Goal: Entertainment & Leisure: Consume media (video, audio)

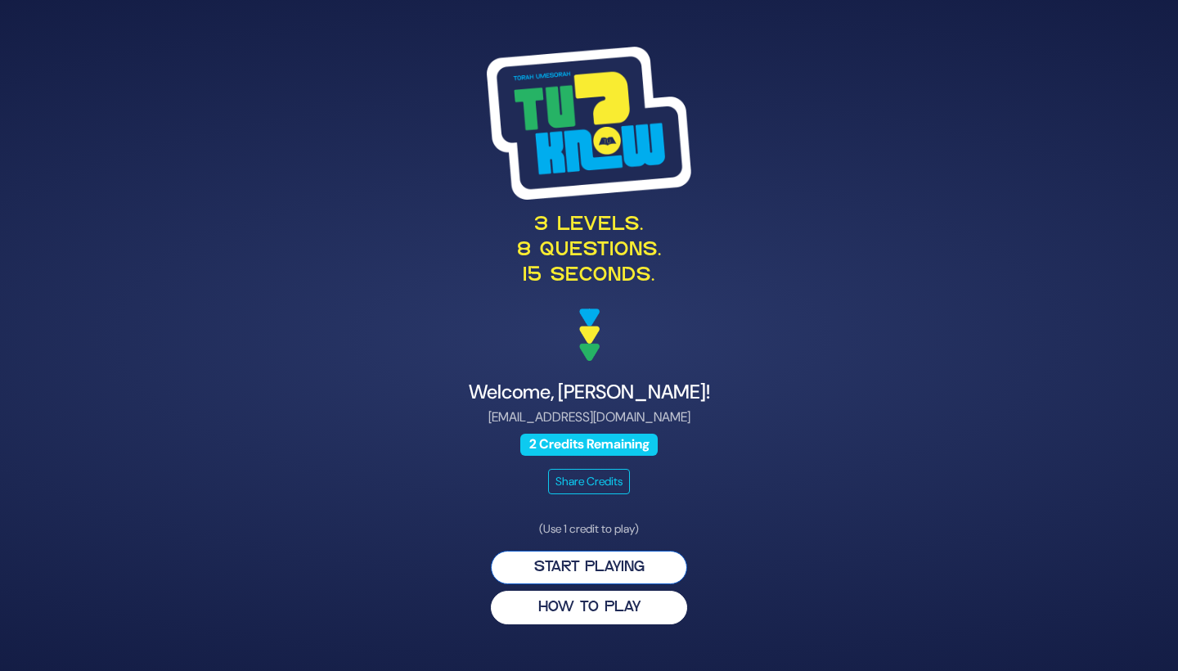
click at [635, 567] on button "Start Playing" at bounding box center [589, 568] width 196 height 34
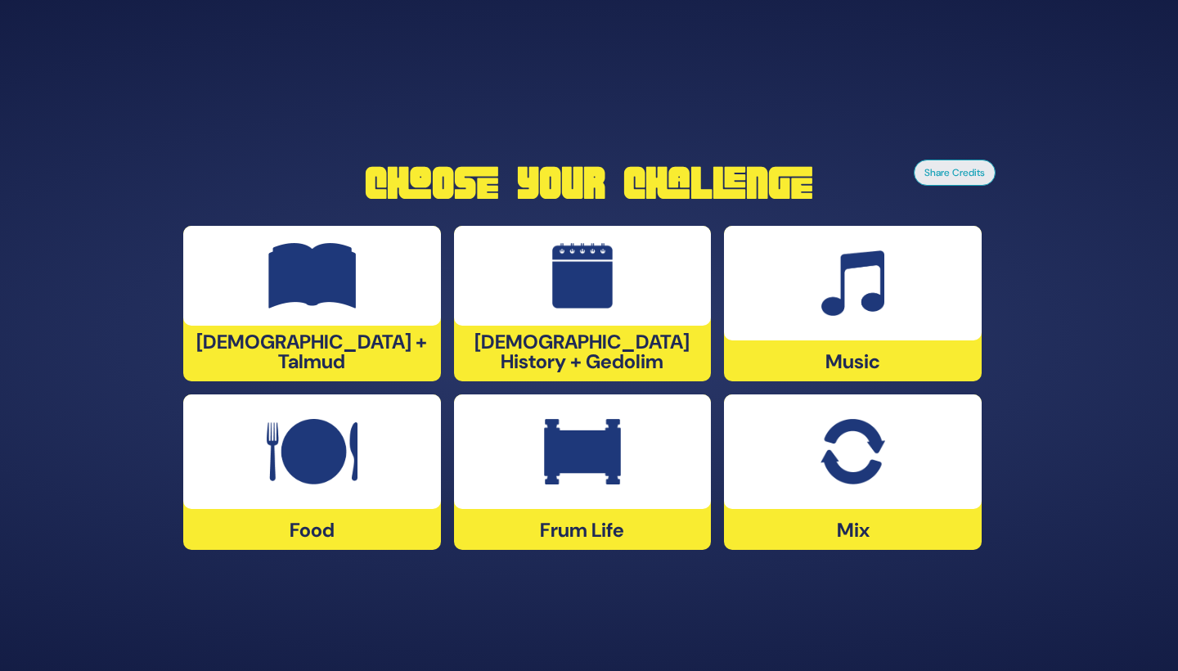
click at [842, 504] on div at bounding box center [853, 451] width 258 height 115
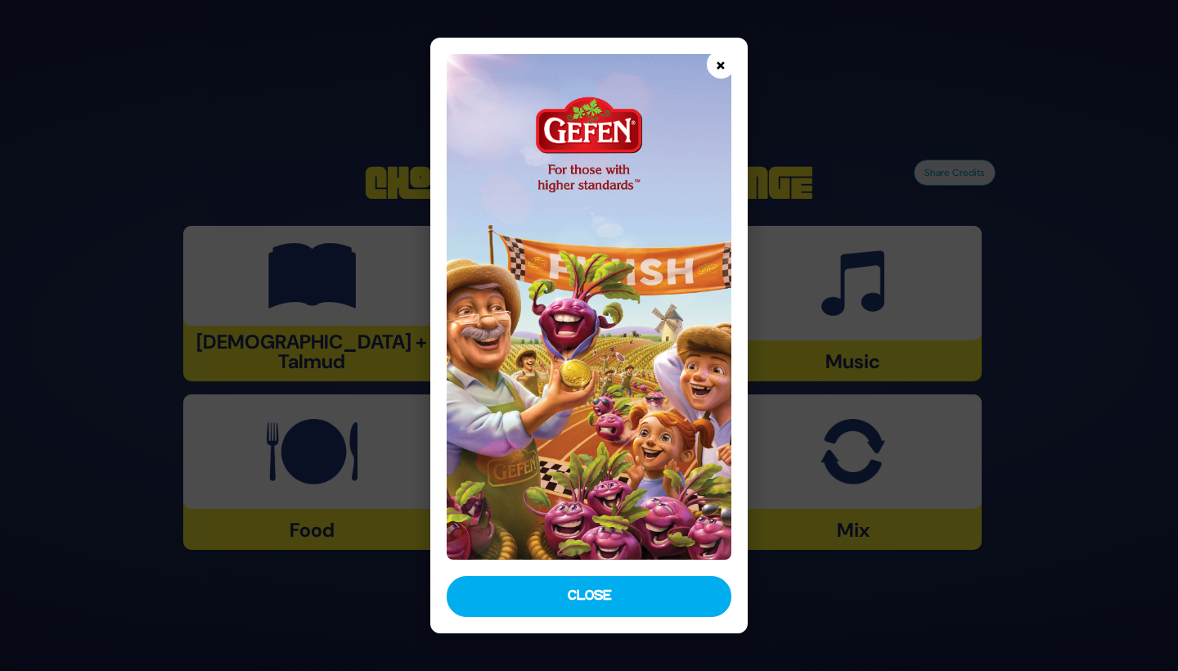
click at [720, 60] on button "×" at bounding box center [721, 64] width 29 height 29
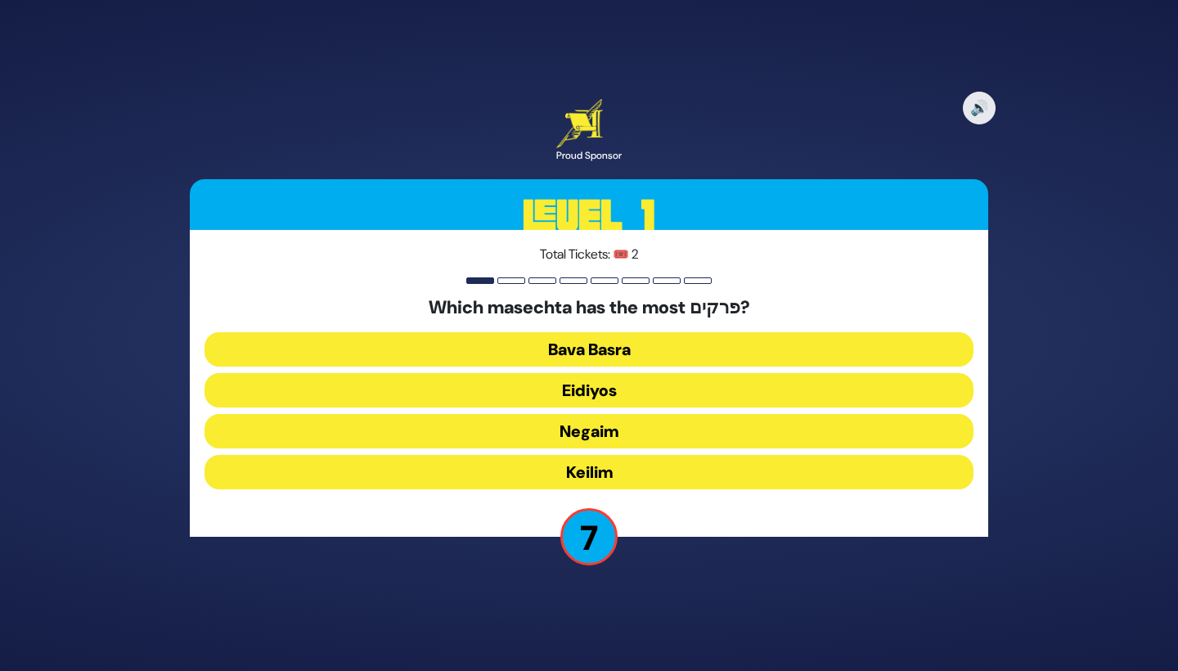
click at [634, 471] on button "Keilim" at bounding box center [589, 472] width 769 height 34
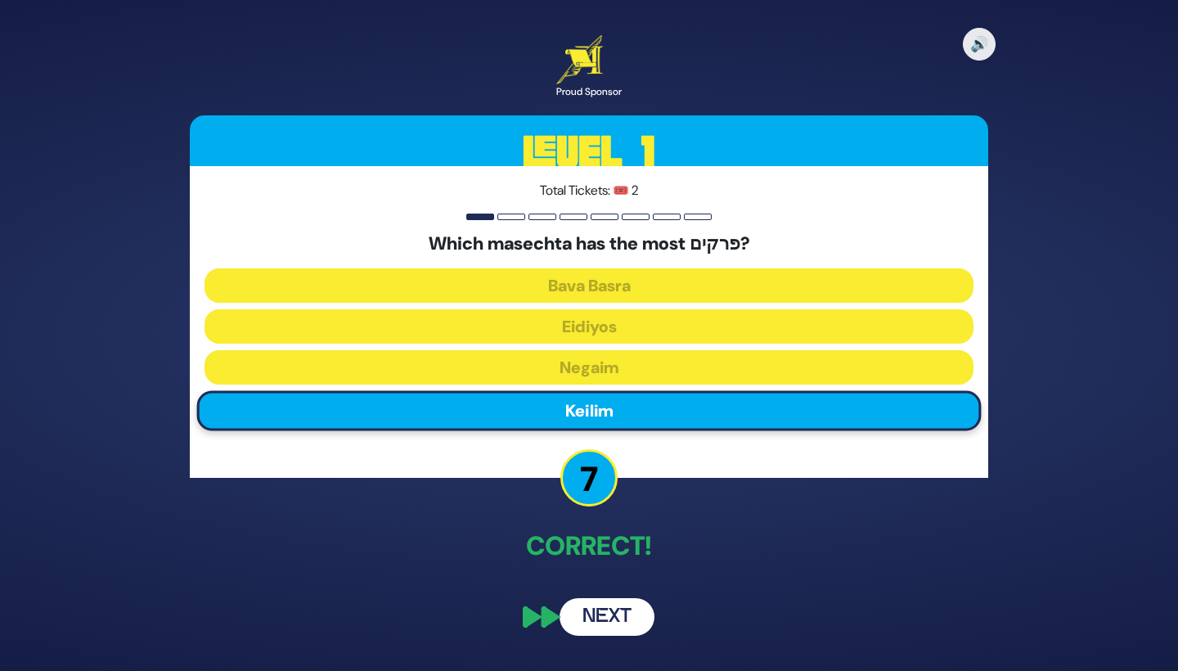
click at [623, 601] on button "Next" at bounding box center [607, 617] width 95 height 38
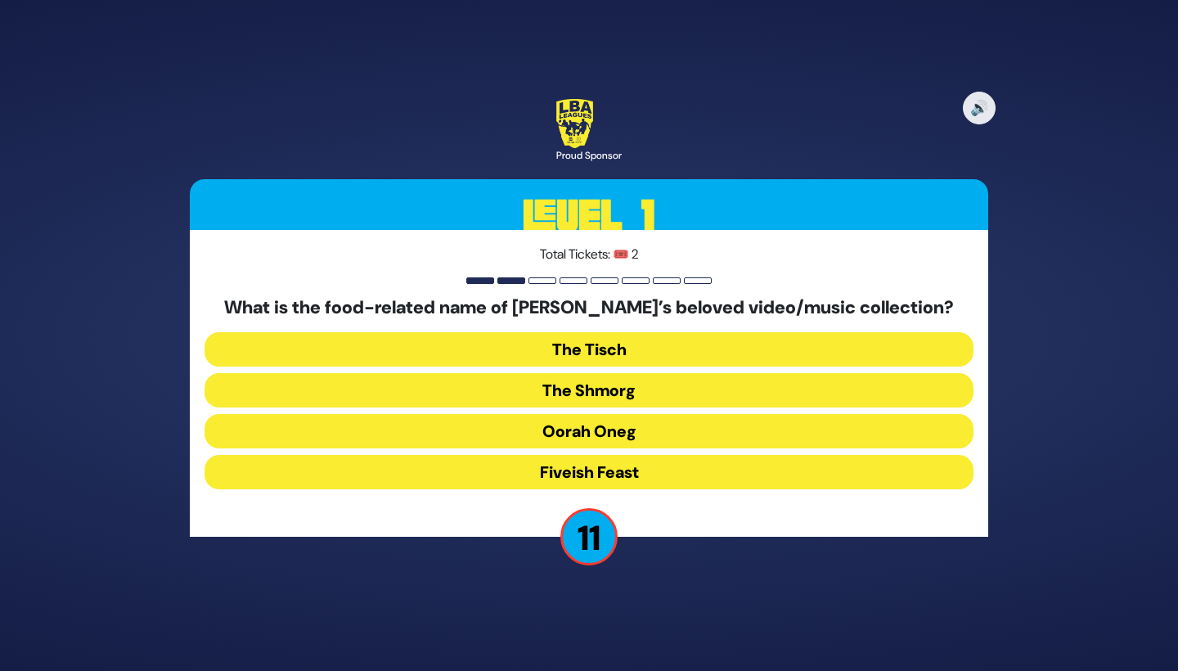
click at [684, 400] on button "The Shmorg" at bounding box center [589, 390] width 769 height 34
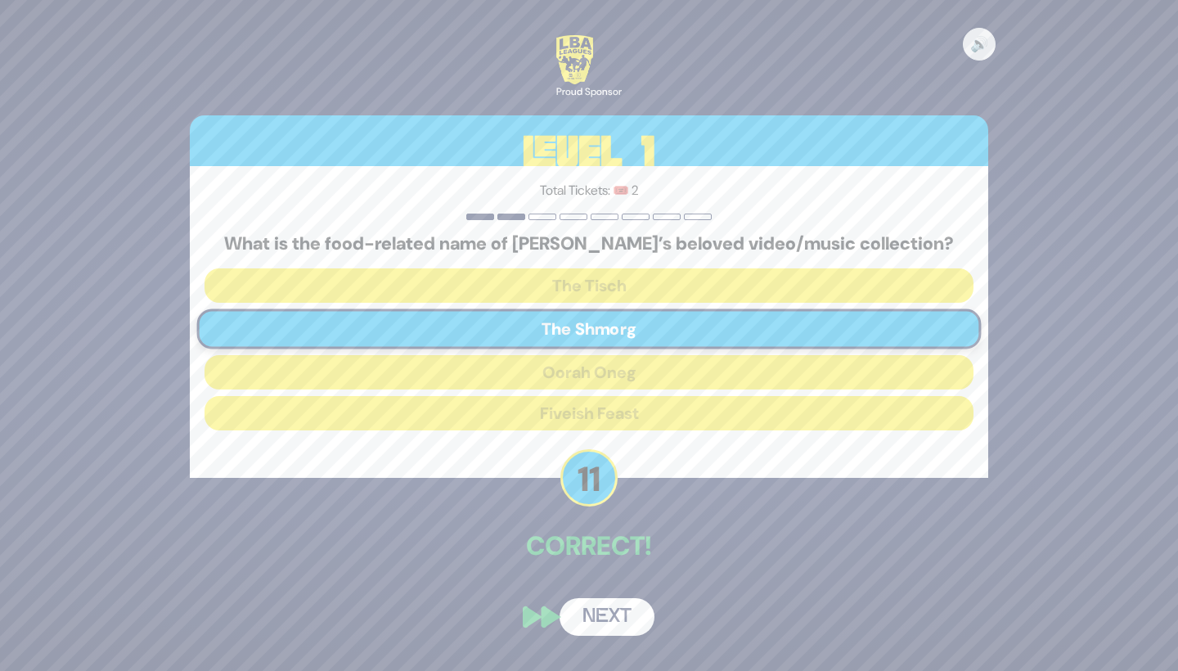
click at [628, 606] on button "Next" at bounding box center [607, 617] width 95 height 38
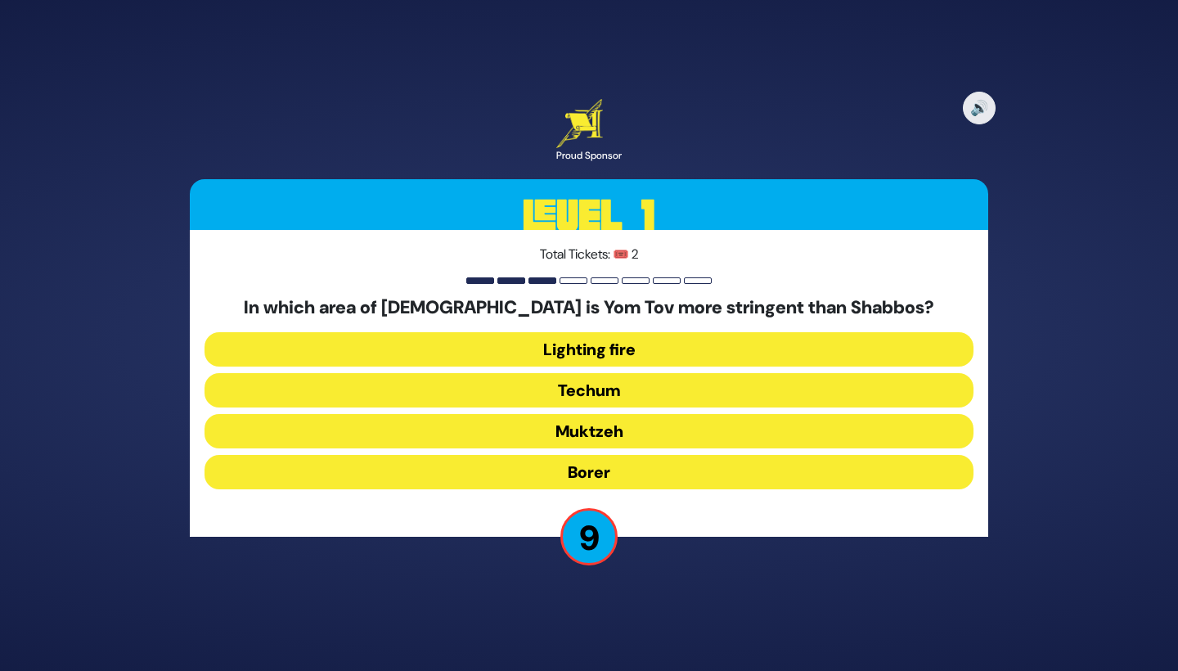
click at [643, 426] on button "Muktzeh" at bounding box center [589, 431] width 769 height 34
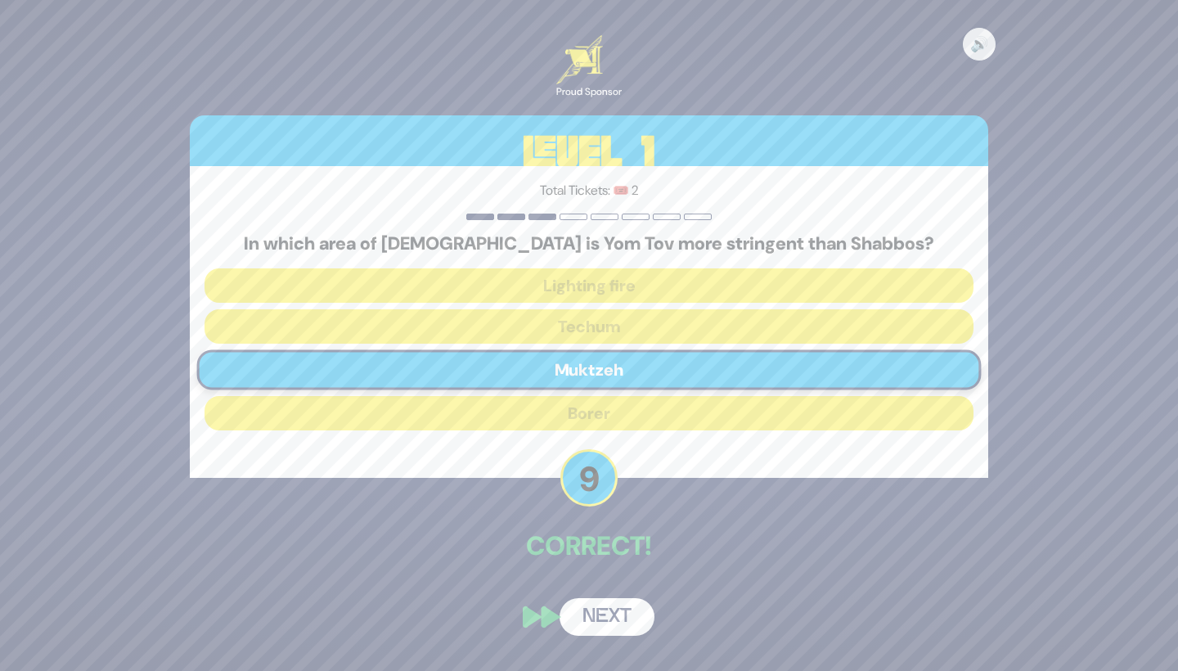
click at [624, 609] on button "Next" at bounding box center [607, 617] width 95 height 38
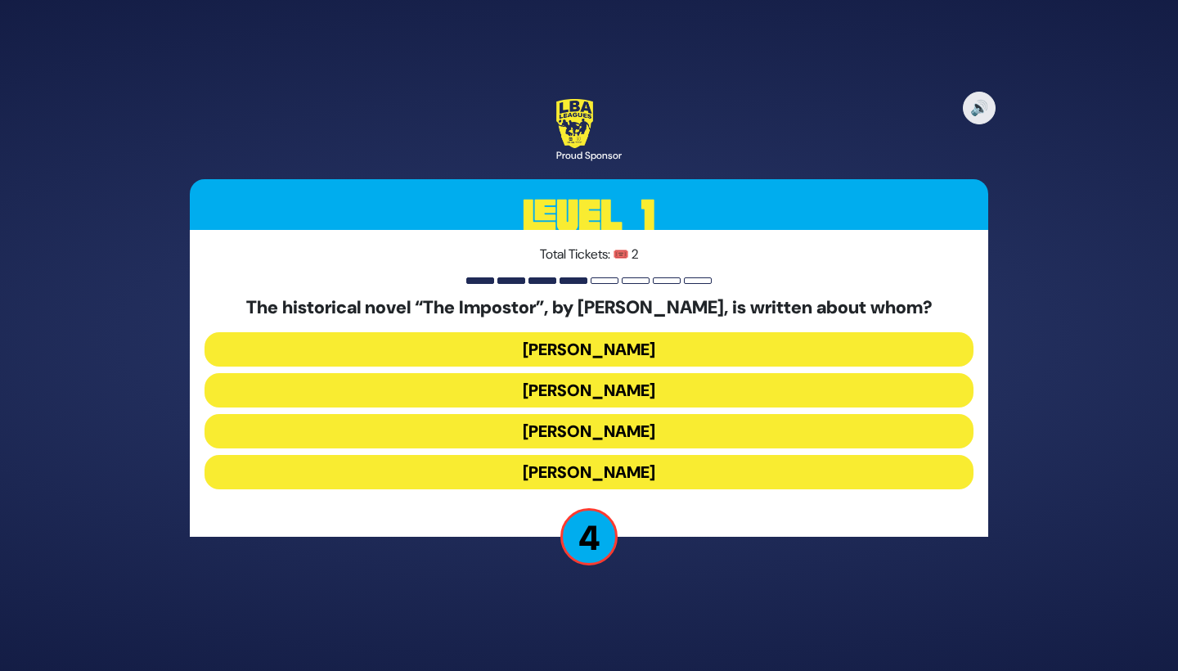
click at [676, 475] on button "Jacob Frank" at bounding box center [589, 472] width 769 height 34
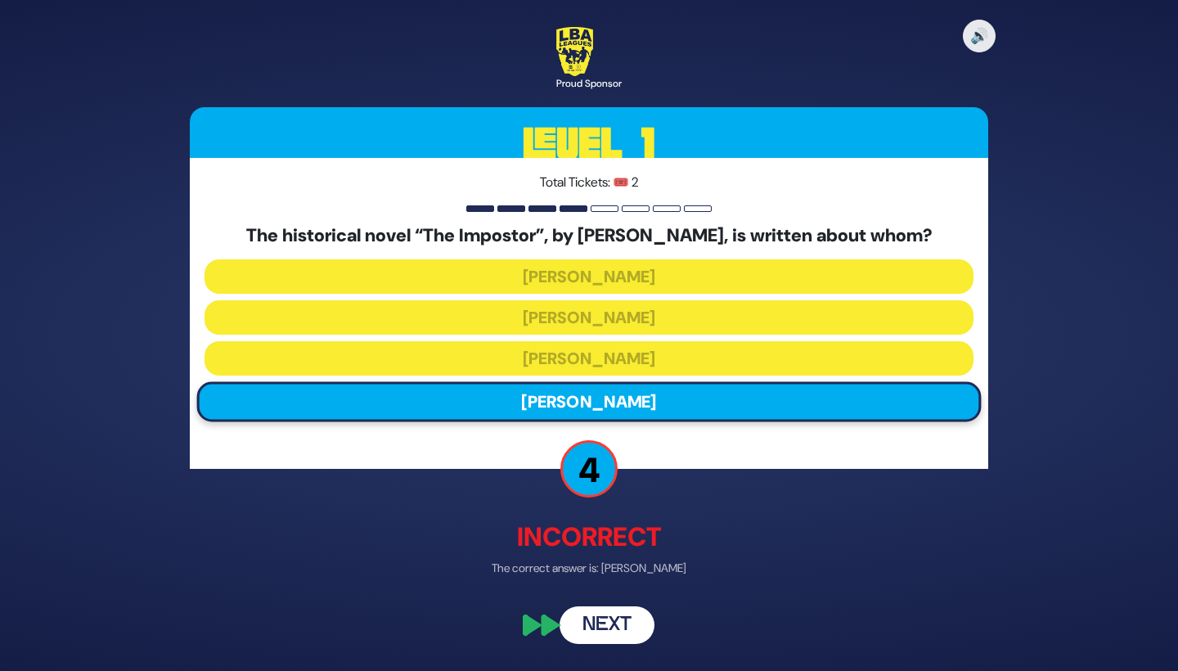
click at [610, 625] on button "Next" at bounding box center [607, 625] width 95 height 38
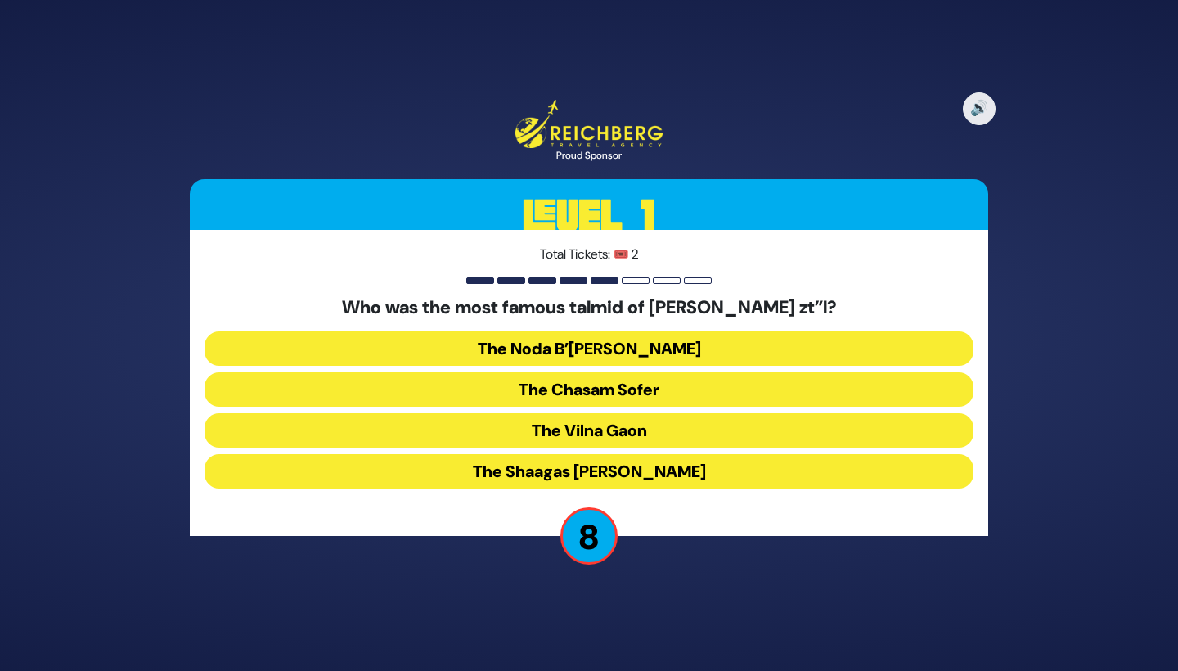
click at [706, 346] on button "The Noda B’Yehuda" at bounding box center [589, 348] width 769 height 34
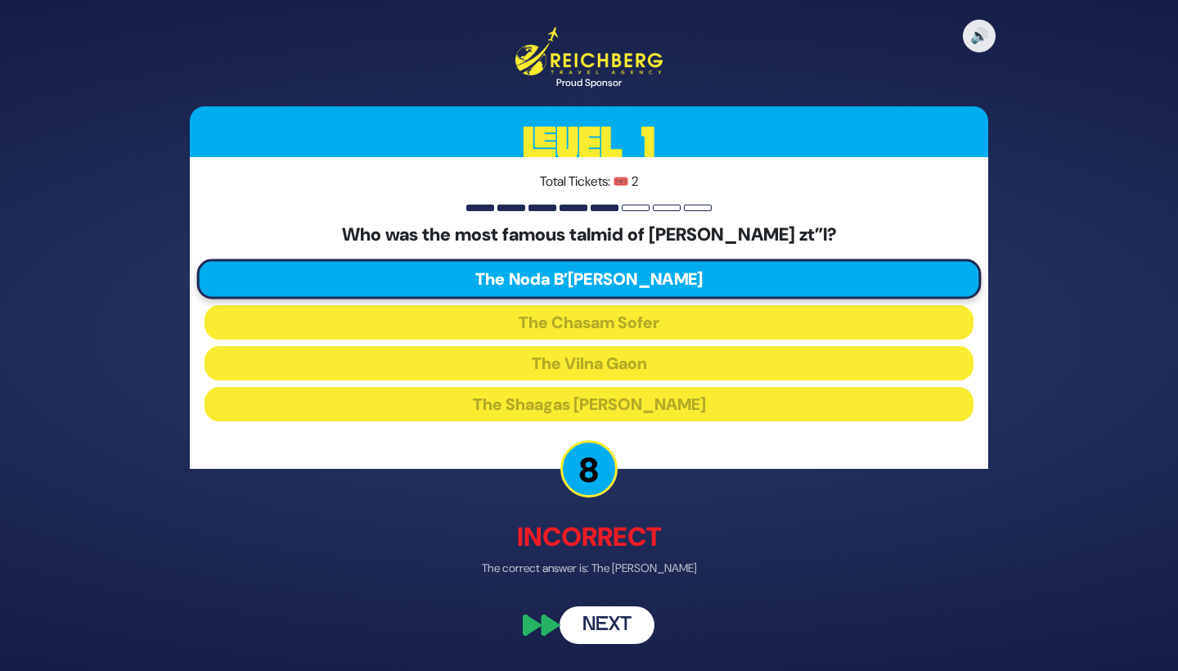
click at [622, 609] on button "Next" at bounding box center [607, 625] width 95 height 38
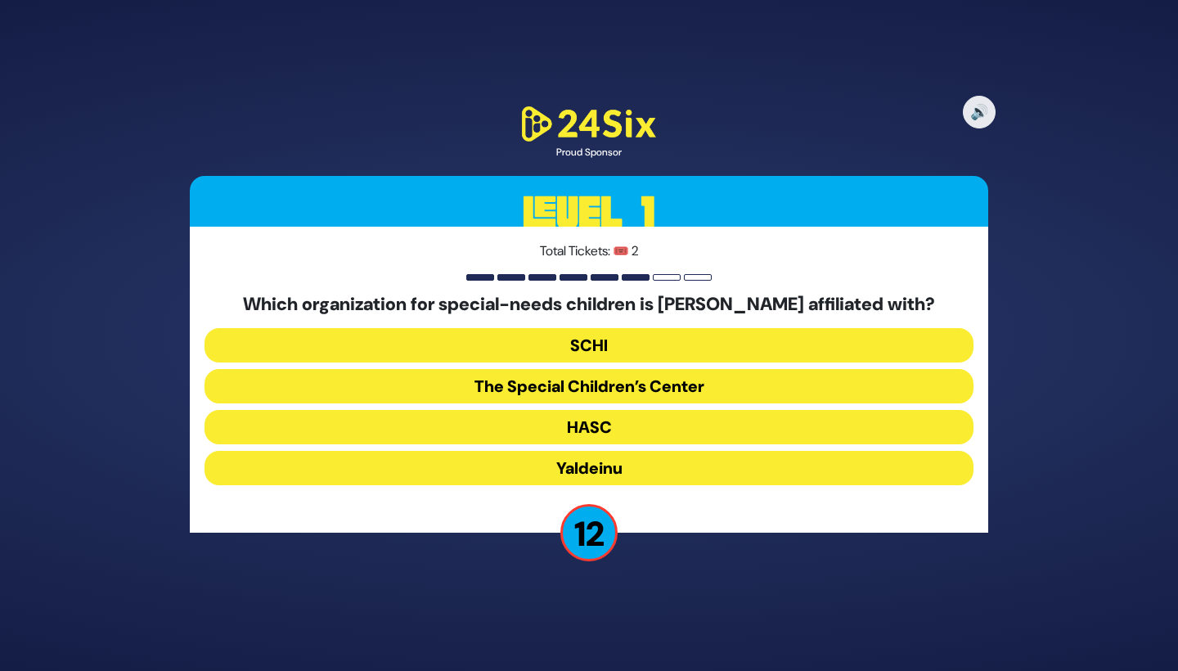
click at [671, 382] on button "The Special Children’s Center" at bounding box center [589, 386] width 769 height 34
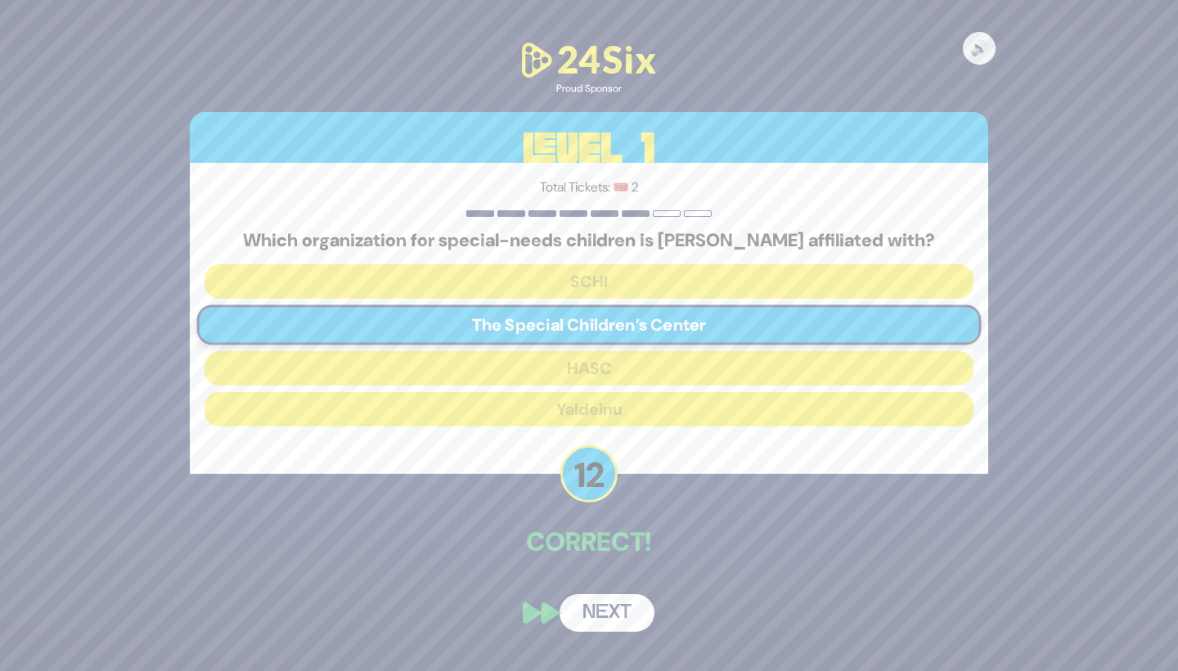
click at [628, 612] on button "Next" at bounding box center [607, 613] width 95 height 38
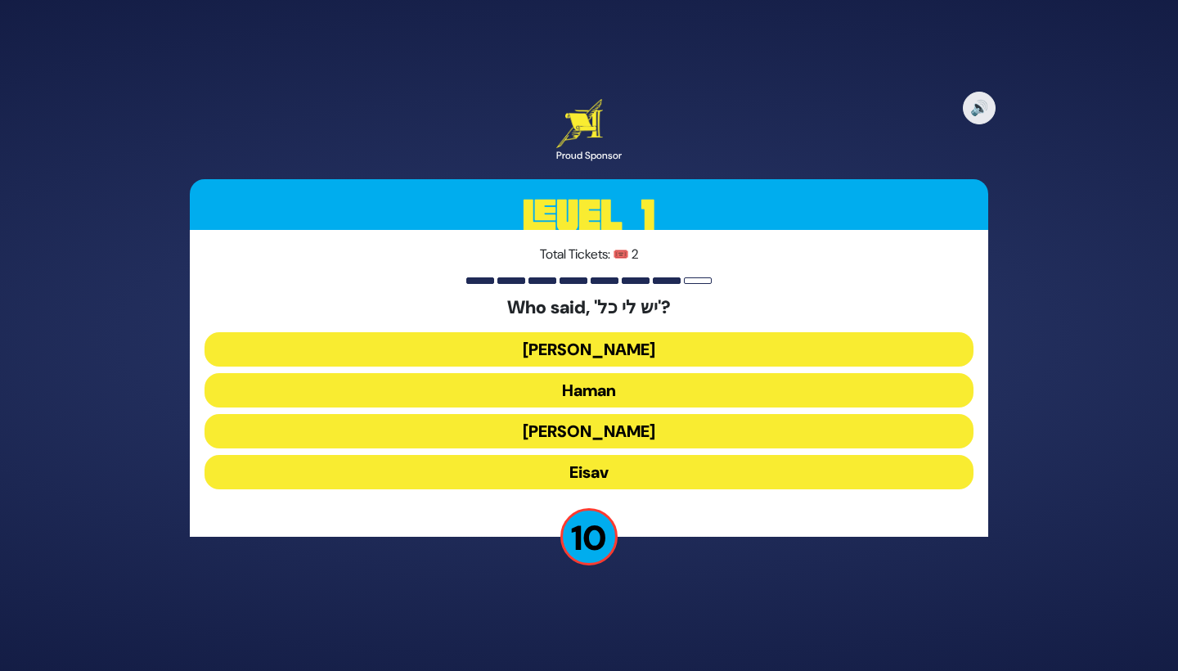
click at [689, 349] on button "Yaakov Avinu" at bounding box center [589, 349] width 769 height 34
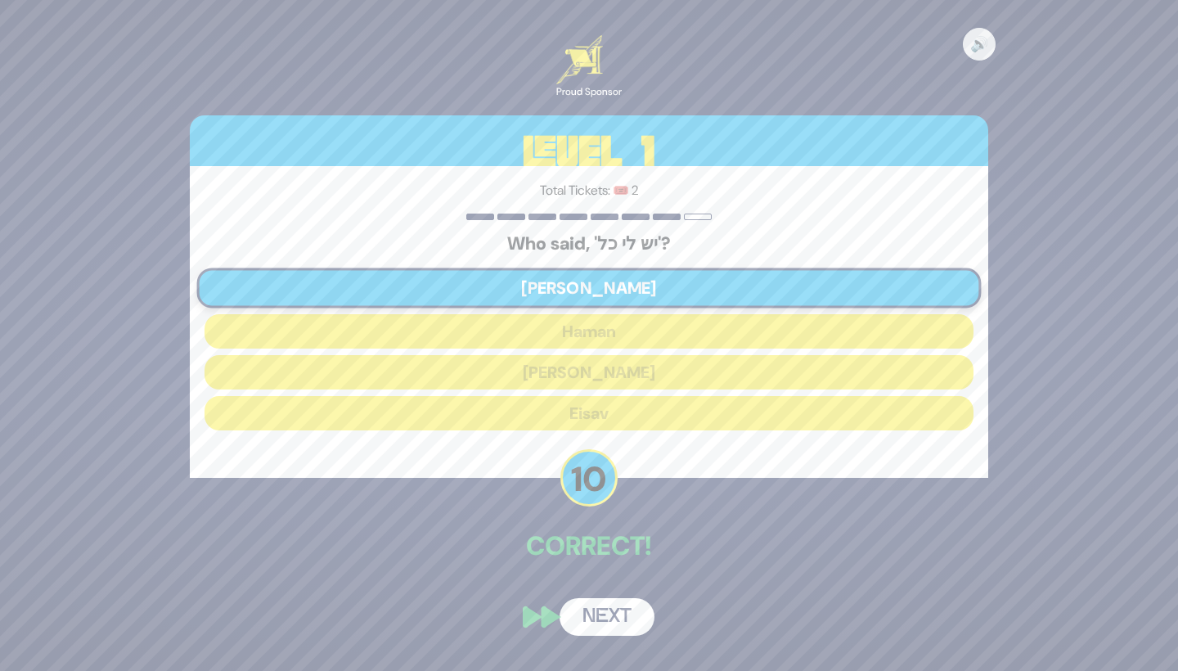
click at [623, 625] on button "Next" at bounding box center [607, 617] width 95 height 38
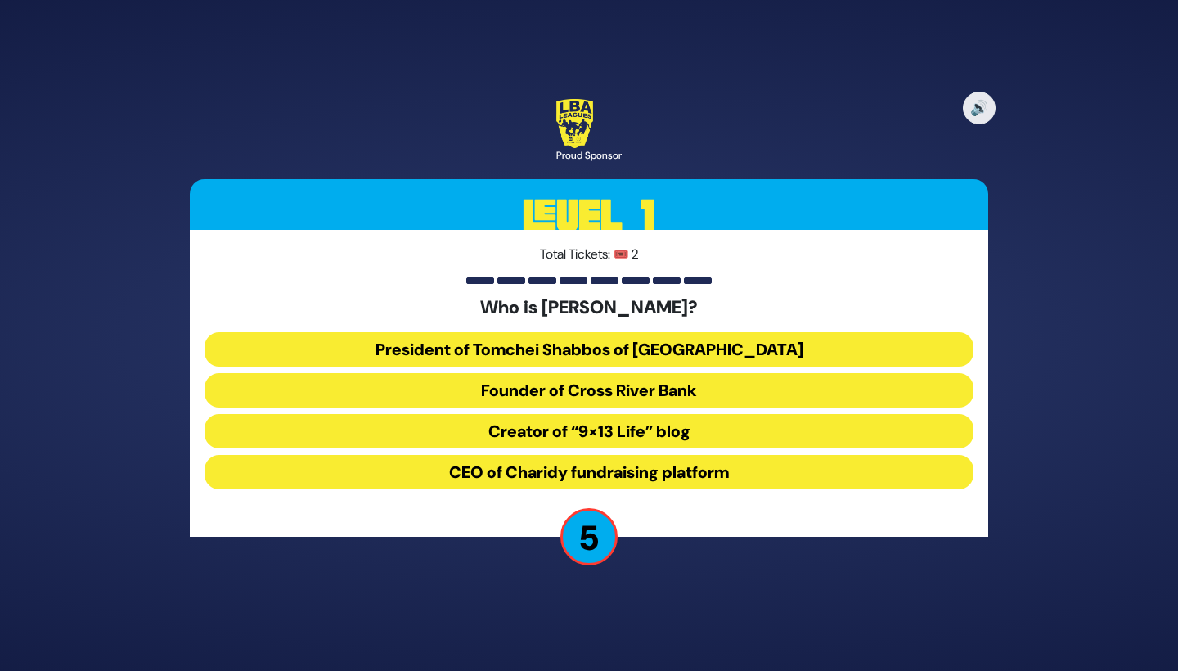
click at [689, 469] on button "CEO of Charidy fundraising platform" at bounding box center [589, 472] width 769 height 34
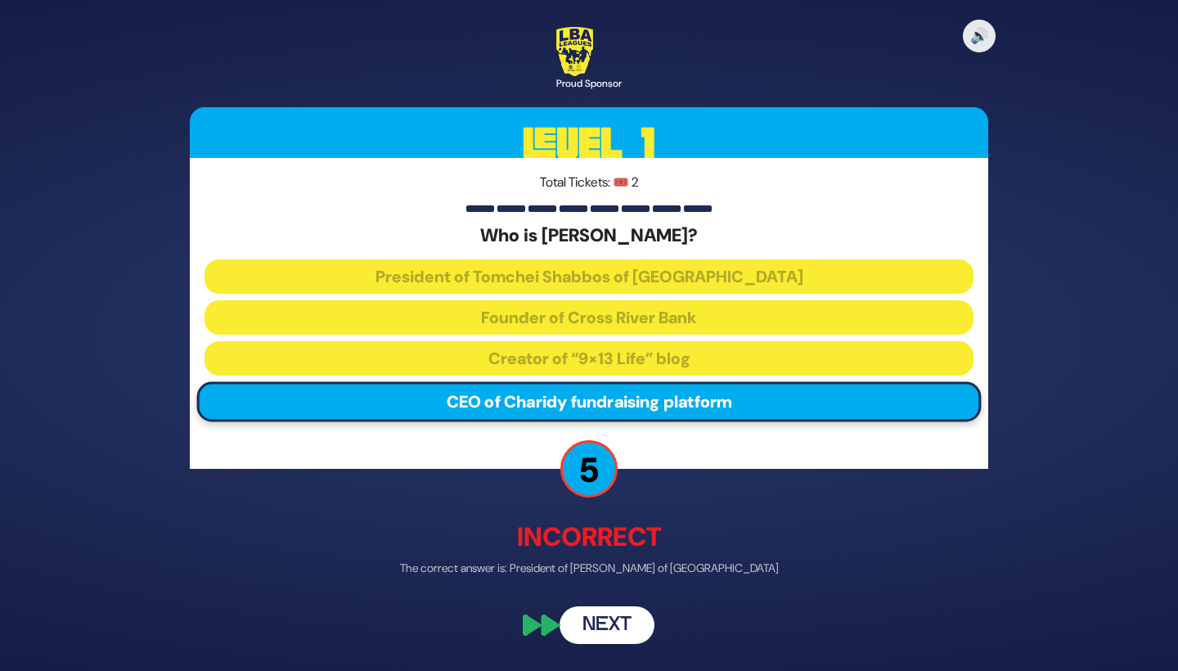
click at [630, 618] on button "Next" at bounding box center [607, 625] width 95 height 38
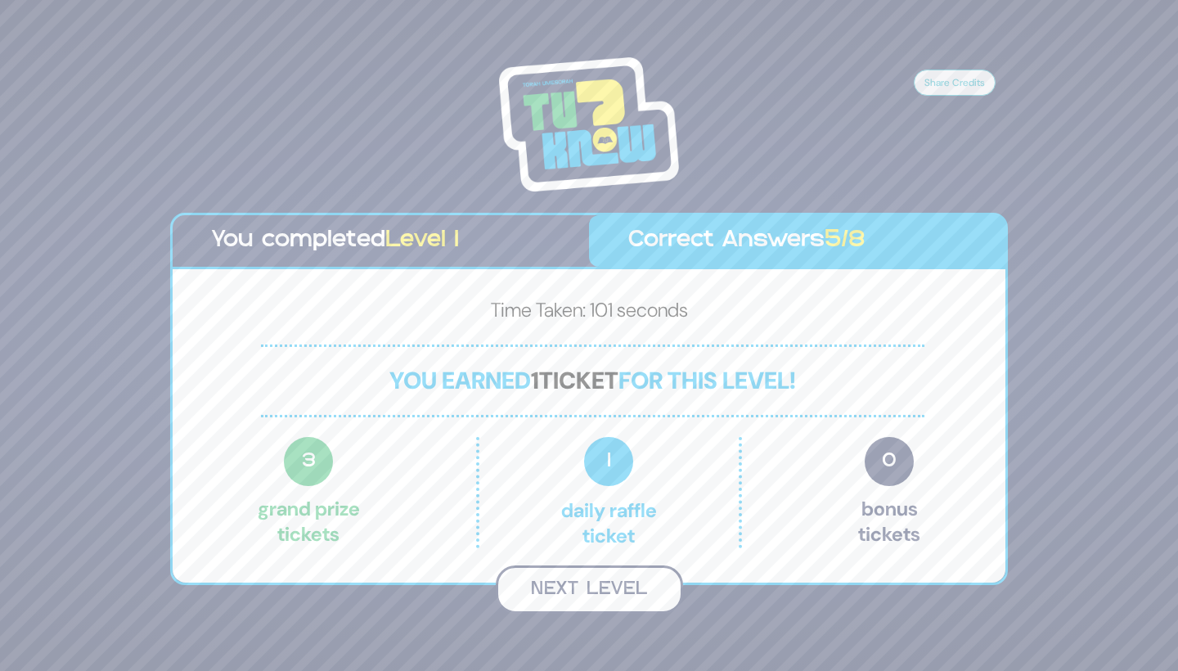
click at [628, 582] on button "Next Level" at bounding box center [589, 589] width 187 height 48
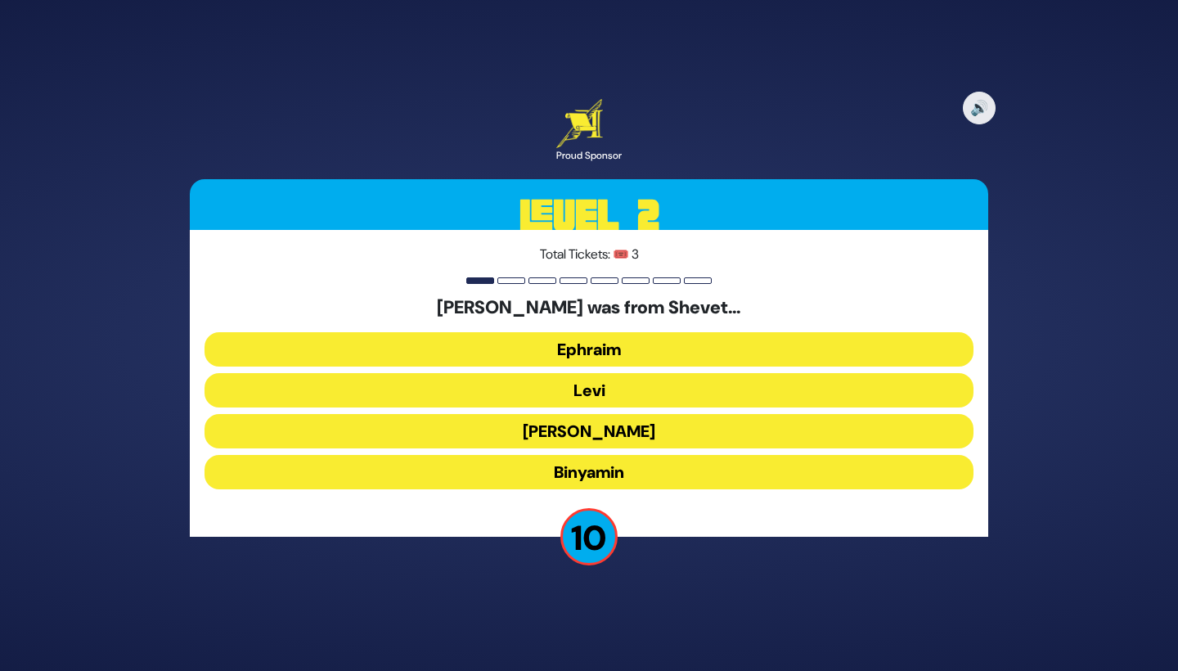
click at [631, 467] on button "Binyamin" at bounding box center [589, 472] width 769 height 34
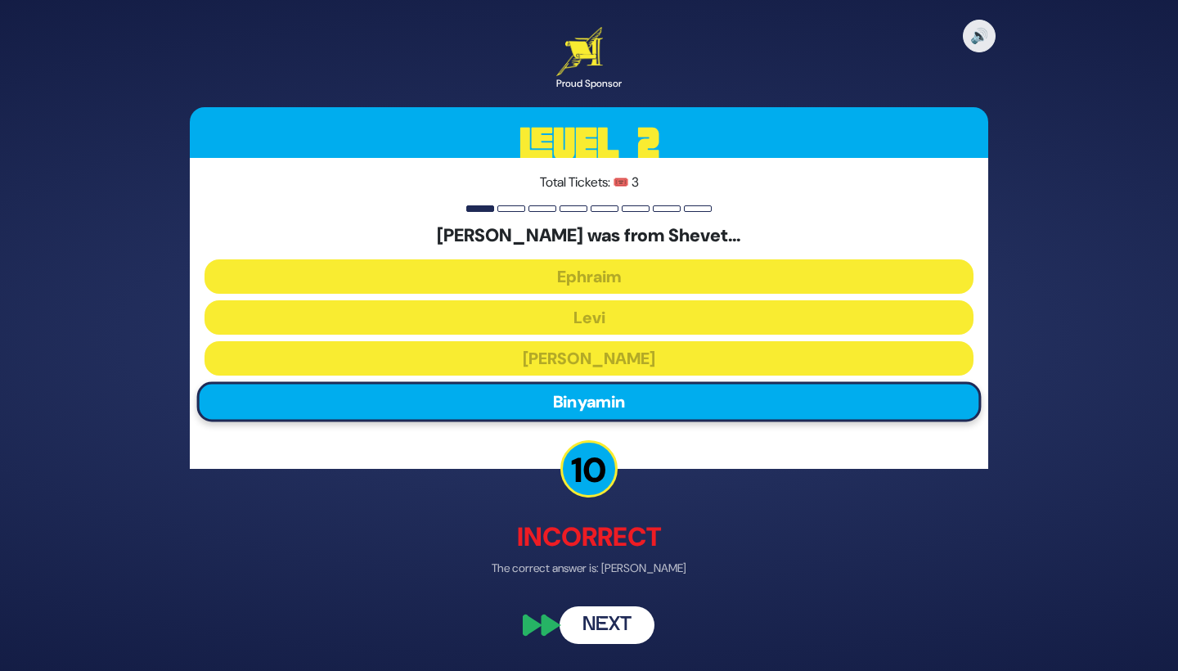
click at [601, 609] on button "Next" at bounding box center [607, 625] width 95 height 38
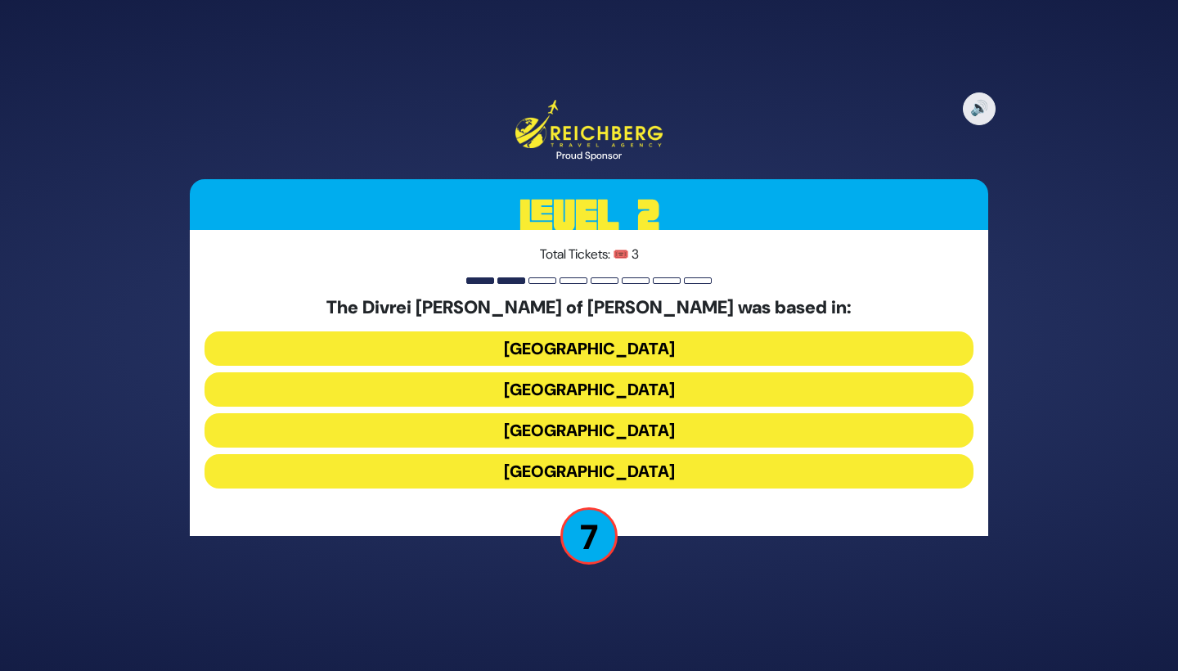
click at [686, 341] on button "Hungary" at bounding box center [589, 348] width 769 height 34
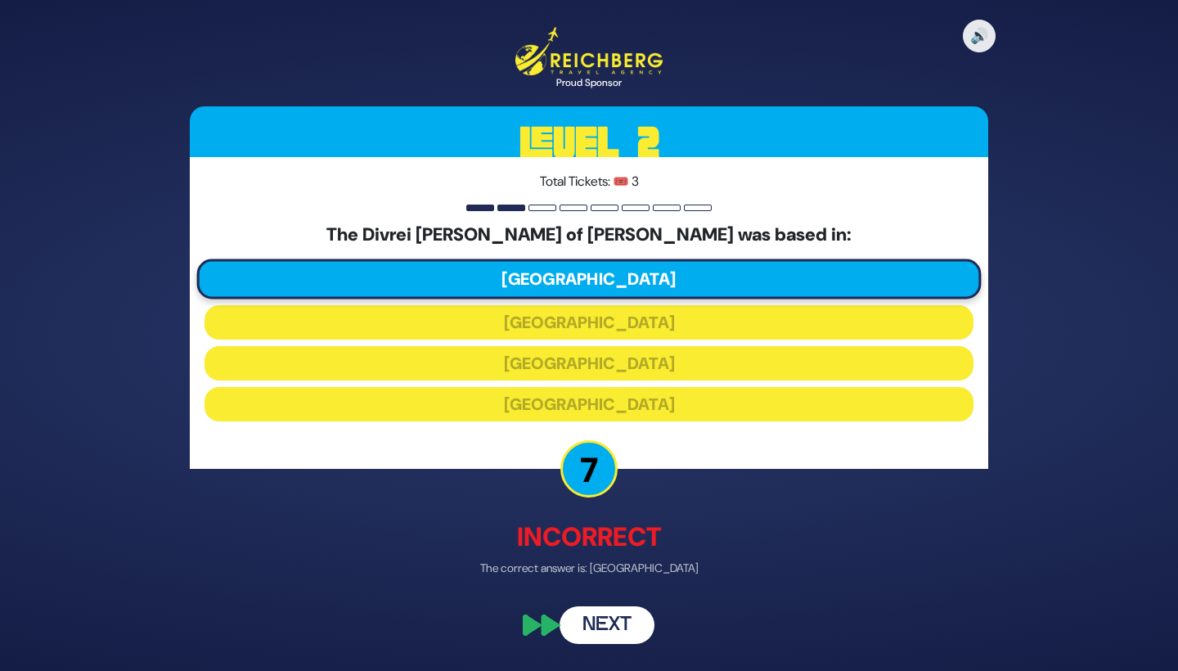
click at [628, 619] on button "Next" at bounding box center [607, 625] width 95 height 38
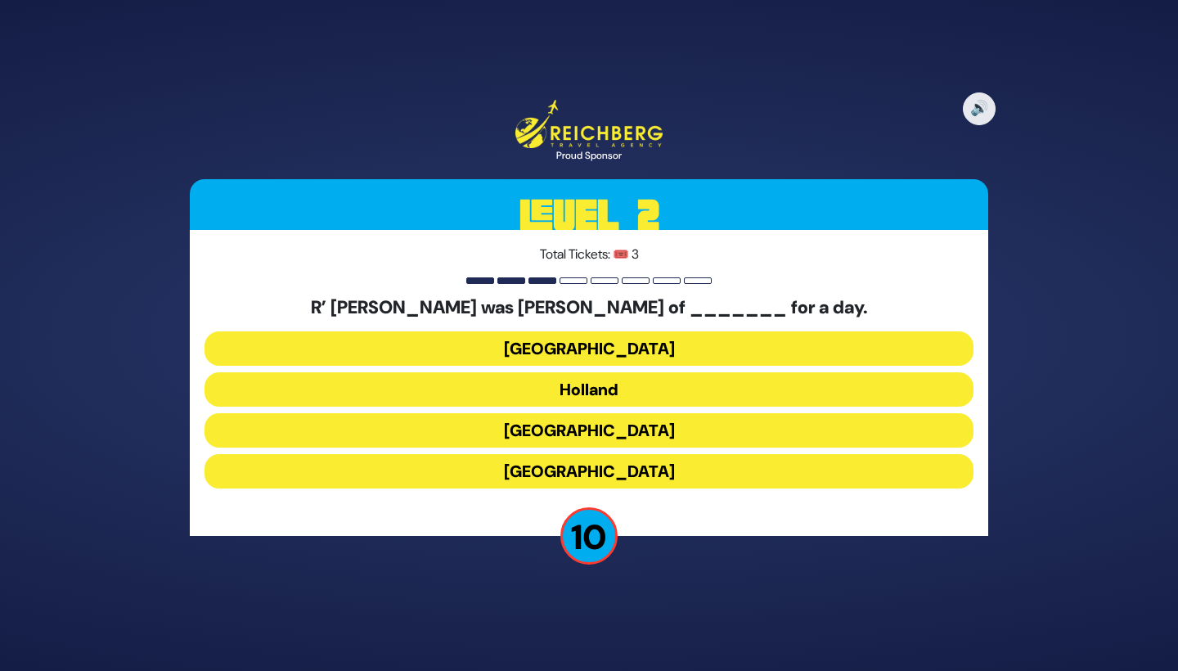
click at [678, 345] on button "Poland" at bounding box center [589, 348] width 769 height 34
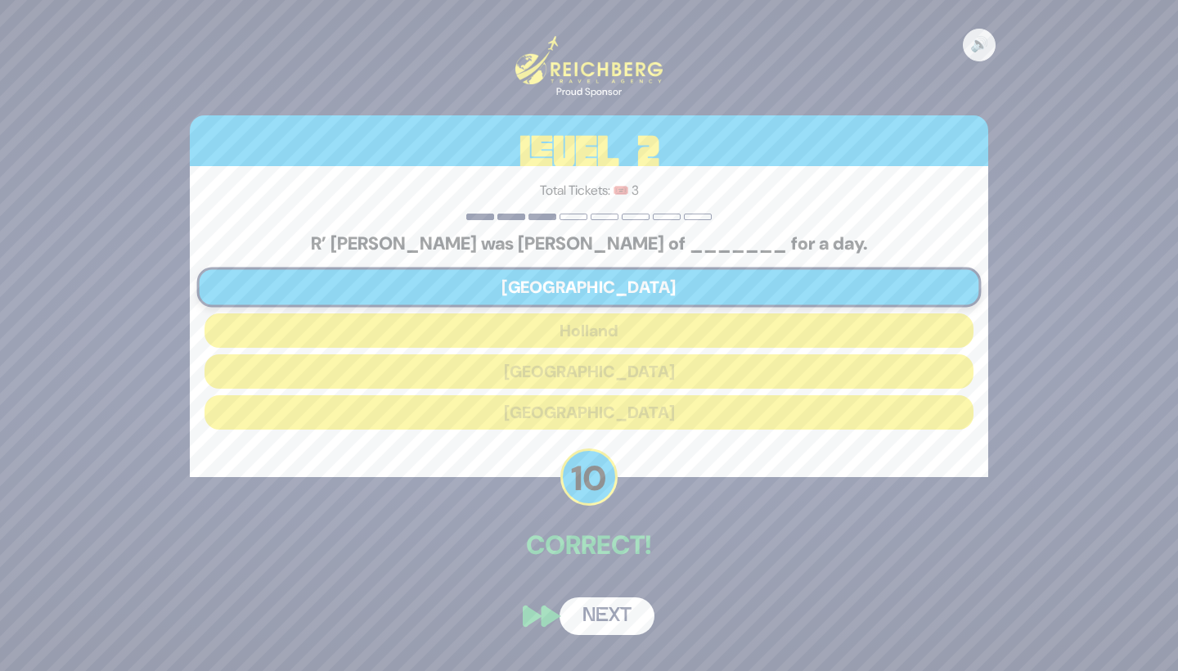
click at [630, 609] on button "Next" at bounding box center [607, 616] width 95 height 38
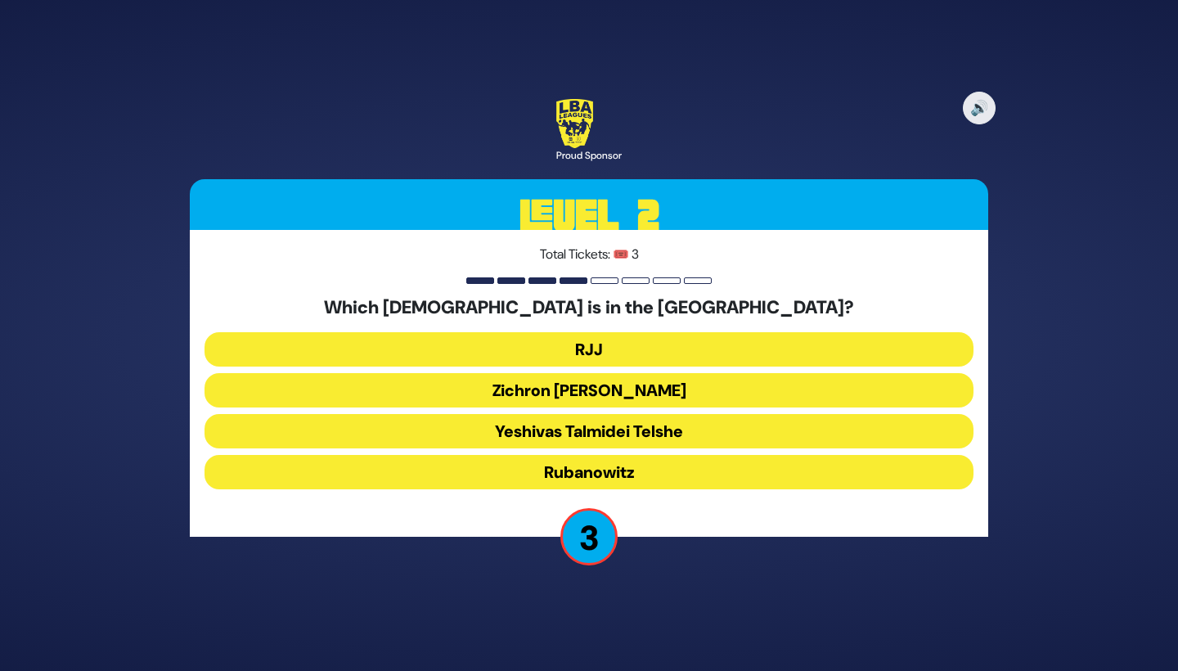
click at [693, 345] on button "RJJ" at bounding box center [589, 349] width 769 height 34
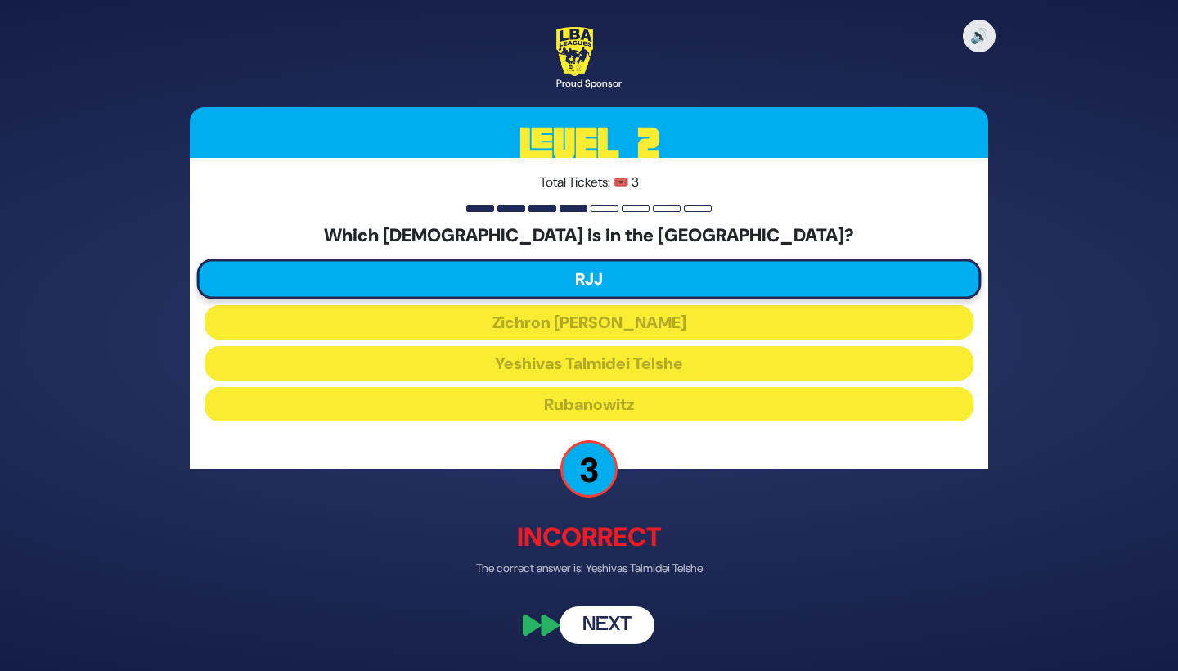
click at [630, 617] on button "Next" at bounding box center [607, 625] width 95 height 38
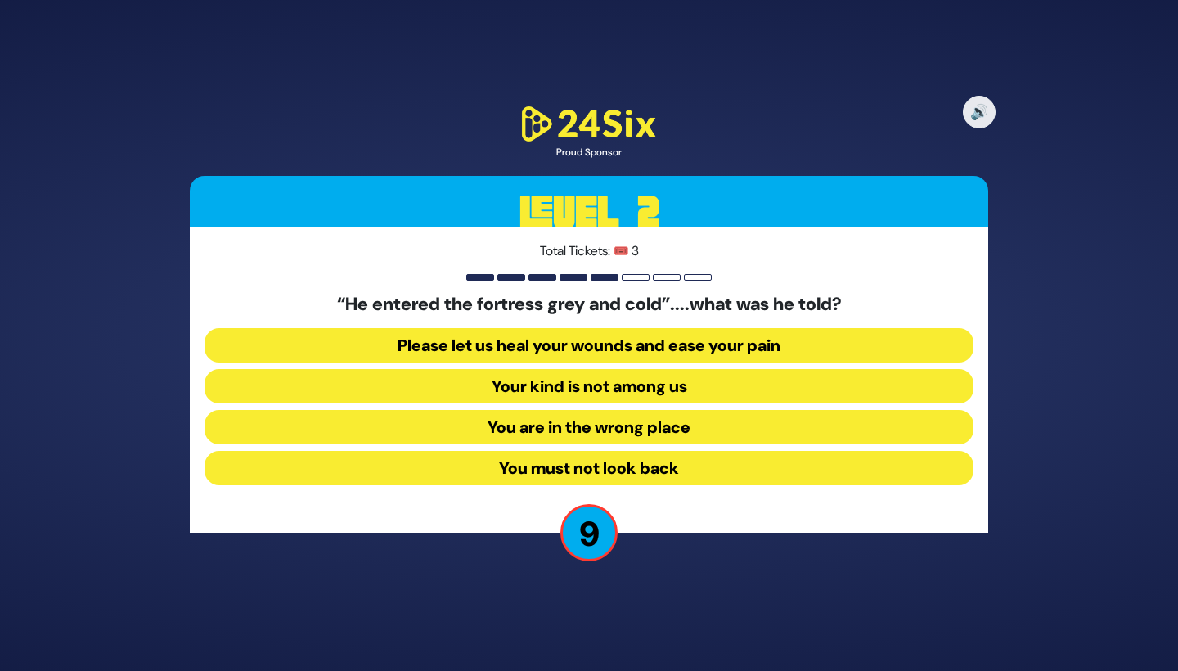
click at [695, 385] on button "Your kind is not among us" at bounding box center [589, 386] width 769 height 34
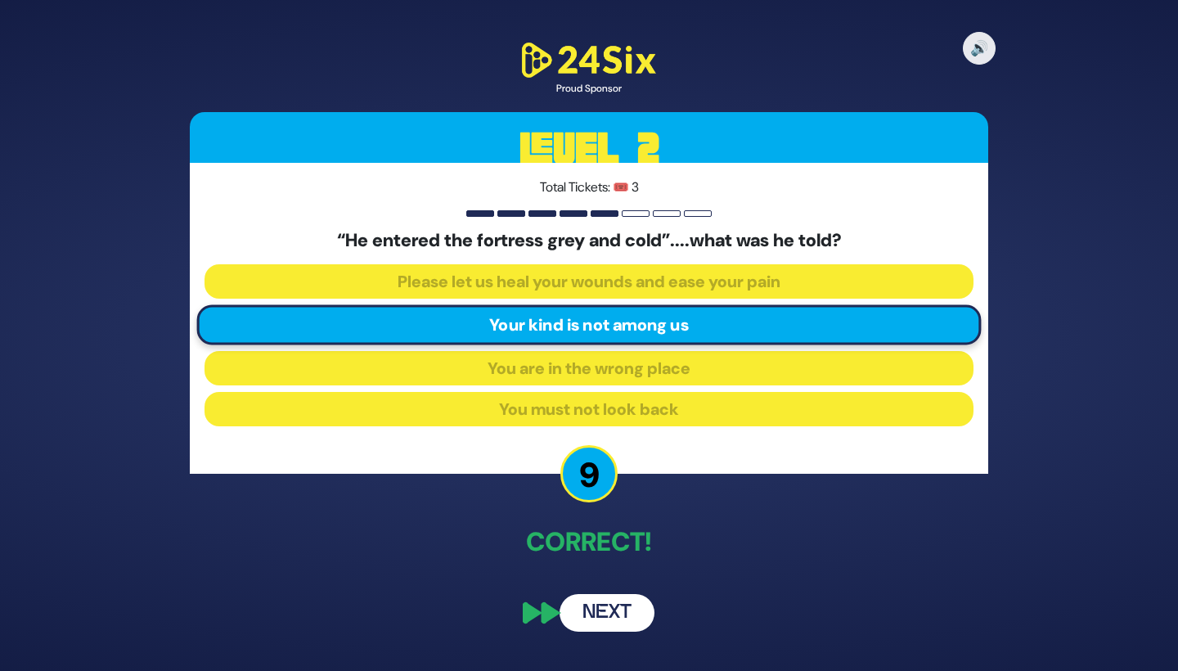
click at [621, 614] on button "Next" at bounding box center [607, 613] width 95 height 38
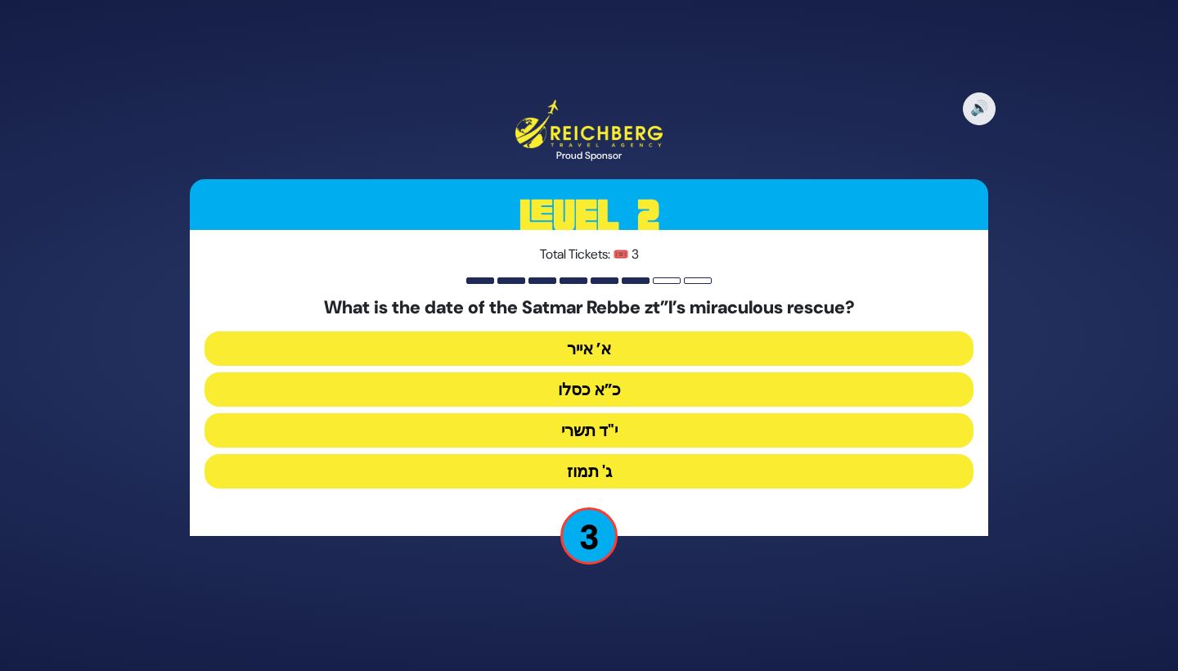
click at [682, 462] on button "ג' תמוז" at bounding box center [589, 471] width 769 height 34
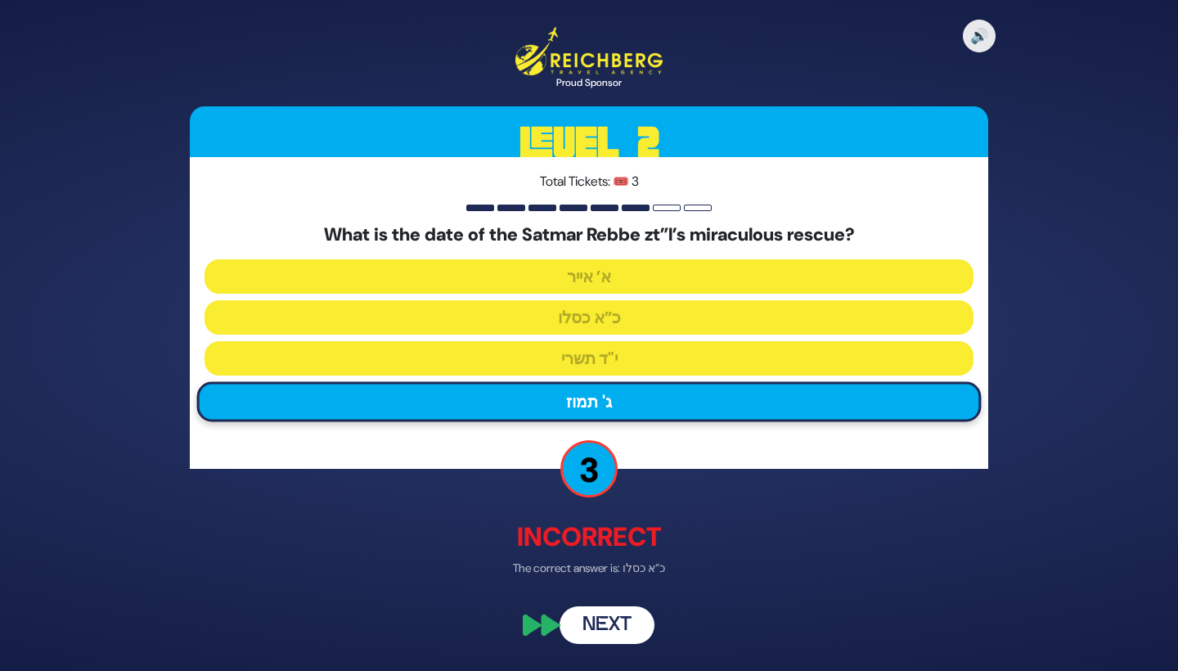
click at [618, 614] on button "Next" at bounding box center [607, 625] width 95 height 38
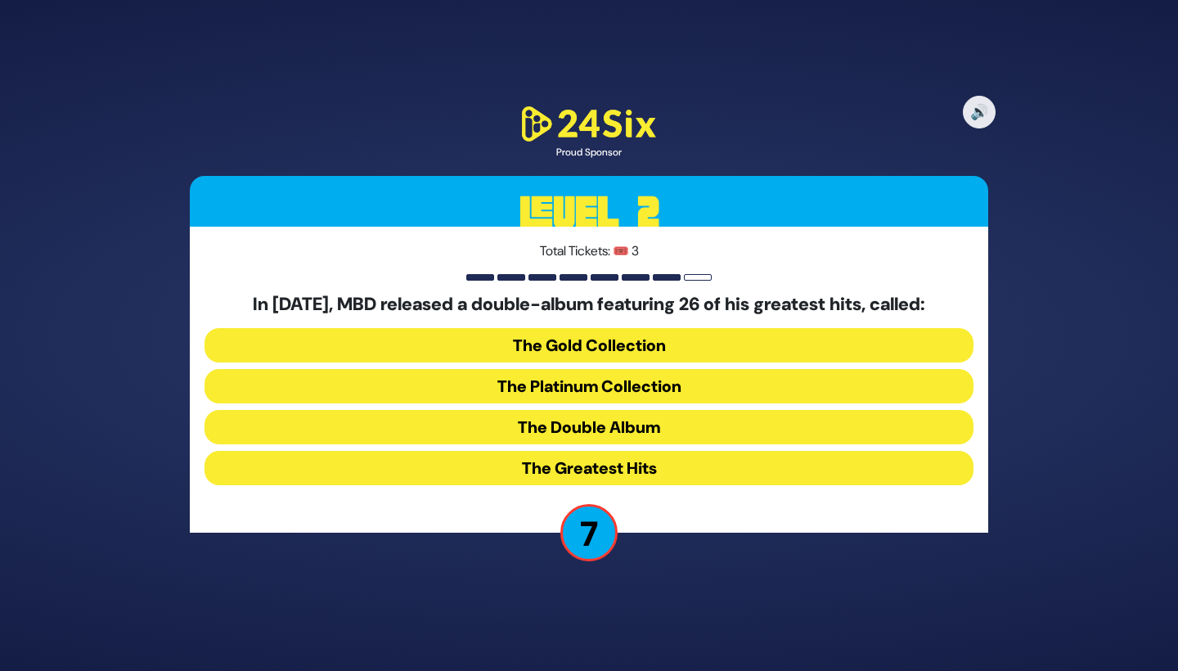
click at [673, 421] on button "The Double Album" at bounding box center [589, 427] width 769 height 34
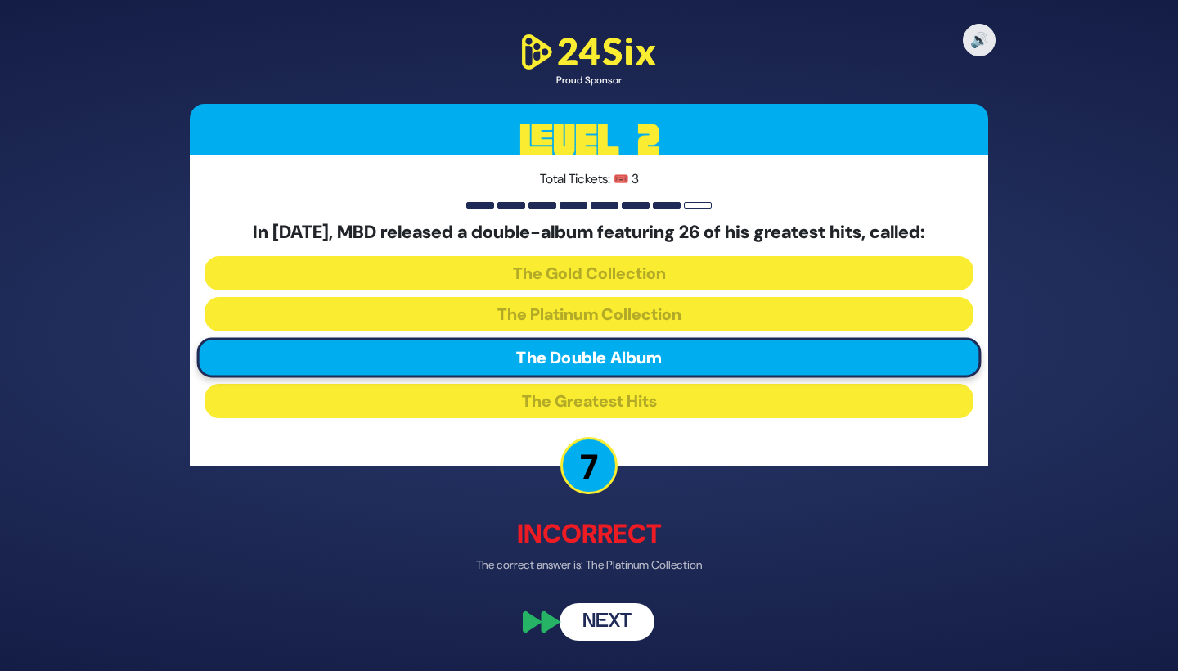
click at [606, 617] on button "Next" at bounding box center [607, 621] width 95 height 38
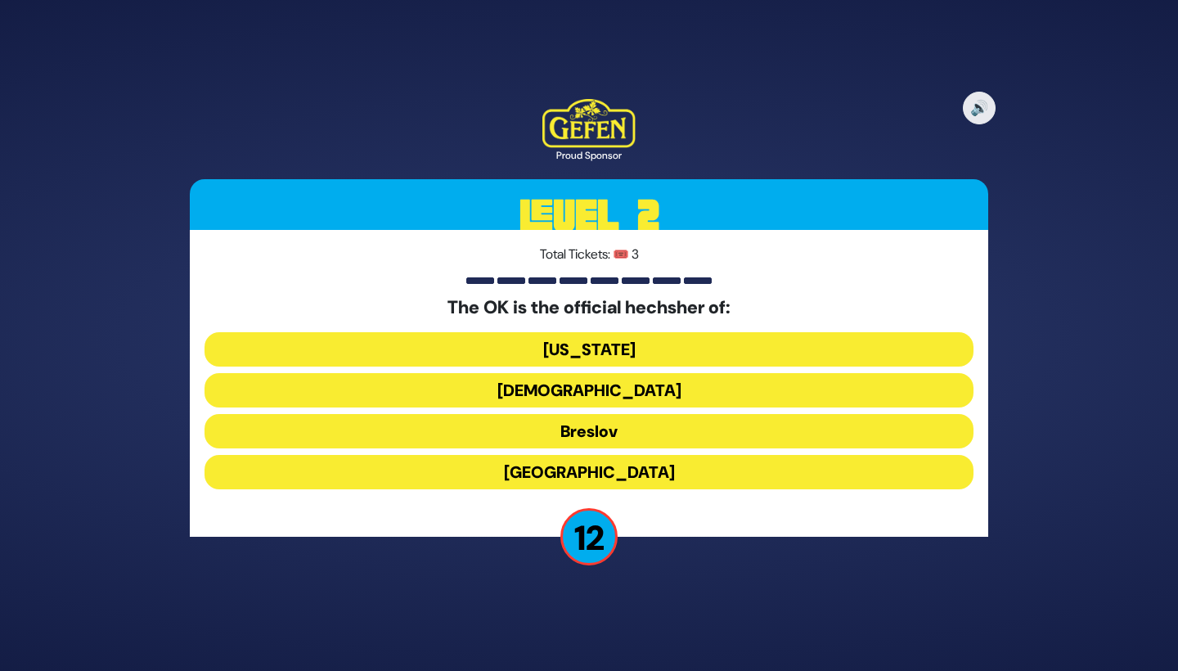
click at [673, 386] on button "Chabad" at bounding box center [589, 390] width 769 height 34
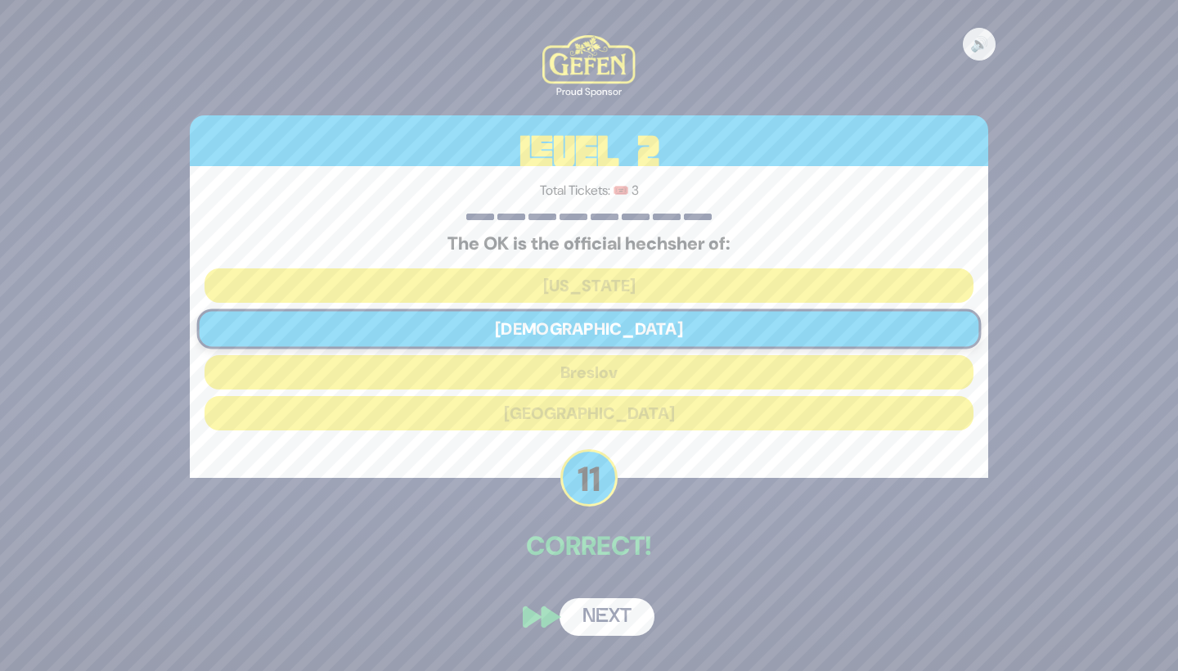
click at [625, 612] on button "Next" at bounding box center [607, 617] width 95 height 38
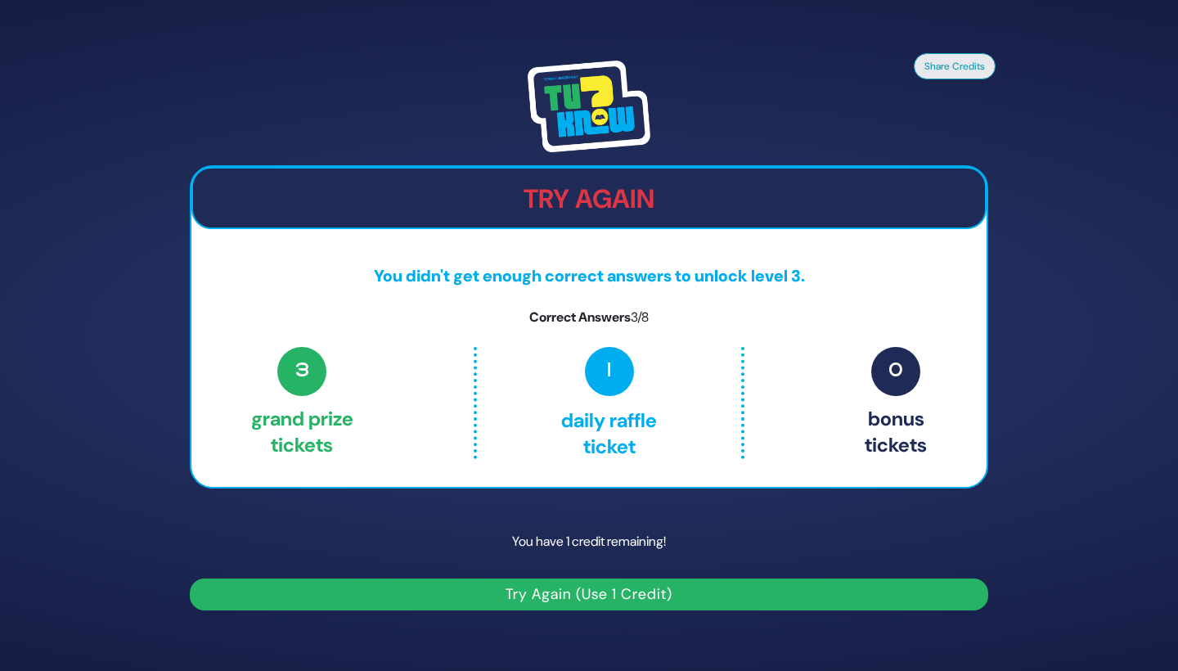
click at [622, 391] on span "1" at bounding box center [609, 371] width 49 height 49
click at [640, 594] on button "Try Again (Use 1 Credit)" at bounding box center [589, 594] width 799 height 32
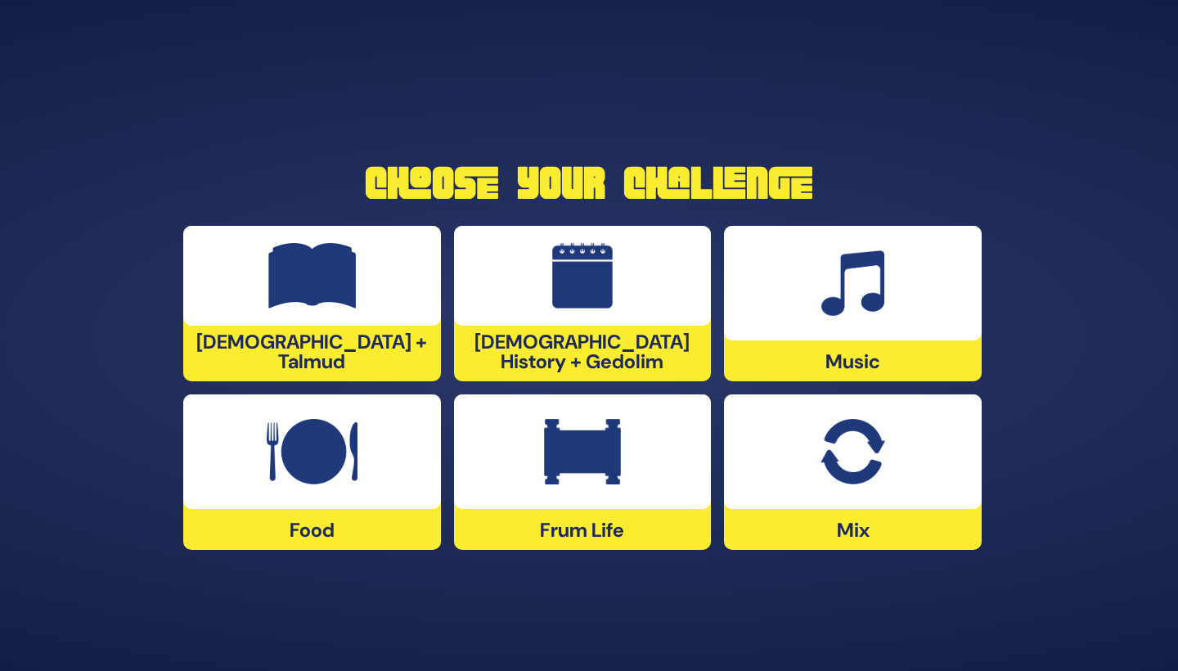
click at [595, 510] on div "Frum Life" at bounding box center [583, 471] width 258 height 155
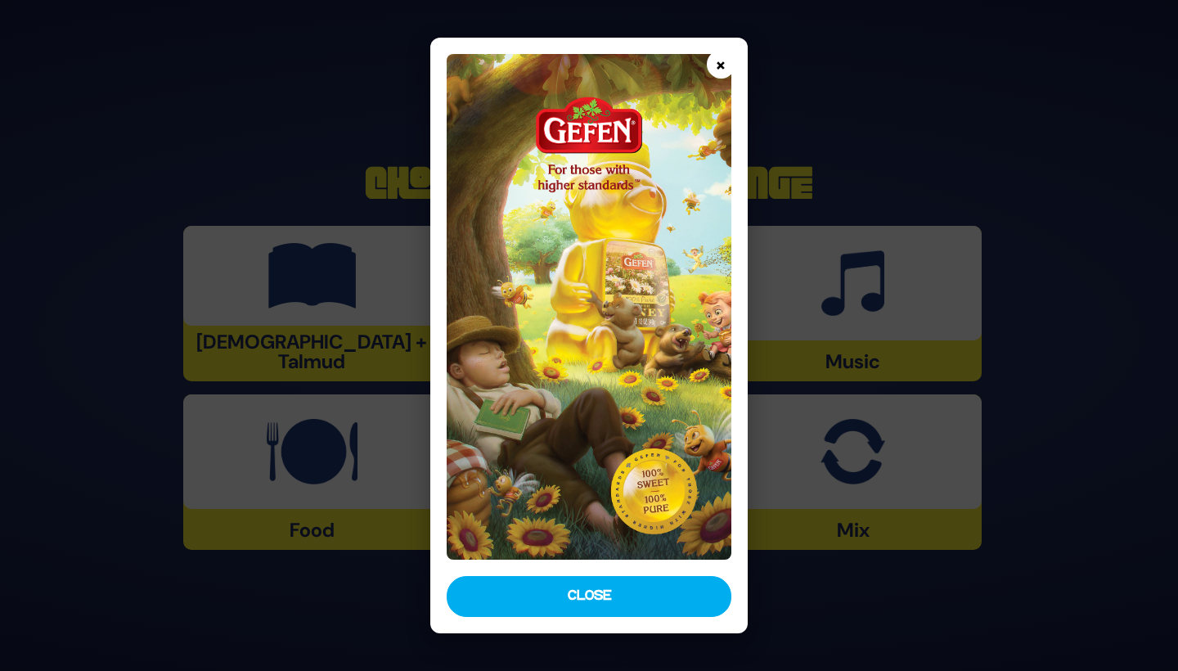
click at [722, 70] on button "×" at bounding box center [721, 64] width 29 height 29
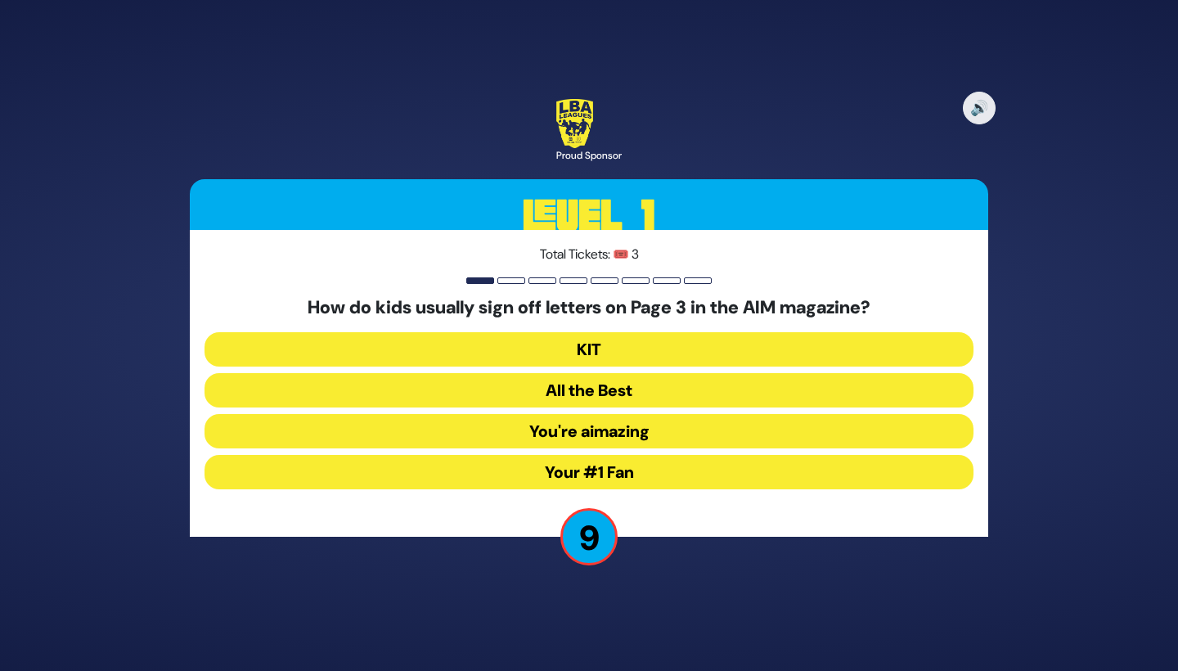
click at [614, 340] on button "KIT" at bounding box center [589, 349] width 769 height 34
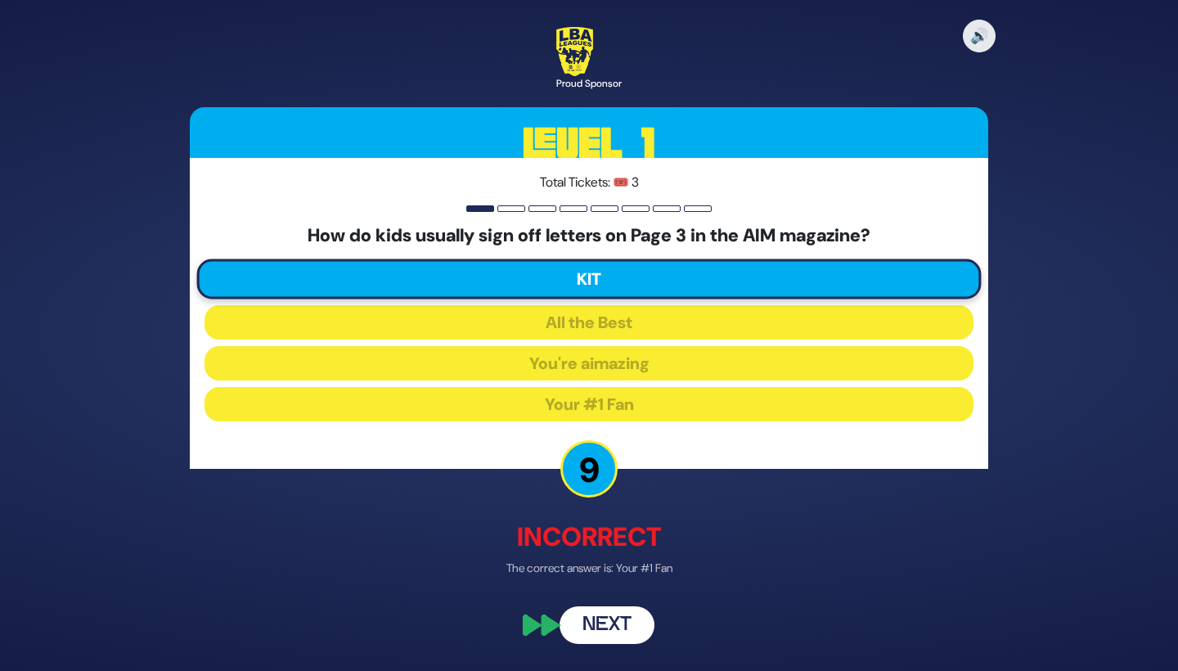
click at [614, 628] on button "Next" at bounding box center [607, 625] width 95 height 38
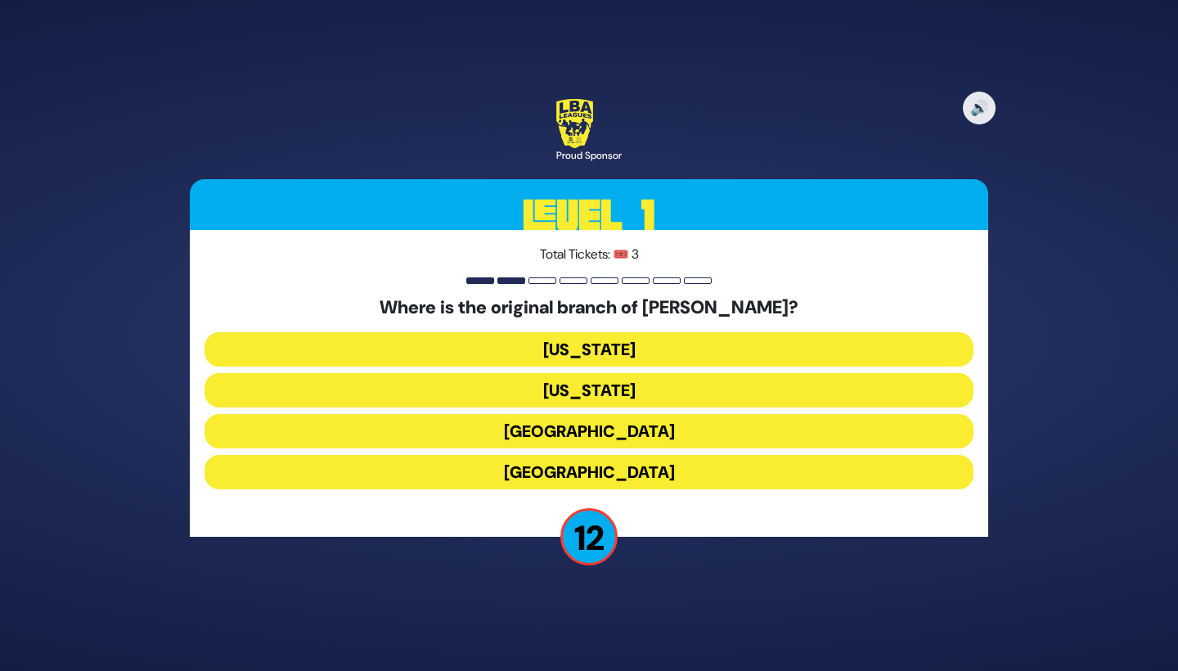
click at [644, 425] on button "London" at bounding box center [589, 431] width 769 height 34
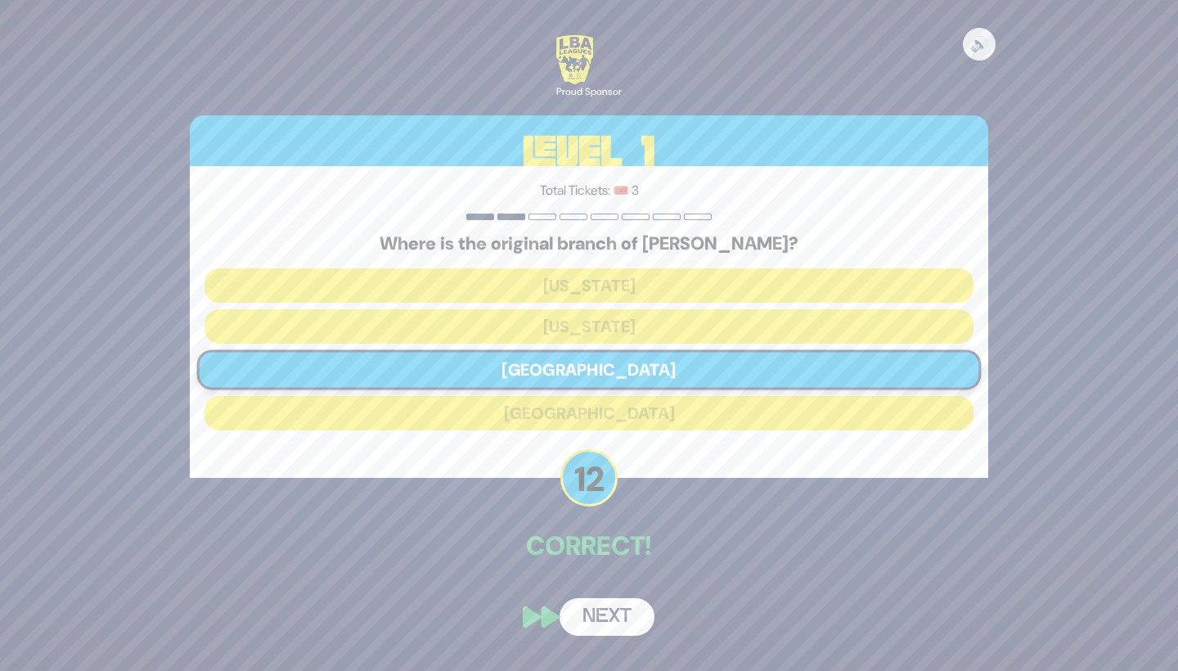
click at [617, 614] on button "Next" at bounding box center [607, 617] width 95 height 38
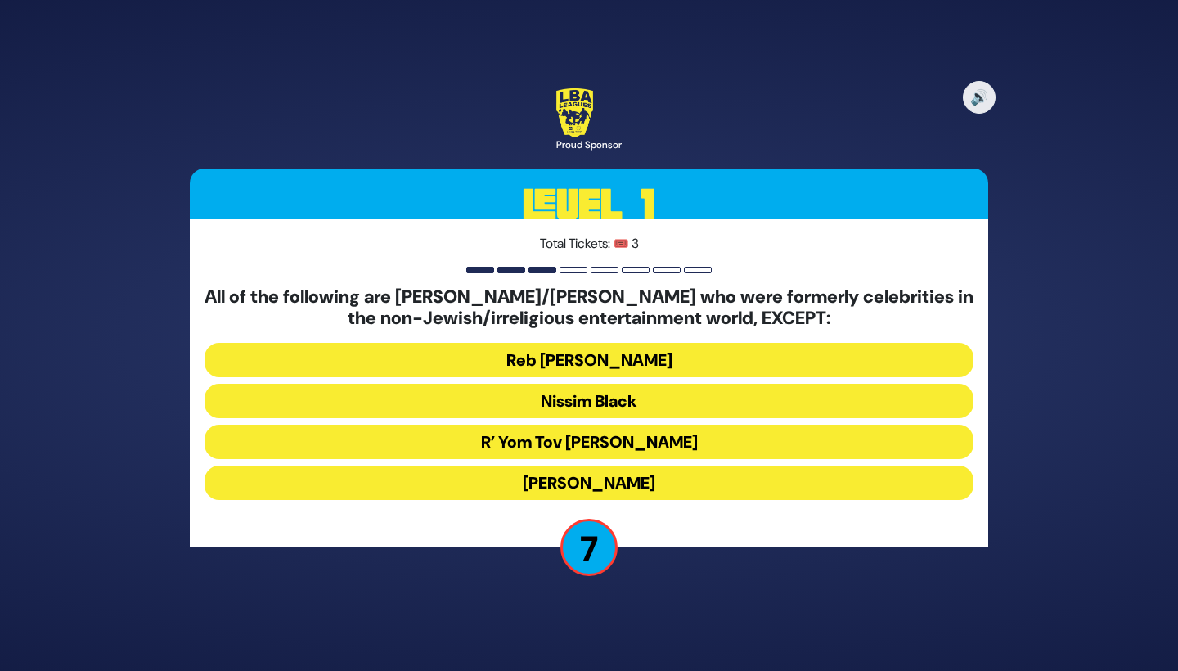
click at [678, 433] on button "R’ Yom Tov Glazer" at bounding box center [589, 442] width 769 height 34
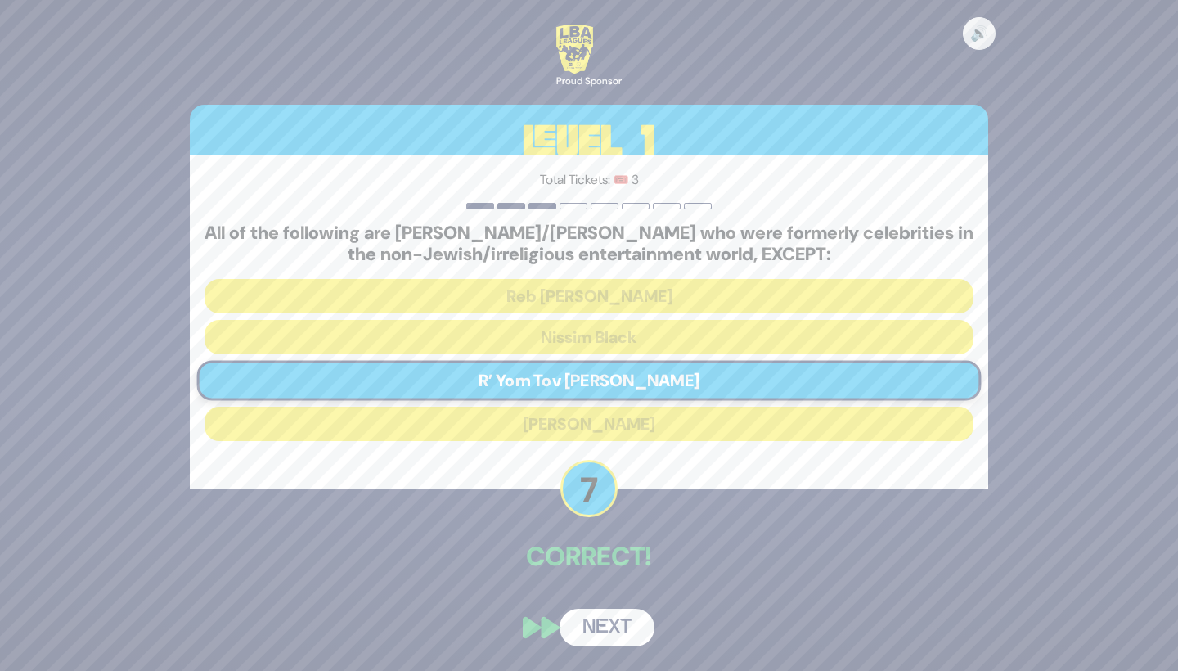
click at [634, 615] on button "Next" at bounding box center [607, 628] width 95 height 38
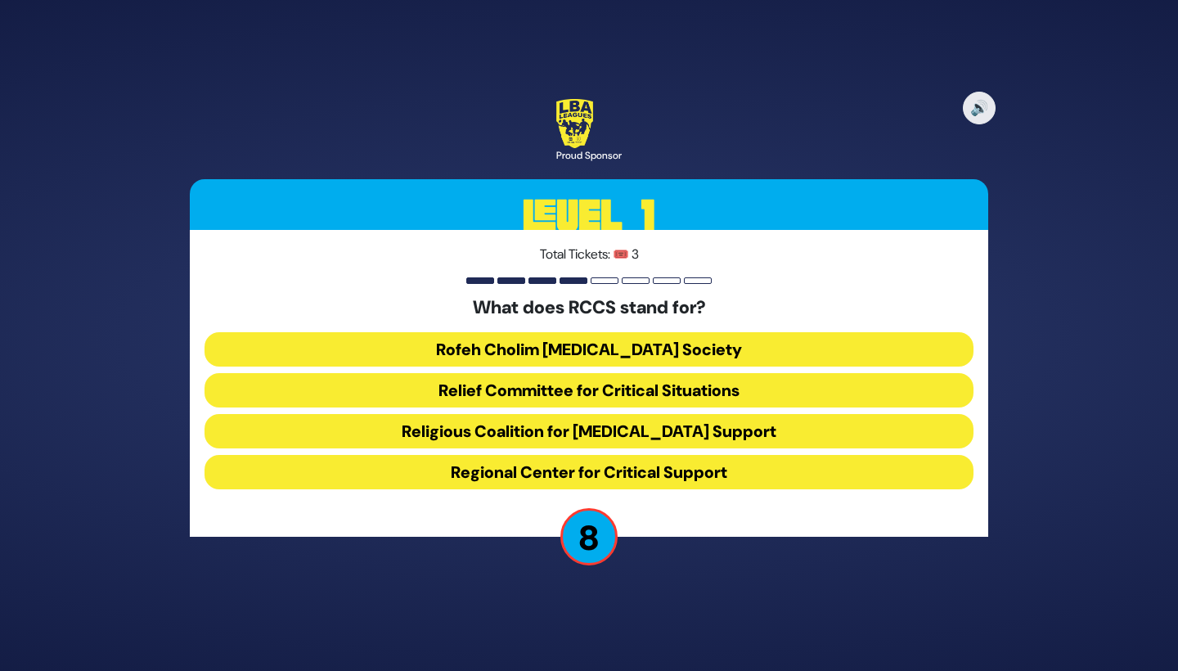
click at [698, 343] on button "Rofeh Cholim Cancer Society" at bounding box center [589, 349] width 769 height 34
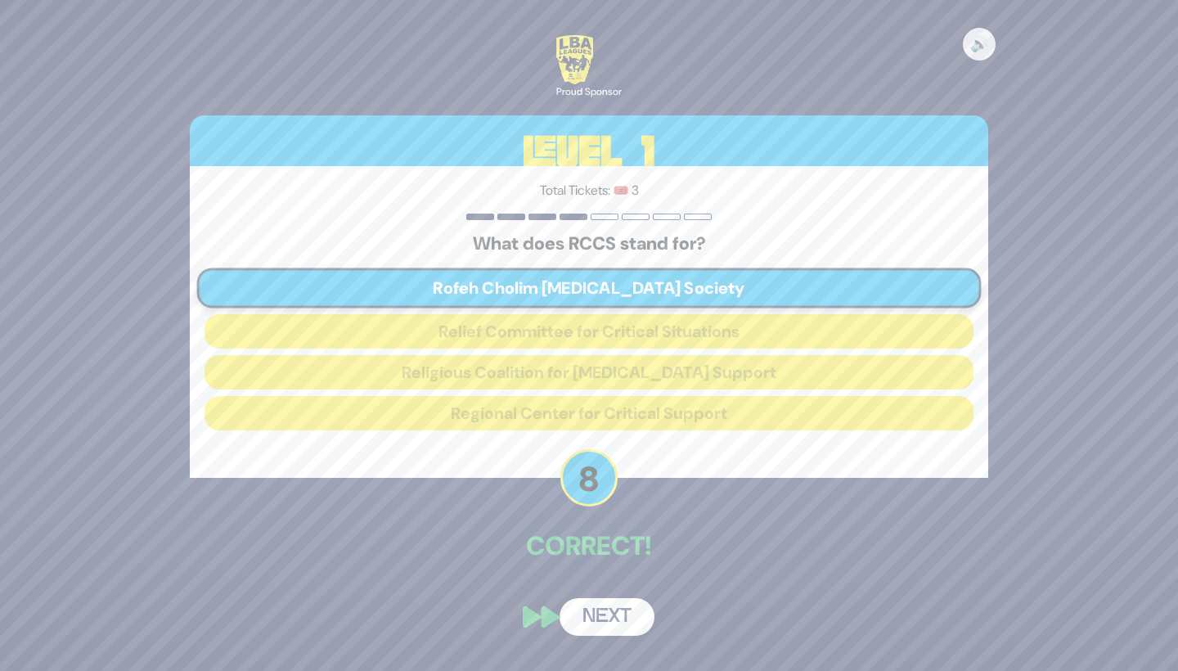
click at [630, 614] on button "Next" at bounding box center [607, 617] width 95 height 38
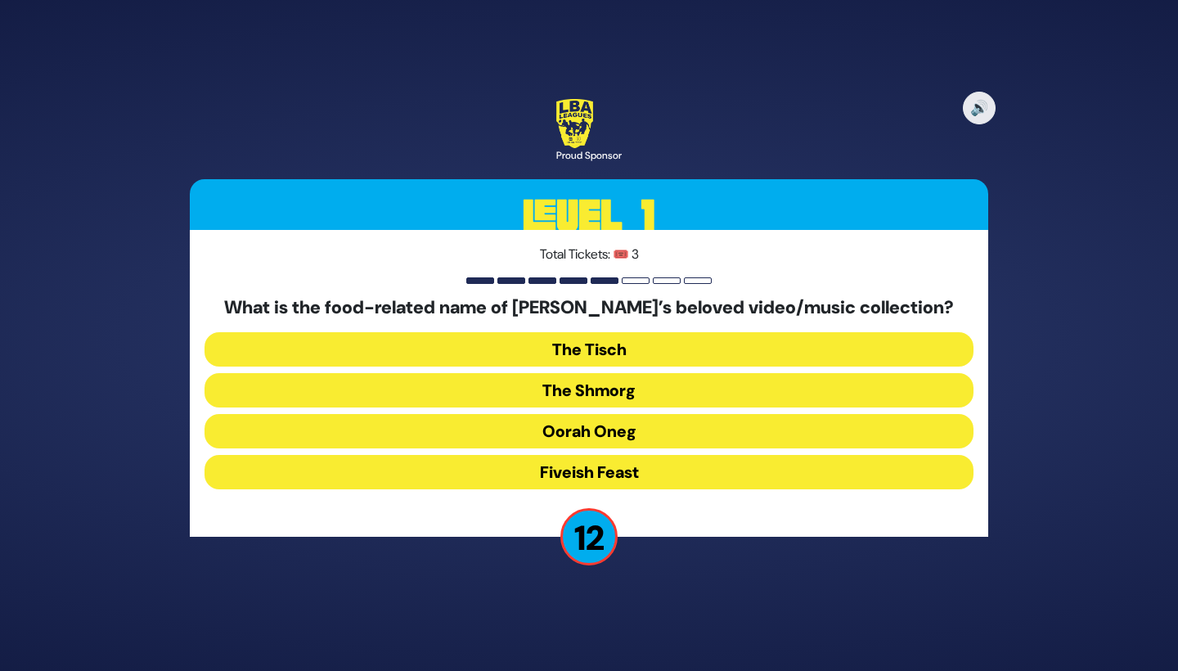
click at [673, 385] on button "The Shmorg" at bounding box center [589, 390] width 769 height 34
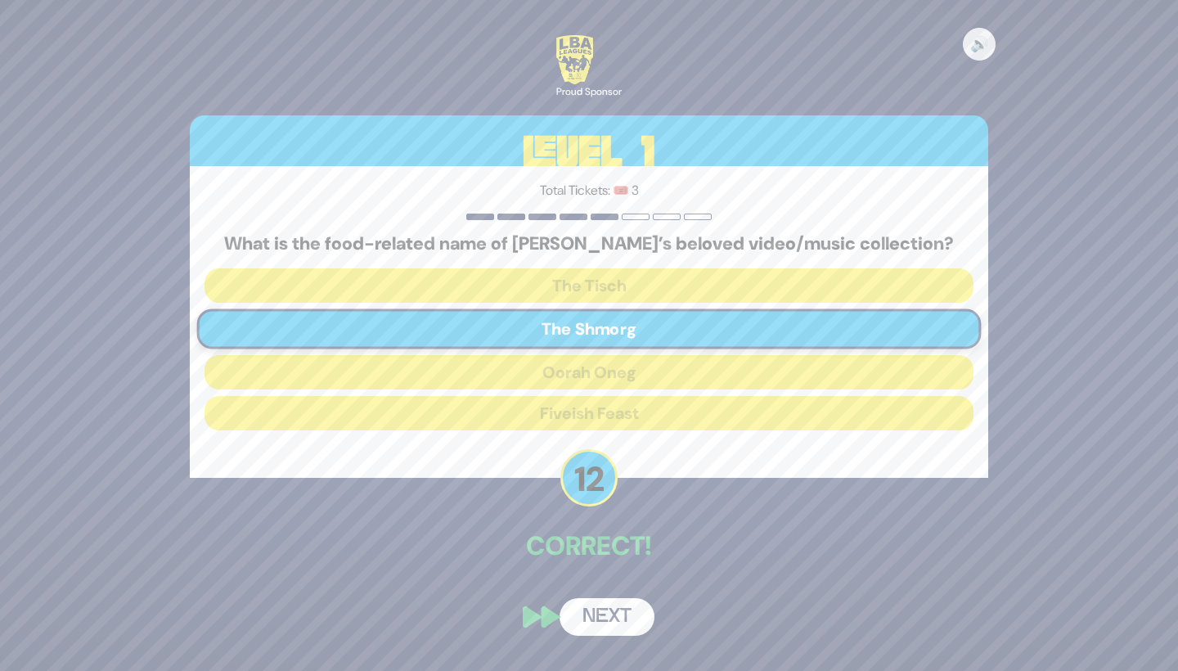
click at [619, 602] on button "Next" at bounding box center [607, 617] width 95 height 38
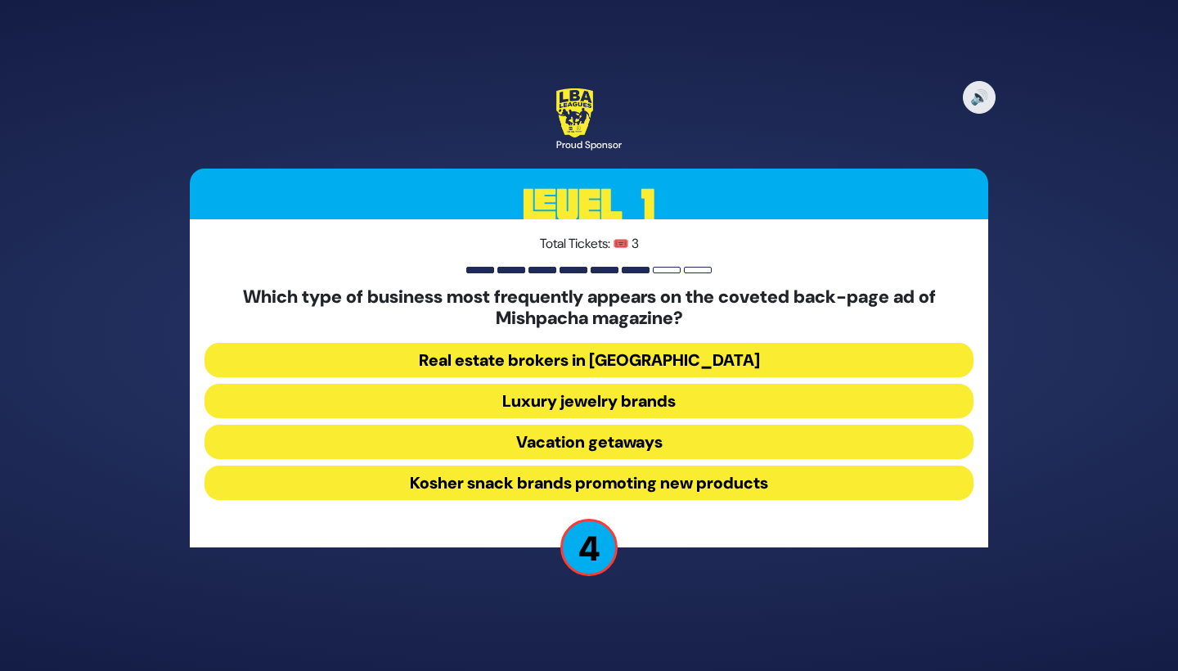
click at [689, 435] on button "Vacation getaways" at bounding box center [589, 442] width 769 height 34
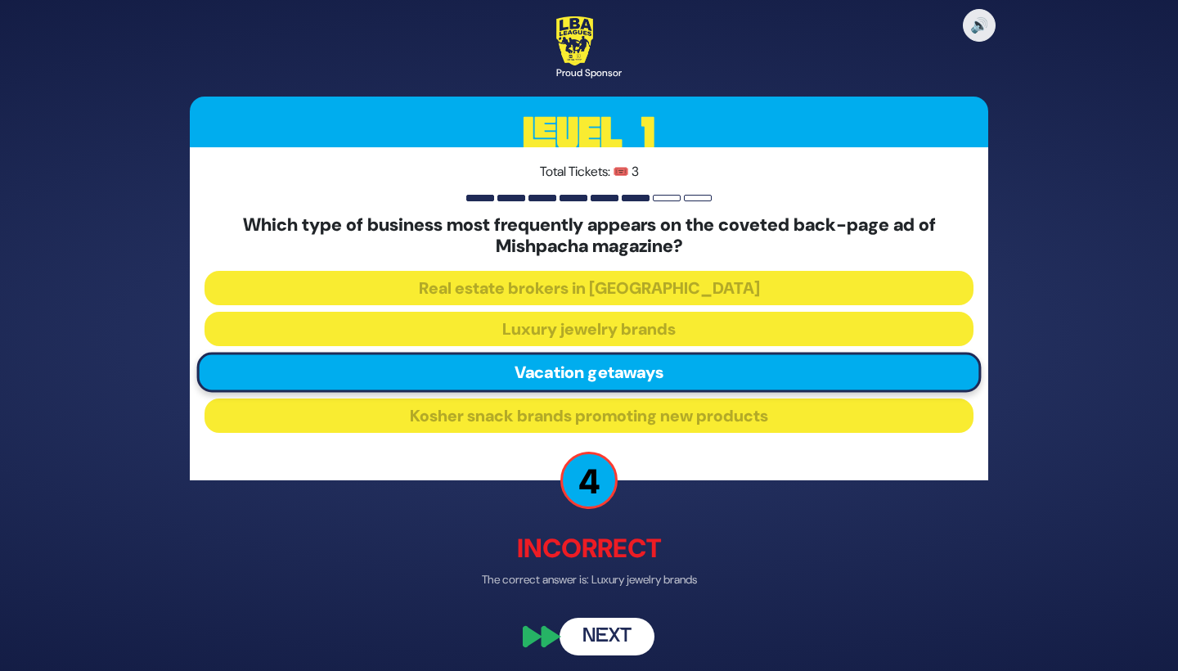
click at [616, 641] on button "Next" at bounding box center [607, 636] width 95 height 38
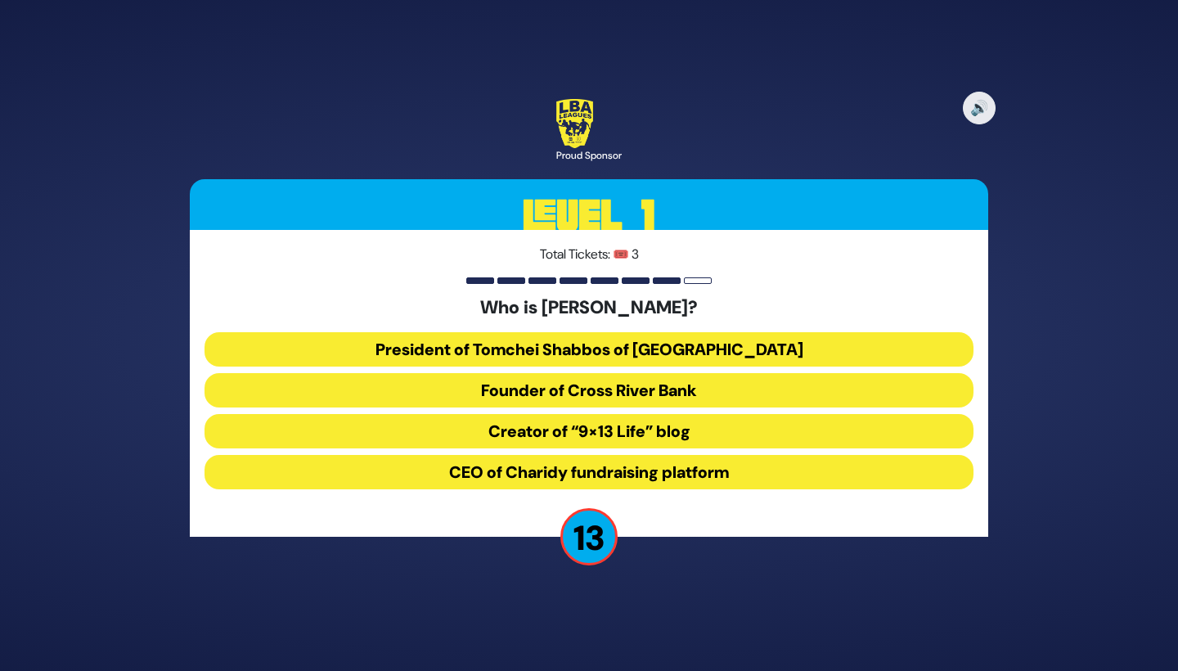
click at [719, 340] on button "President of Tomchei Shabbos of Rockland County" at bounding box center [589, 349] width 769 height 34
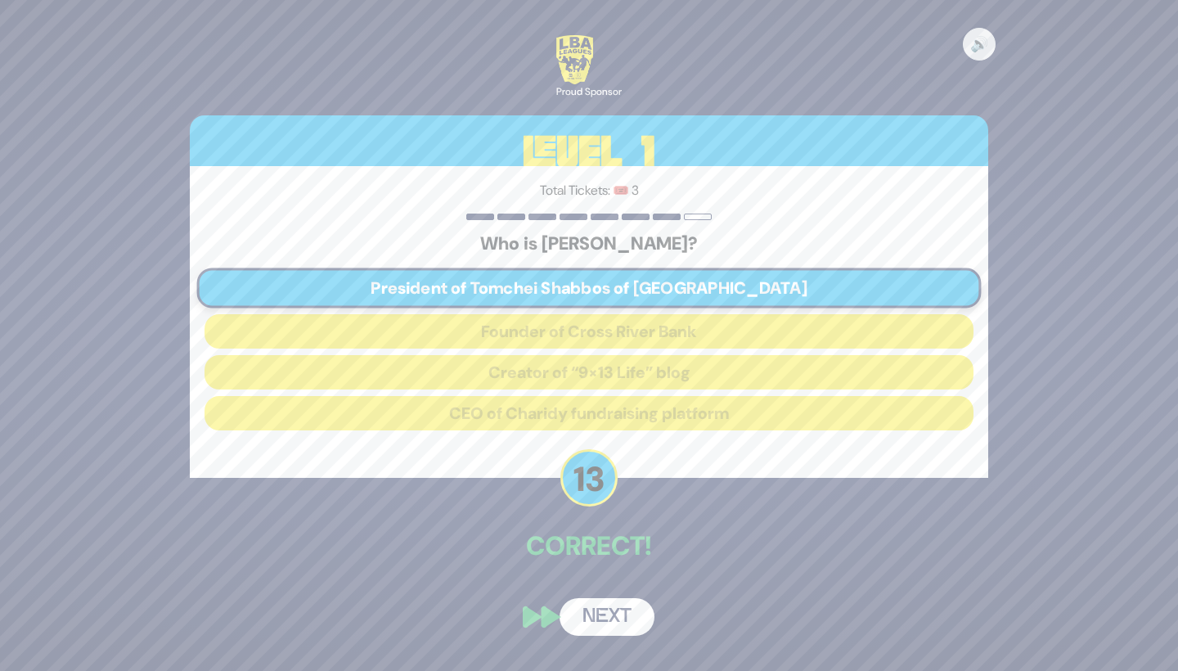
click at [614, 606] on button "Next" at bounding box center [607, 617] width 95 height 38
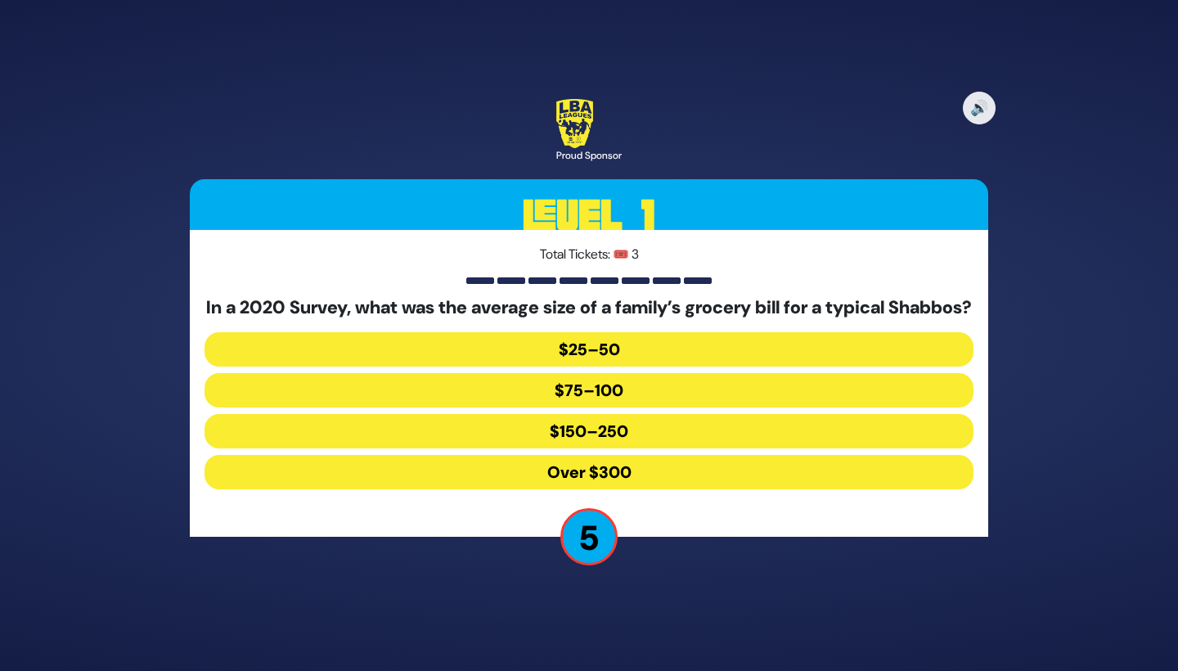
click at [674, 482] on button "Over $300" at bounding box center [589, 472] width 769 height 34
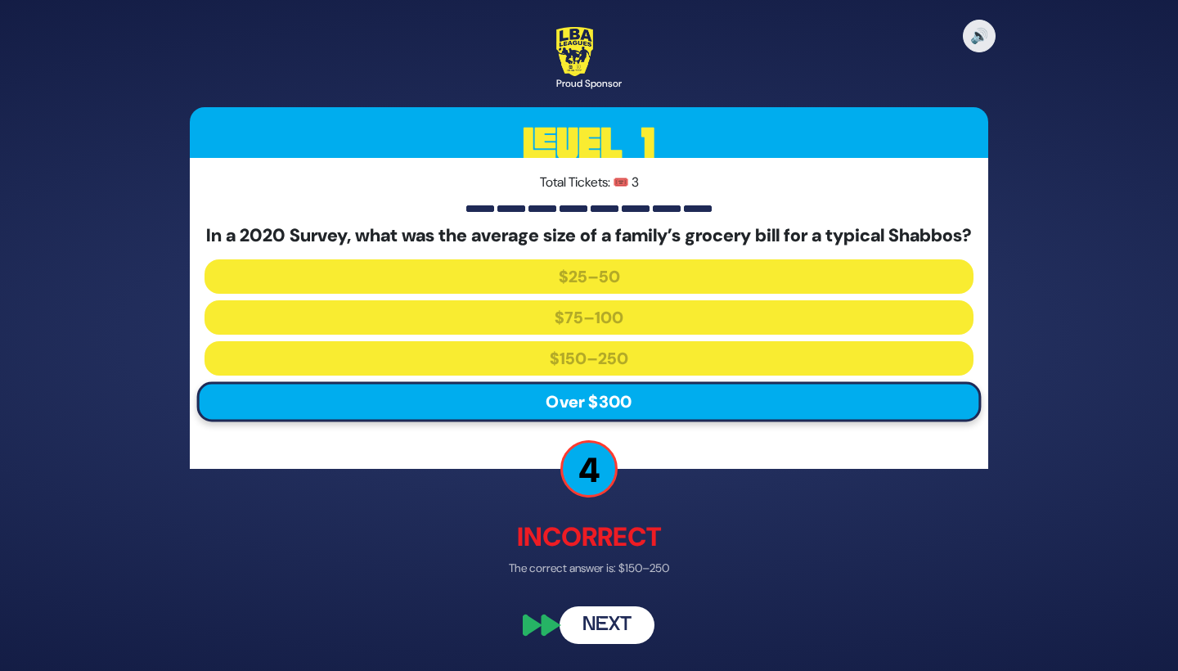
click at [610, 624] on button "Next" at bounding box center [607, 625] width 95 height 38
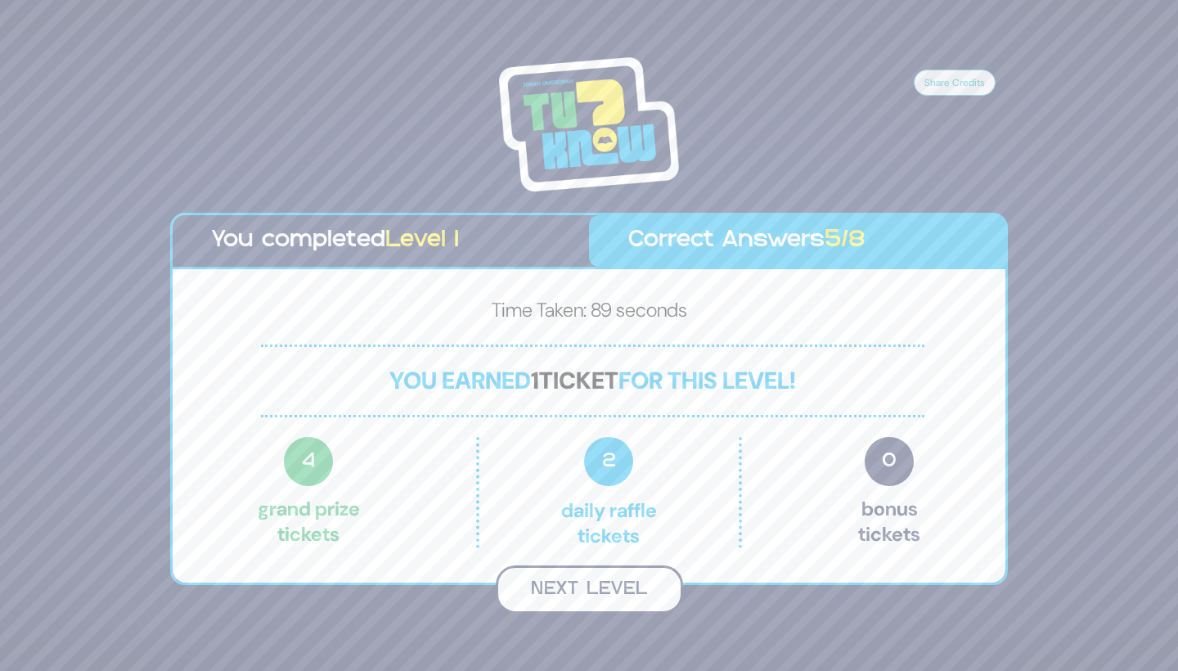
click at [651, 595] on button "Next Level" at bounding box center [589, 589] width 187 height 48
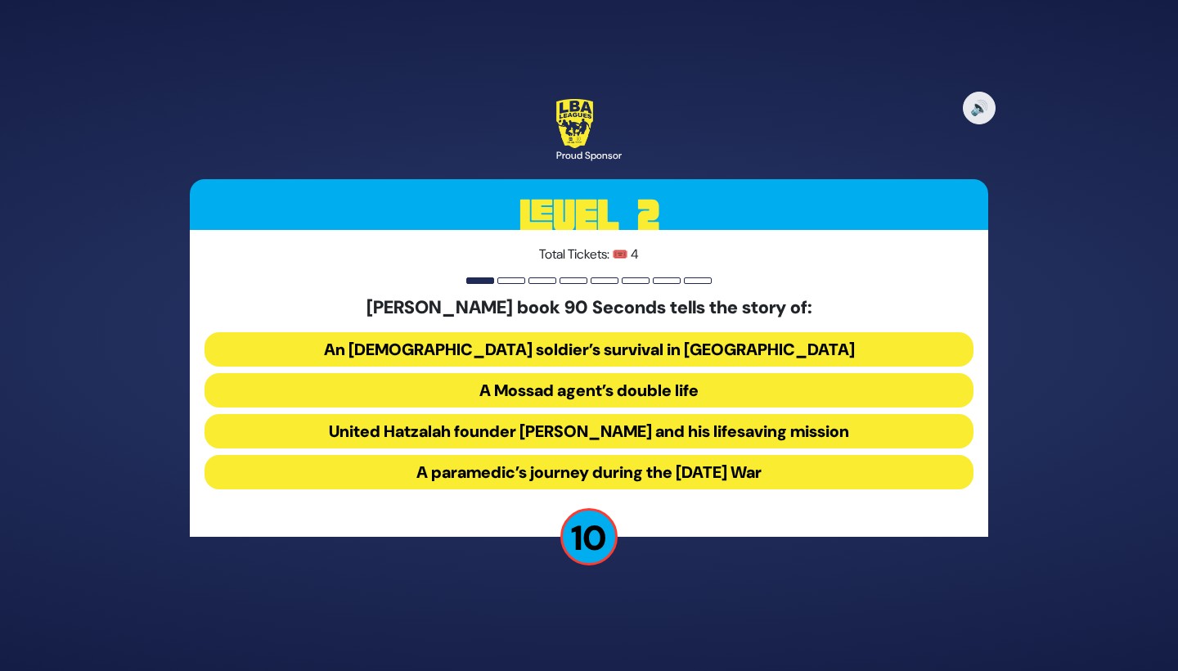
click at [704, 425] on button "United Hatzalah founder Eli Beer and his lifesaving mission" at bounding box center [589, 431] width 769 height 34
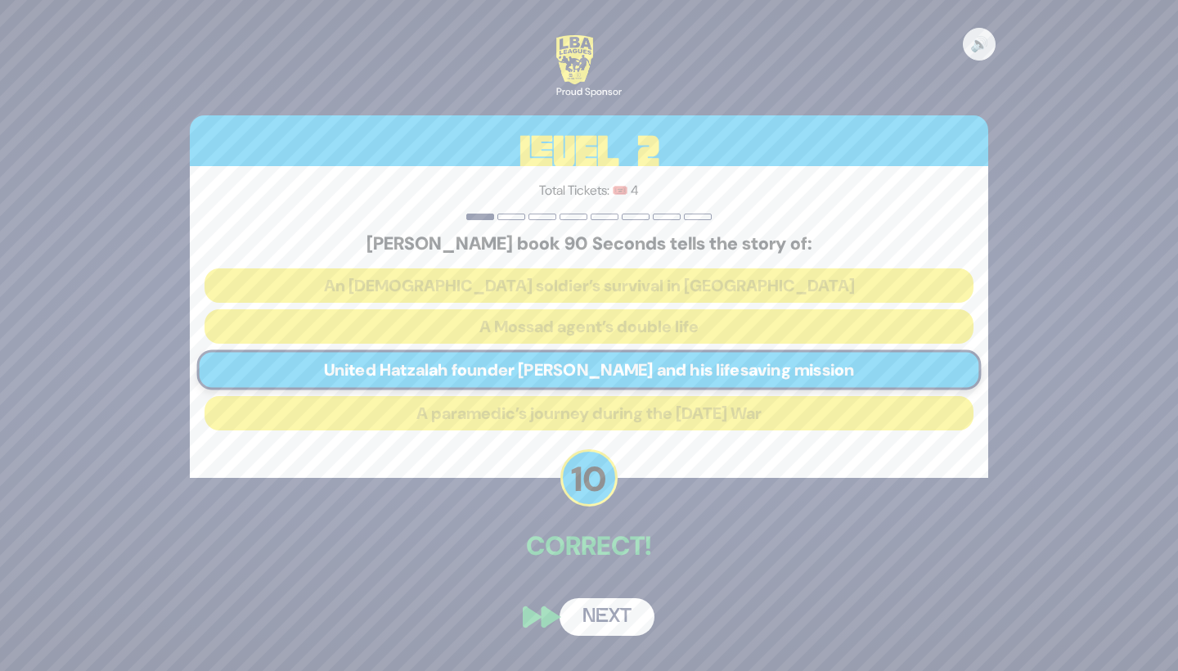
click at [612, 601] on button "Next" at bounding box center [607, 617] width 95 height 38
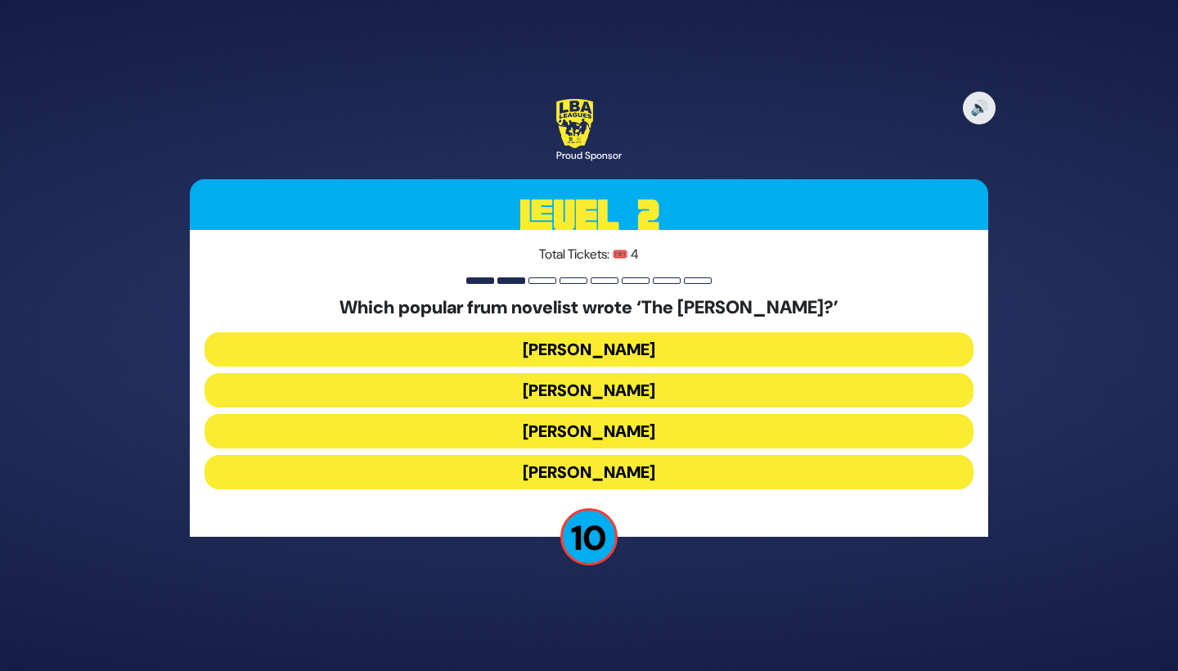
click at [687, 428] on button "Yair Weinstock" at bounding box center [589, 431] width 769 height 34
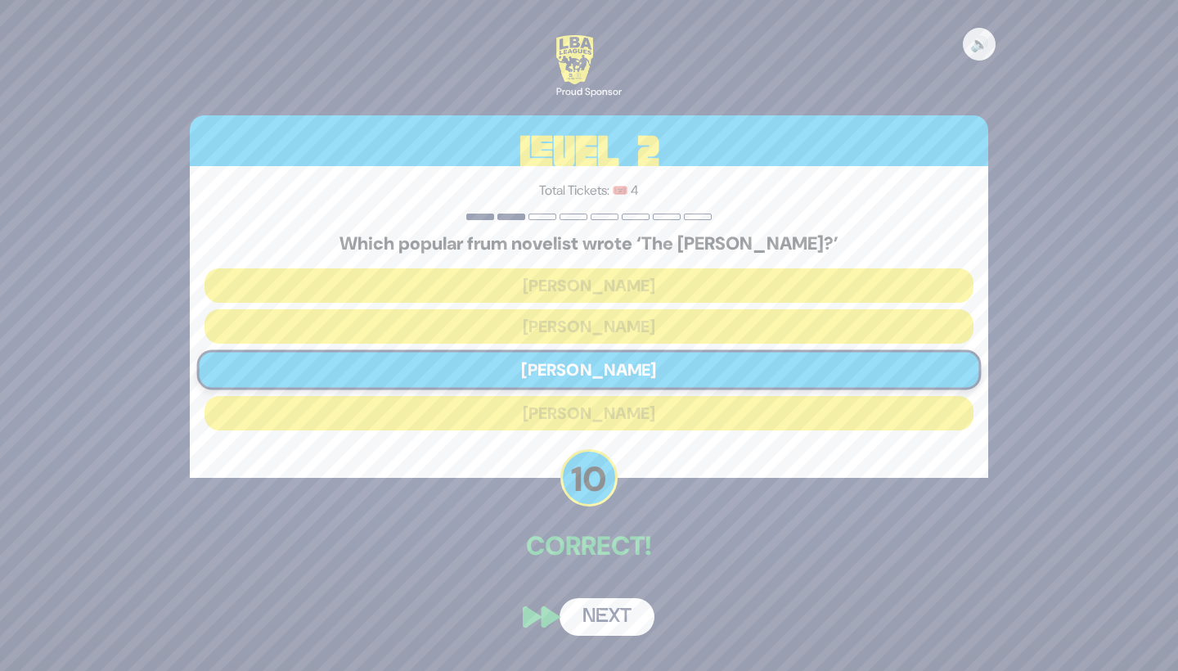
click at [618, 608] on button "Next" at bounding box center [607, 617] width 95 height 38
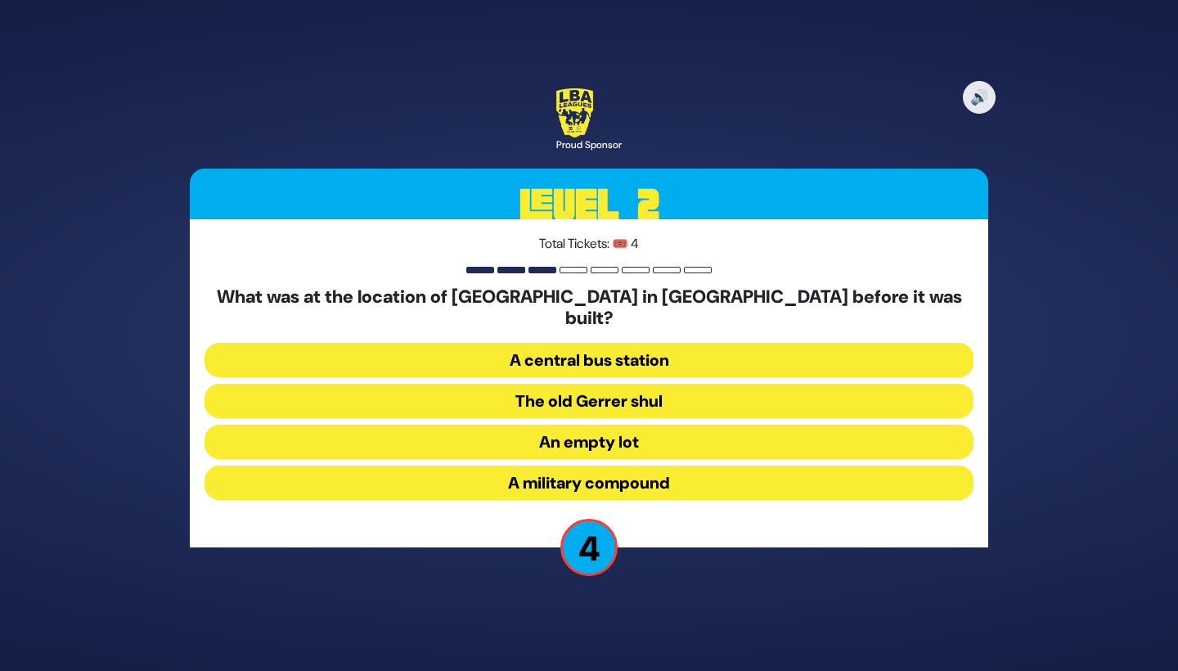
click at [680, 468] on button "A military compound" at bounding box center [589, 483] width 769 height 34
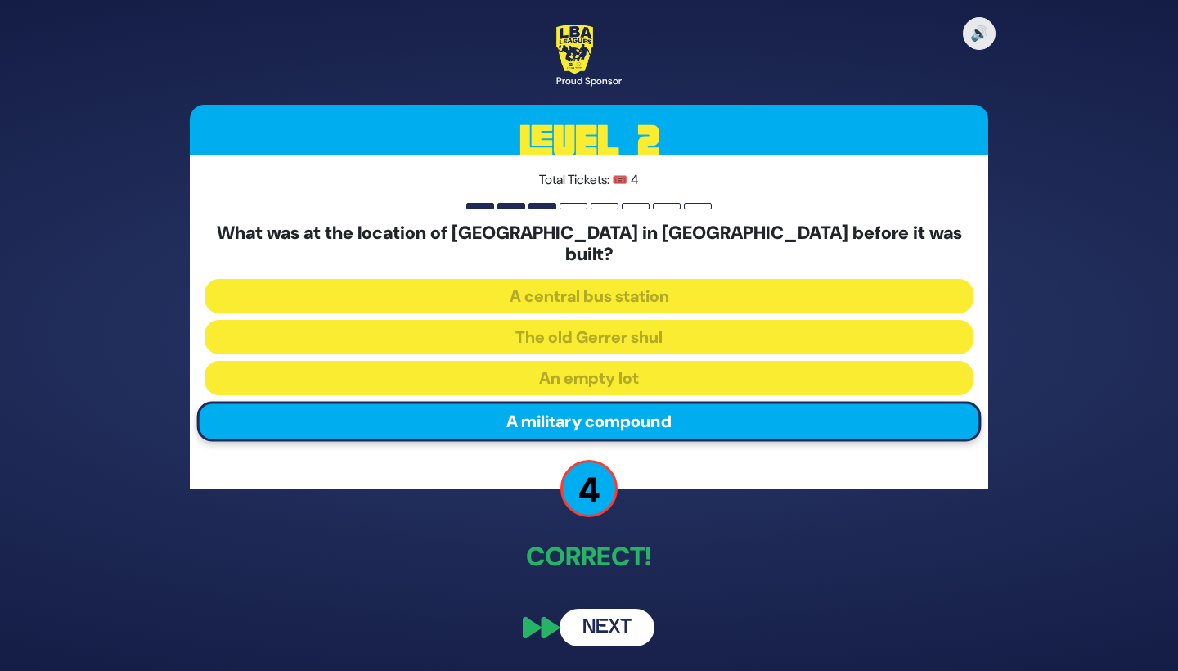
click at [633, 609] on button "Next" at bounding box center [607, 628] width 95 height 38
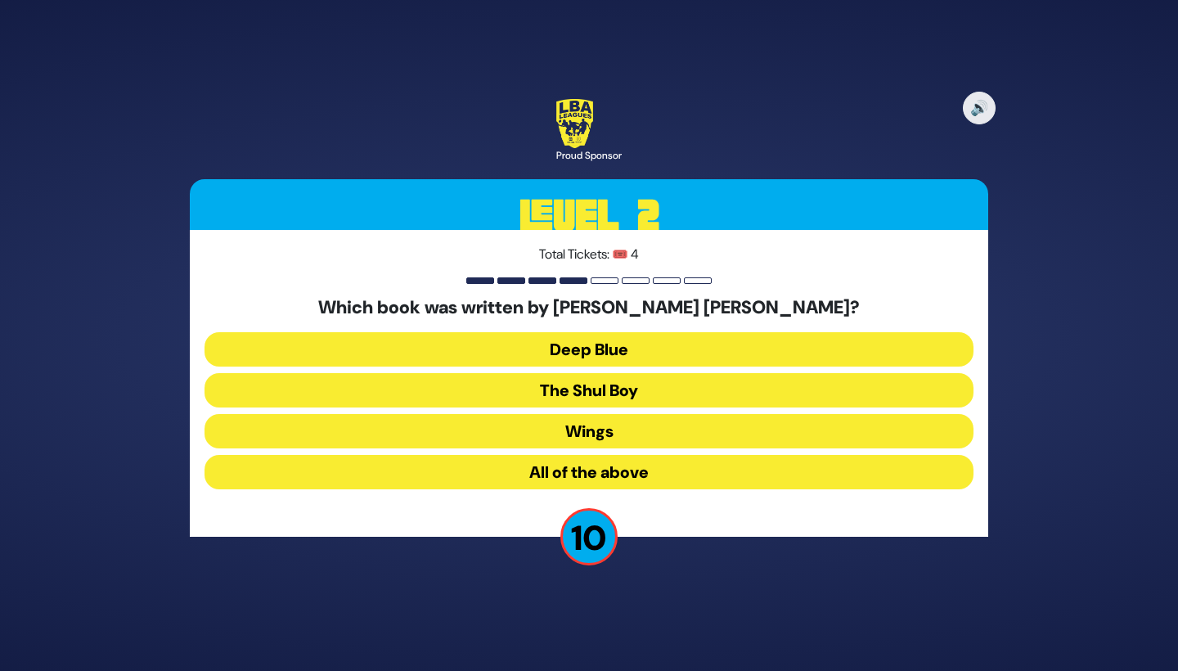
click at [691, 466] on button "All of the above" at bounding box center [589, 472] width 769 height 34
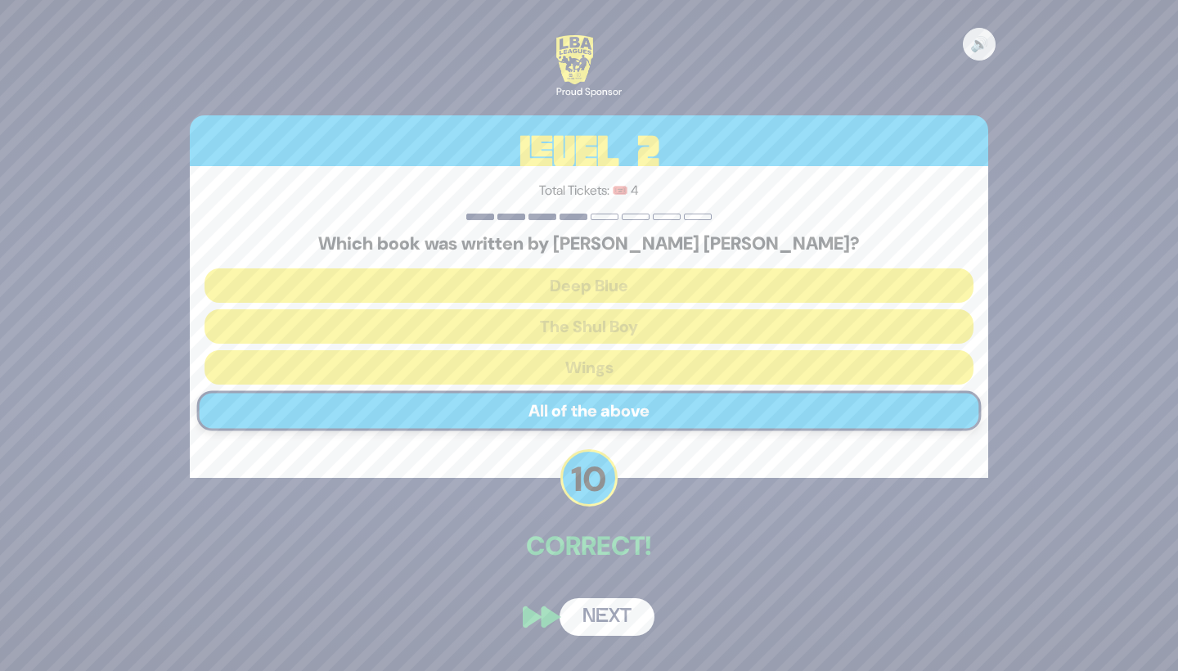
click at [623, 611] on button "Next" at bounding box center [607, 617] width 95 height 38
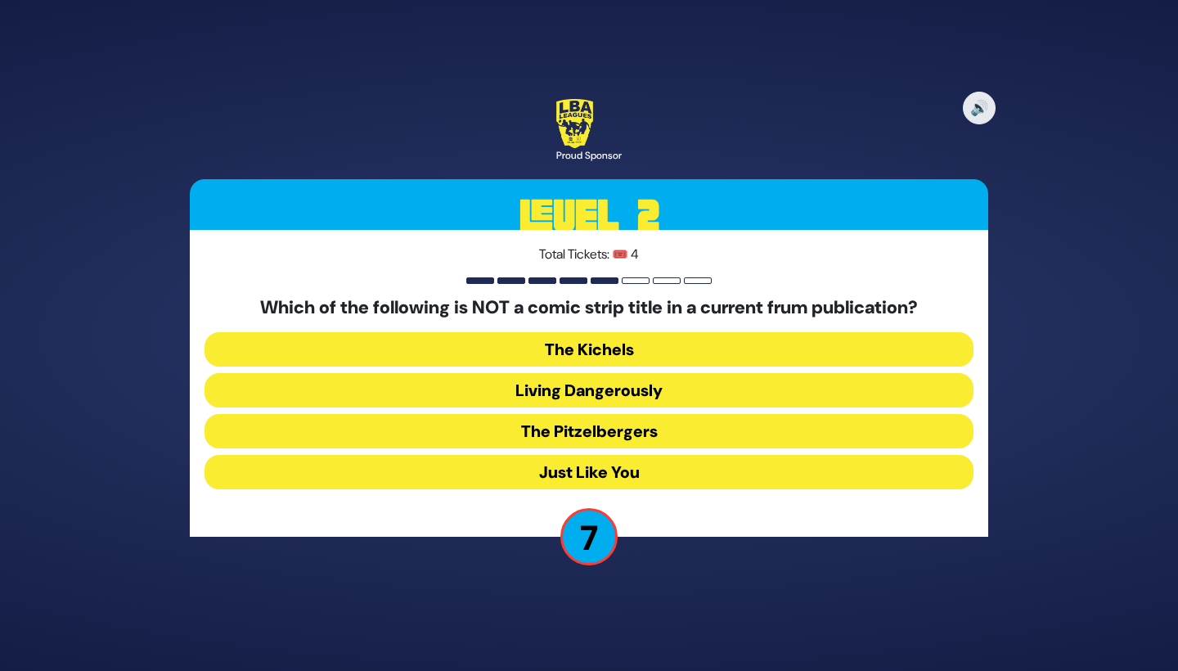
click at [686, 386] on button "Living Dangerously" at bounding box center [589, 390] width 769 height 34
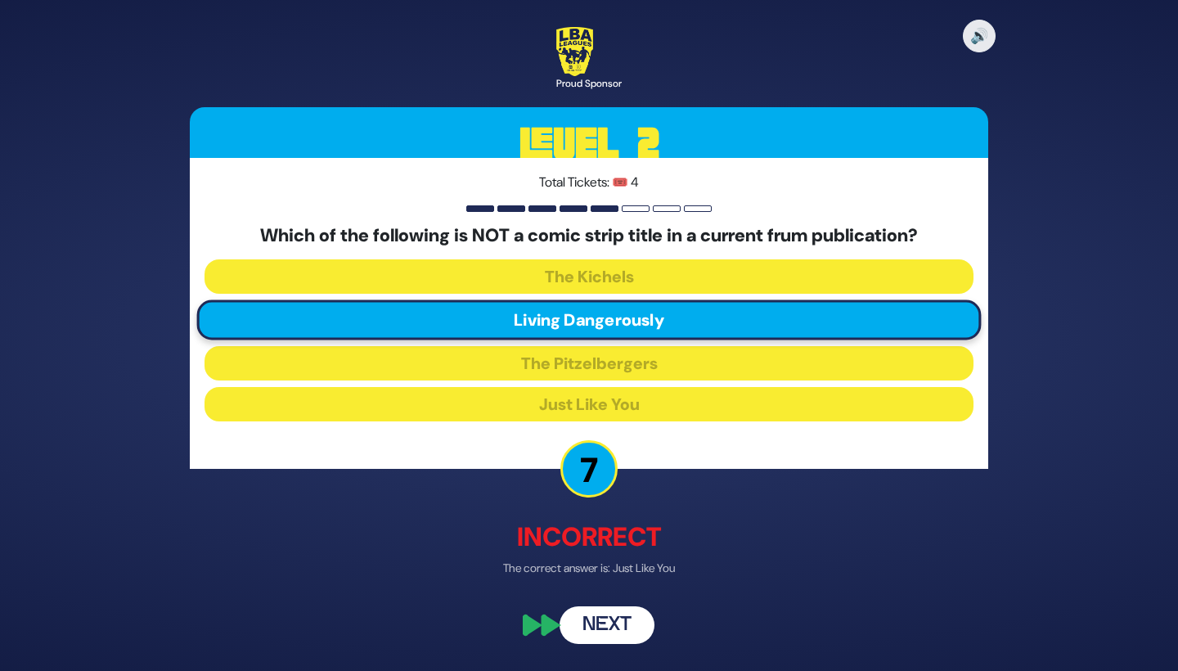
click at [629, 608] on button "Next" at bounding box center [607, 625] width 95 height 38
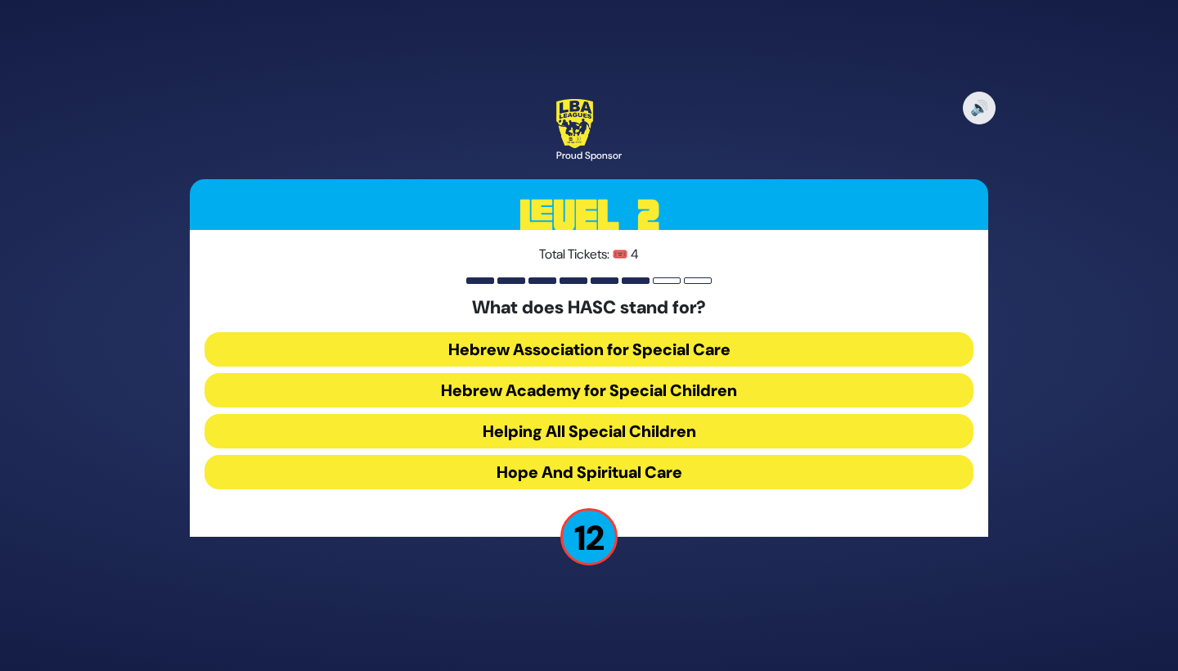
click at [691, 387] on button "Hebrew Academy for Special Children" at bounding box center [589, 390] width 769 height 34
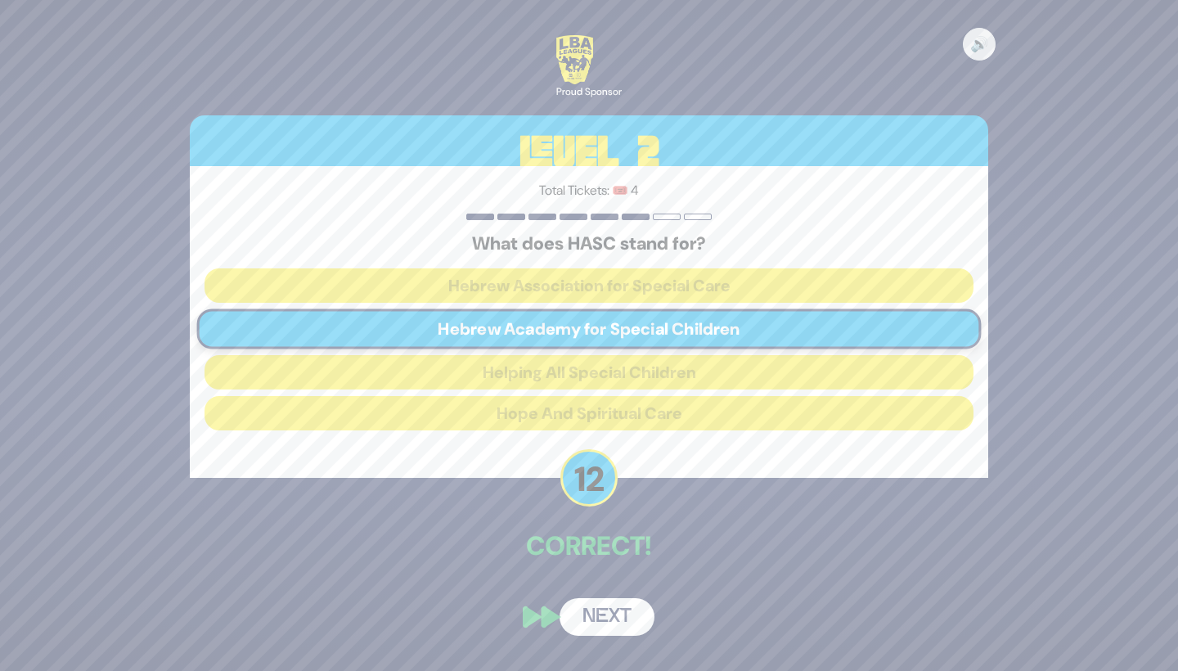
click at [626, 613] on button "Next" at bounding box center [607, 617] width 95 height 38
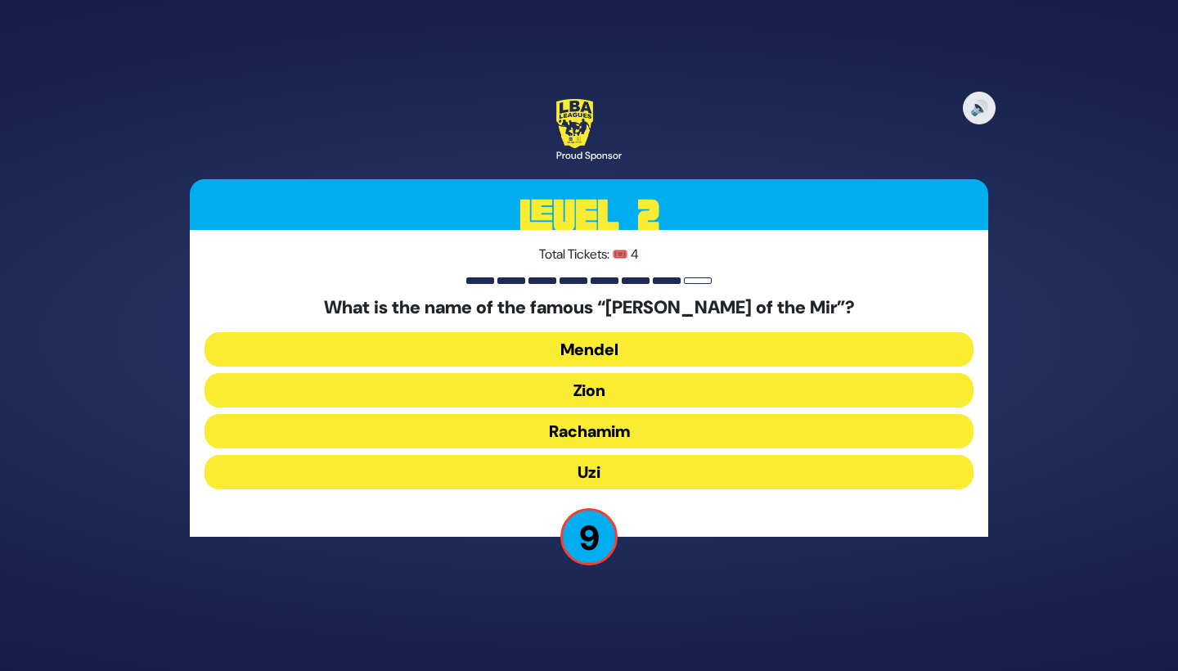
click at [704, 387] on button "Zion" at bounding box center [589, 390] width 769 height 34
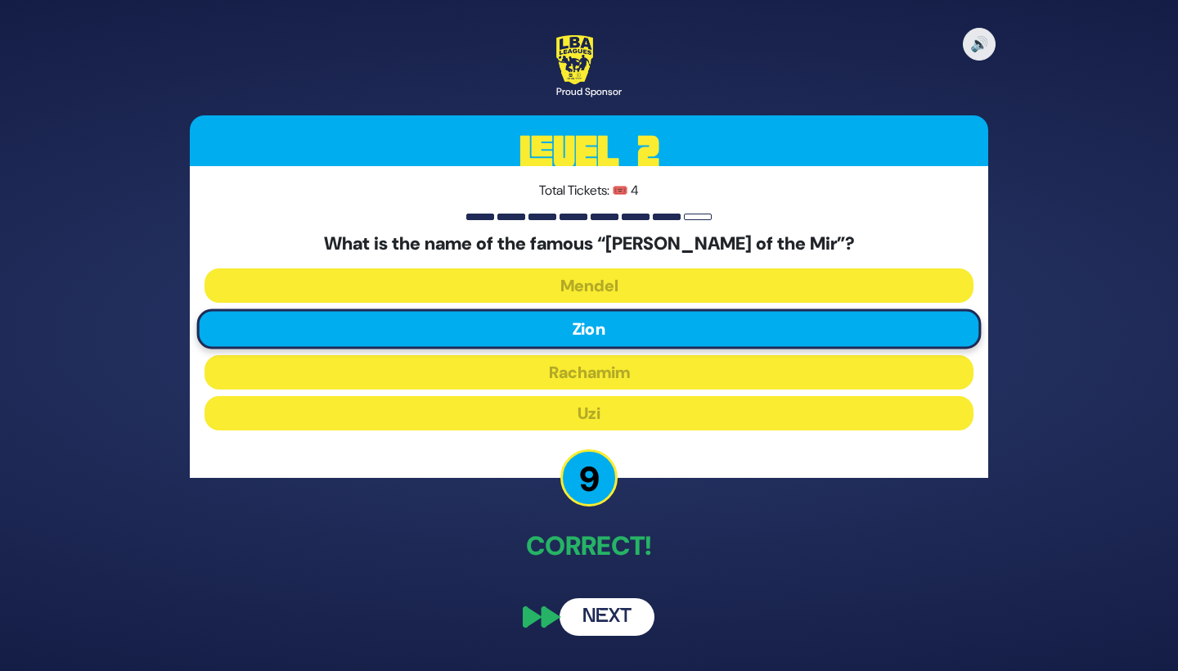
click at [630, 608] on button "Next" at bounding box center [607, 617] width 95 height 38
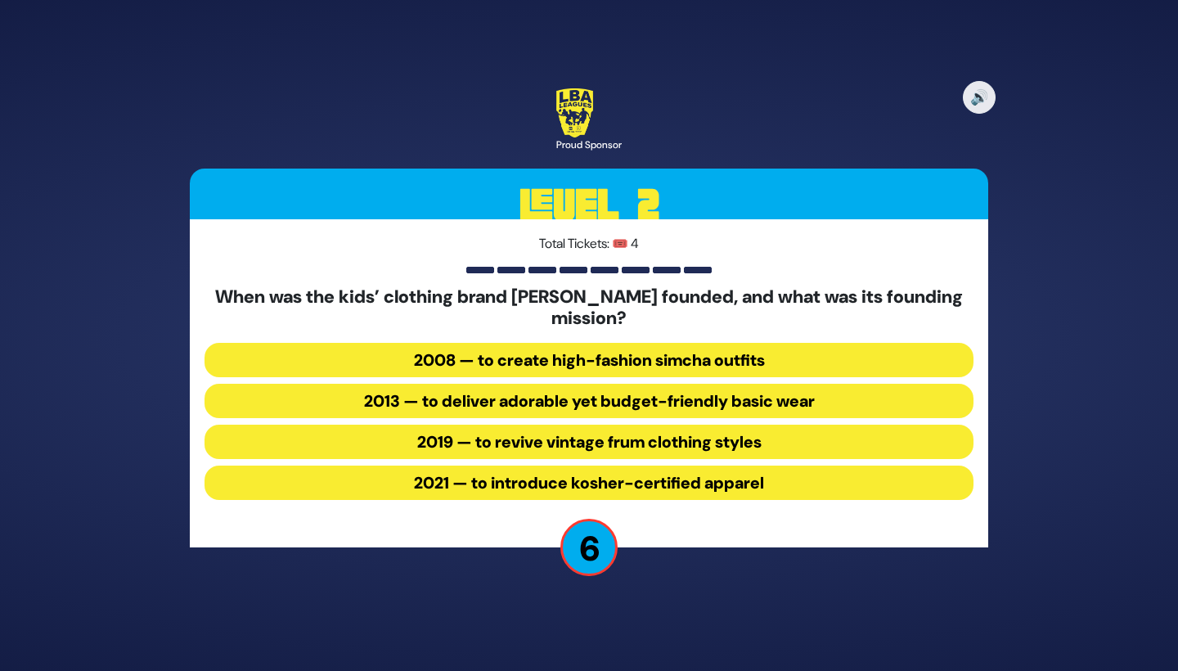
click at [715, 398] on button "2013 — to deliver adorable yet budget-friendly basic wear" at bounding box center [589, 401] width 769 height 34
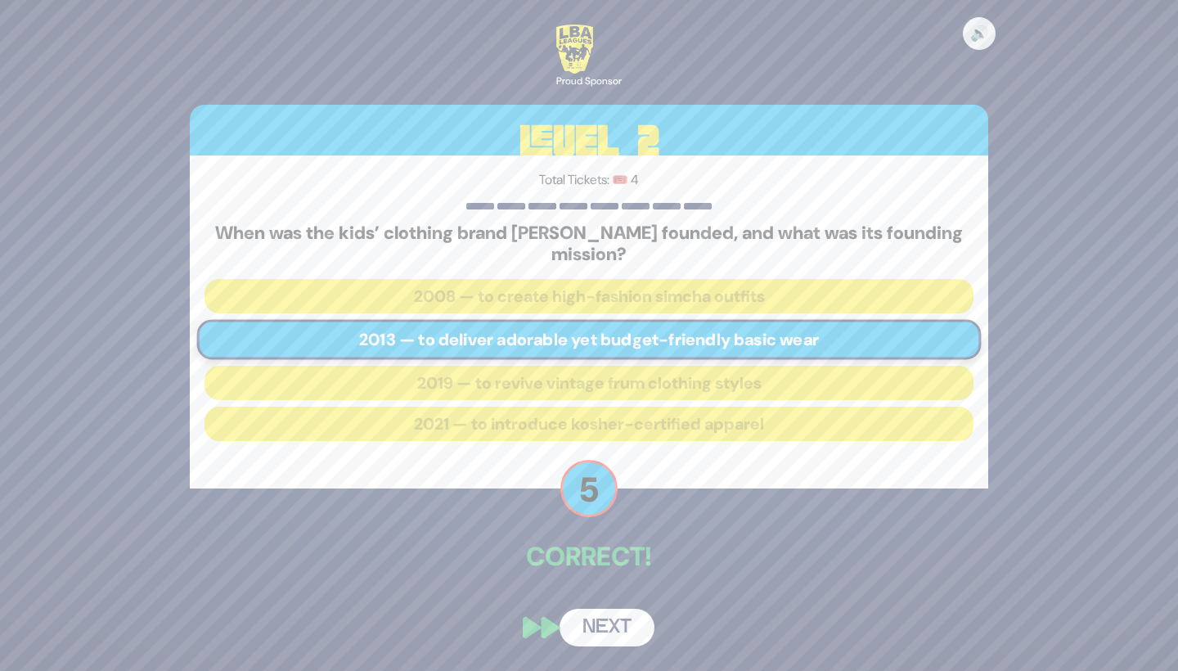
click at [625, 622] on button "Next" at bounding box center [607, 628] width 95 height 38
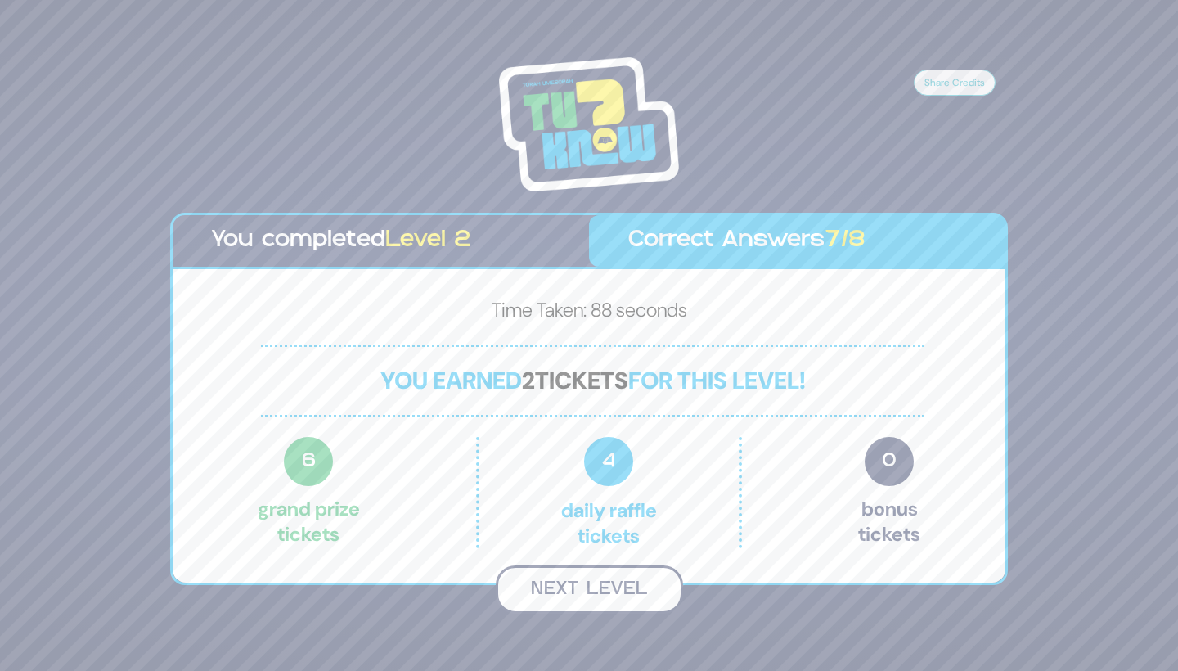
click at [609, 593] on button "Next Level" at bounding box center [589, 589] width 187 height 48
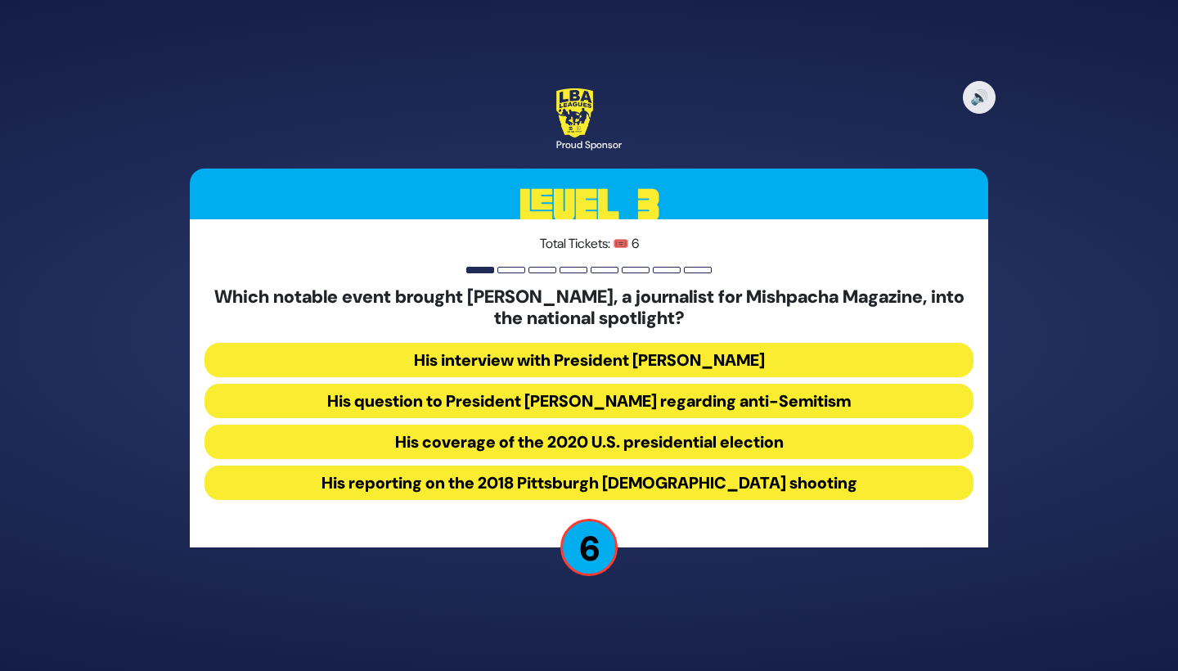
click at [664, 397] on button "His question to President Donald Trump regarding anti-Semitism" at bounding box center [589, 401] width 769 height 34
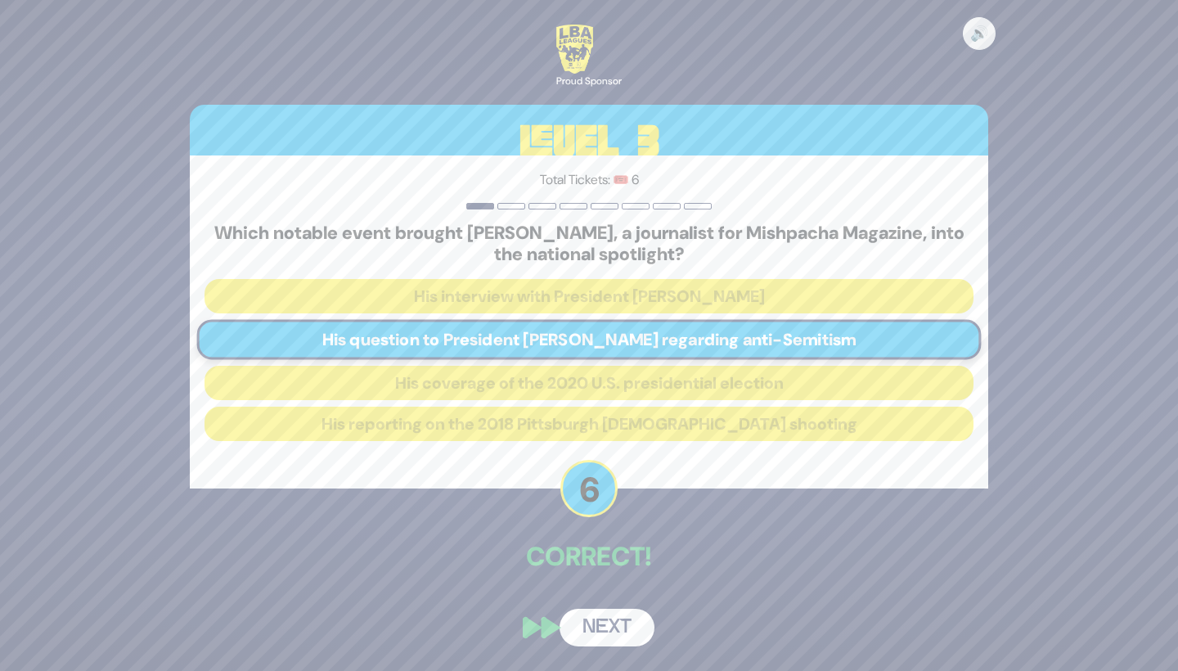
click at [630, 625] on button "Next" at bounding box center [607, 628] width 95 height 38
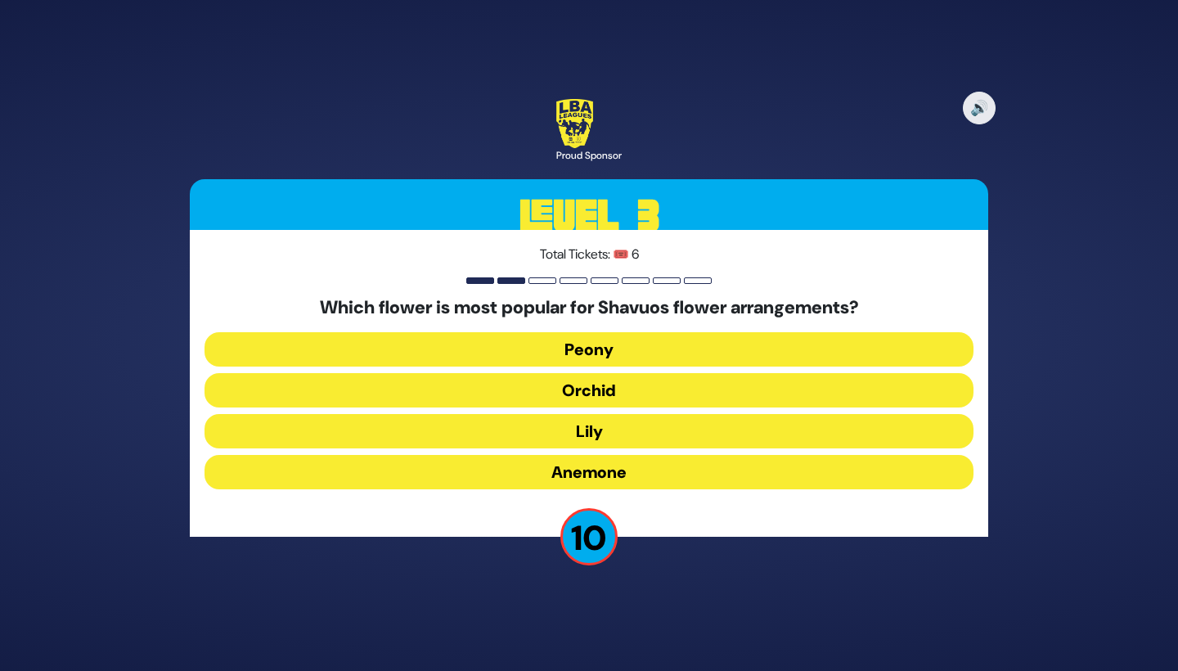
click at [690, 431] on button "Lily" at bounding box center [589, 431] width 769 height 34
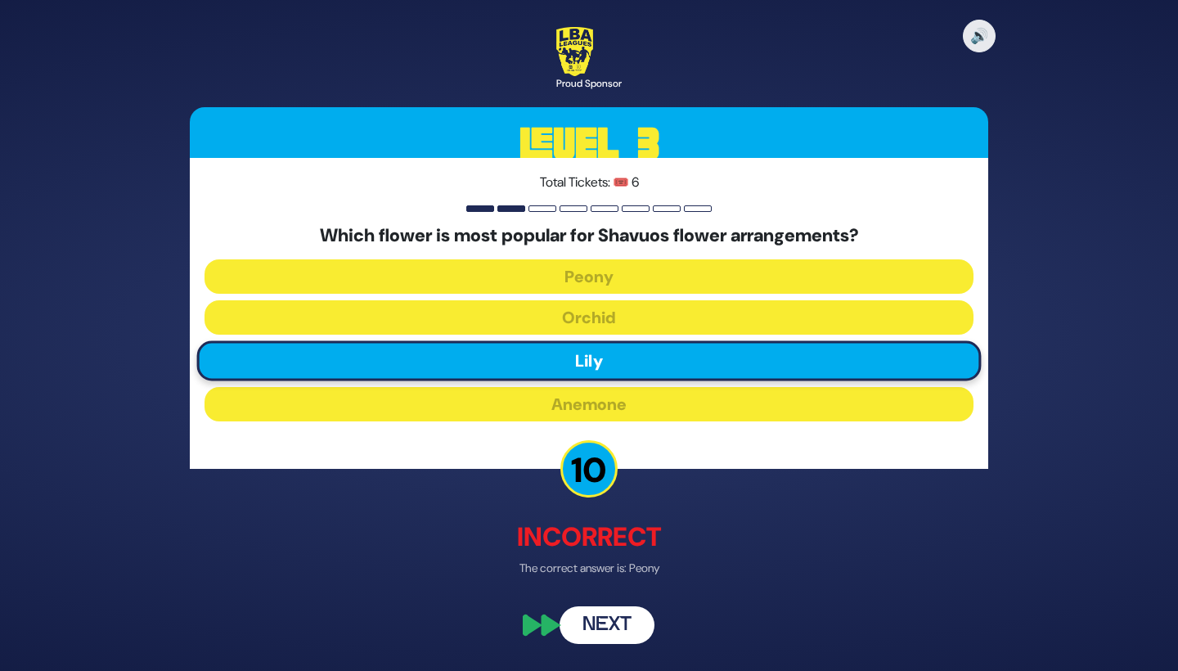
click at [609, 623] on button "Next" at bounding box center [607, 625] width 95 height 38
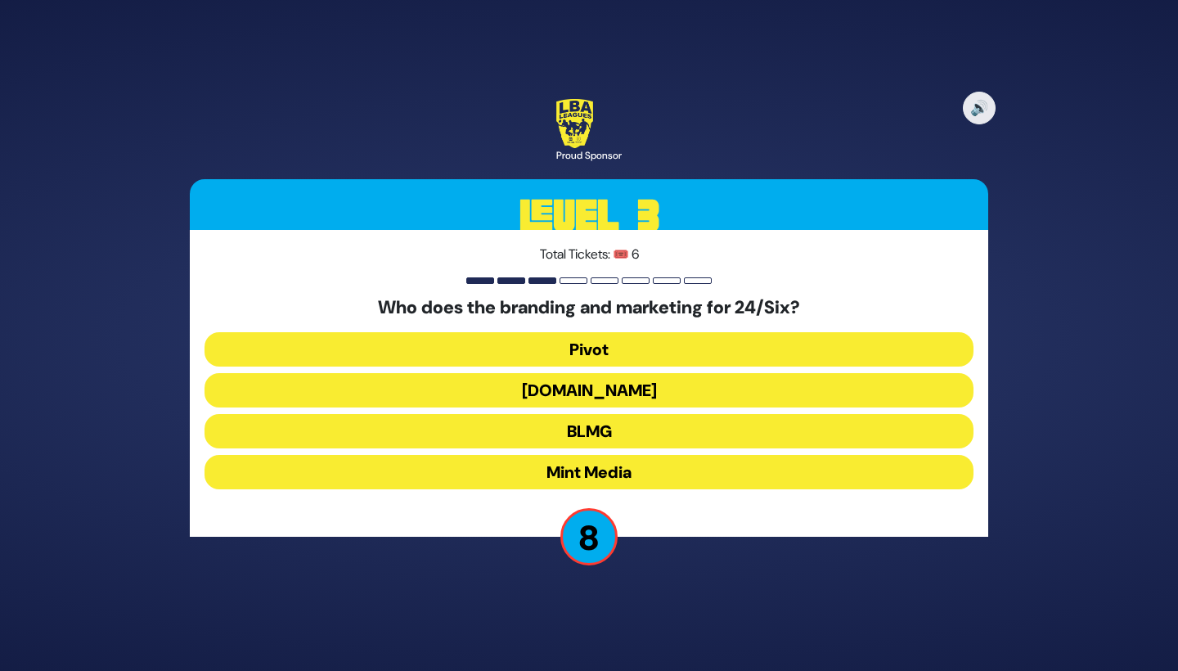
click at [655, 385] on button "Heart.Works" at bounding box center [589, 390] width 769 height 34
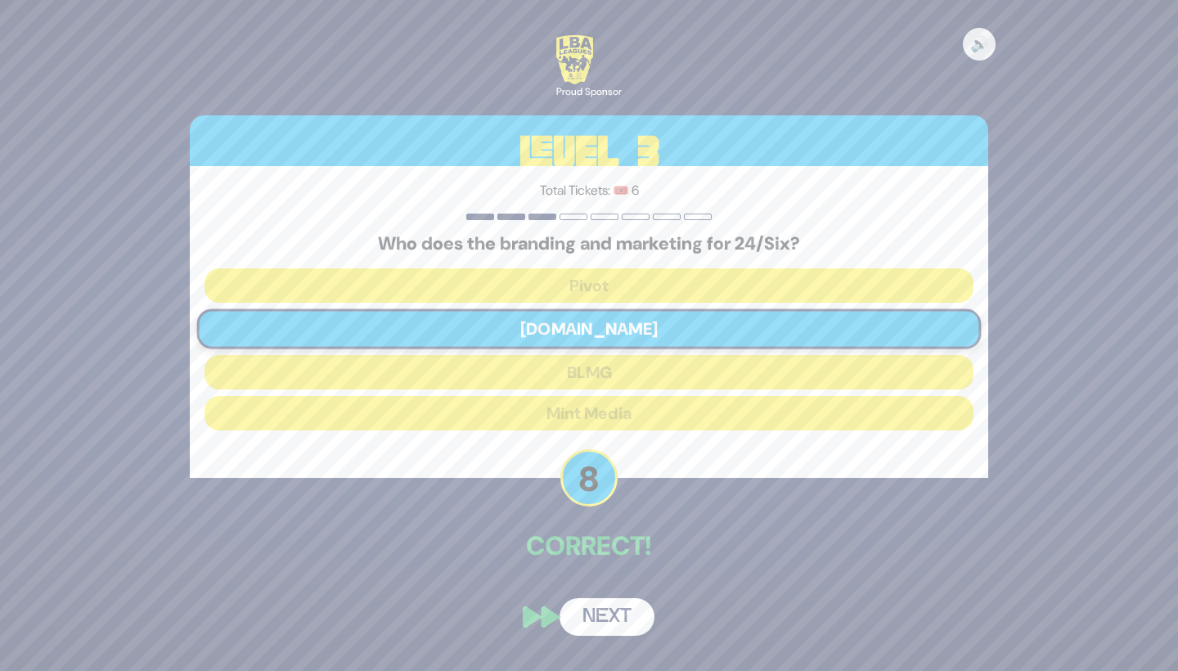
click at [620, 614] on button "Next" at bounding box center [607, 617] width 95 height 38
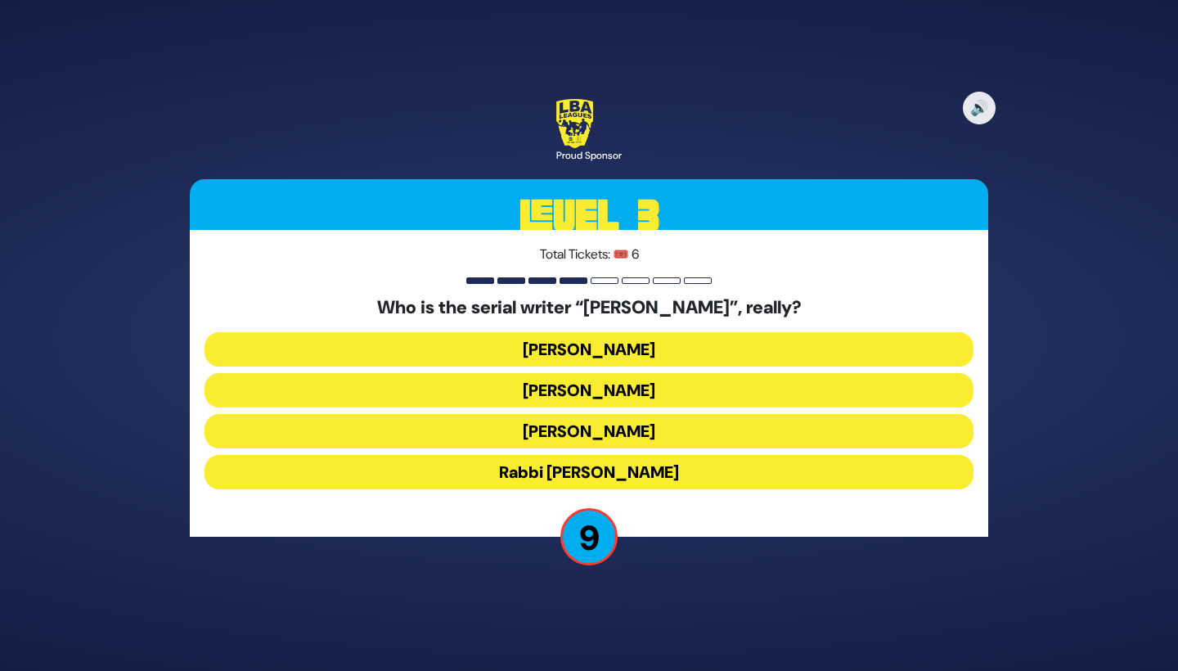
click at [675, 389] on button "Yisroel Besser" at bounding box center [589, 390] width 769 height 34
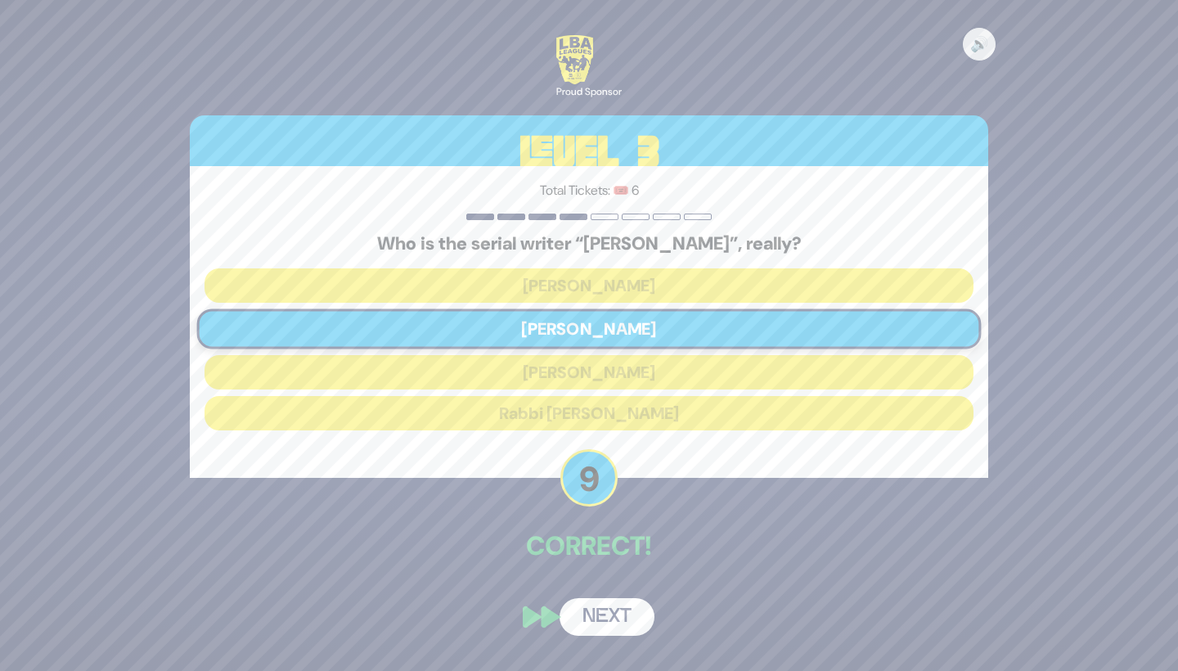
click at [622, 606] on button "Next" at bounding box center [607, 617] width 95 height 38
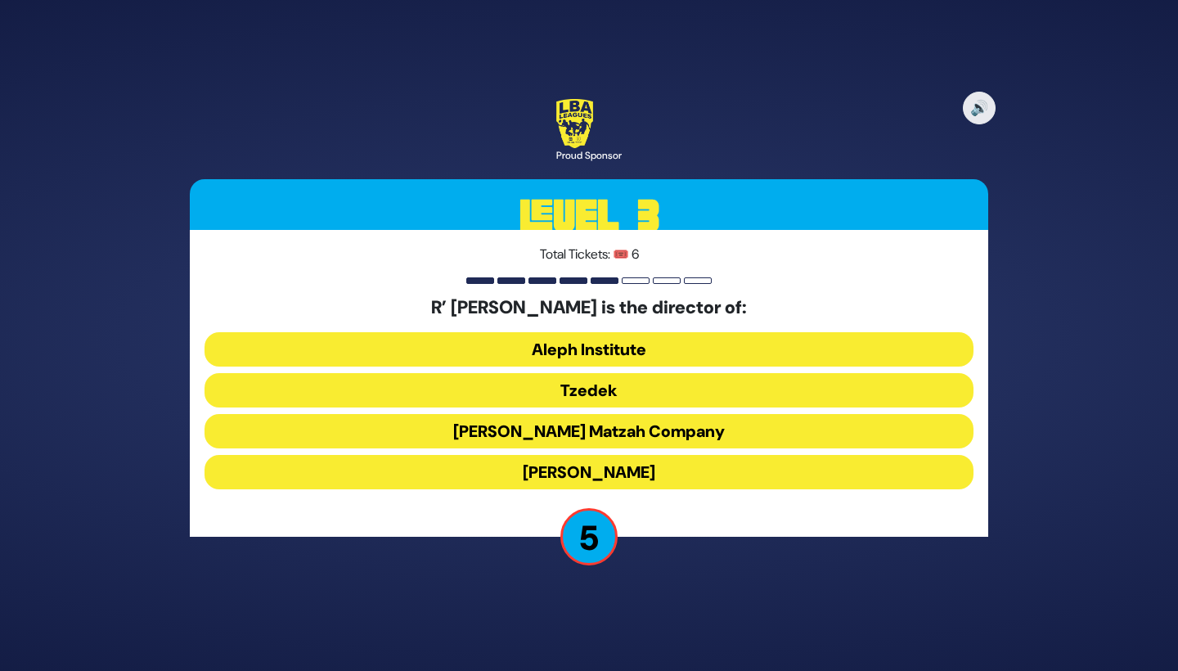
click at [713, 341] on button "Aleph Institute" at bounding box center [589, 349] width 769 height 34
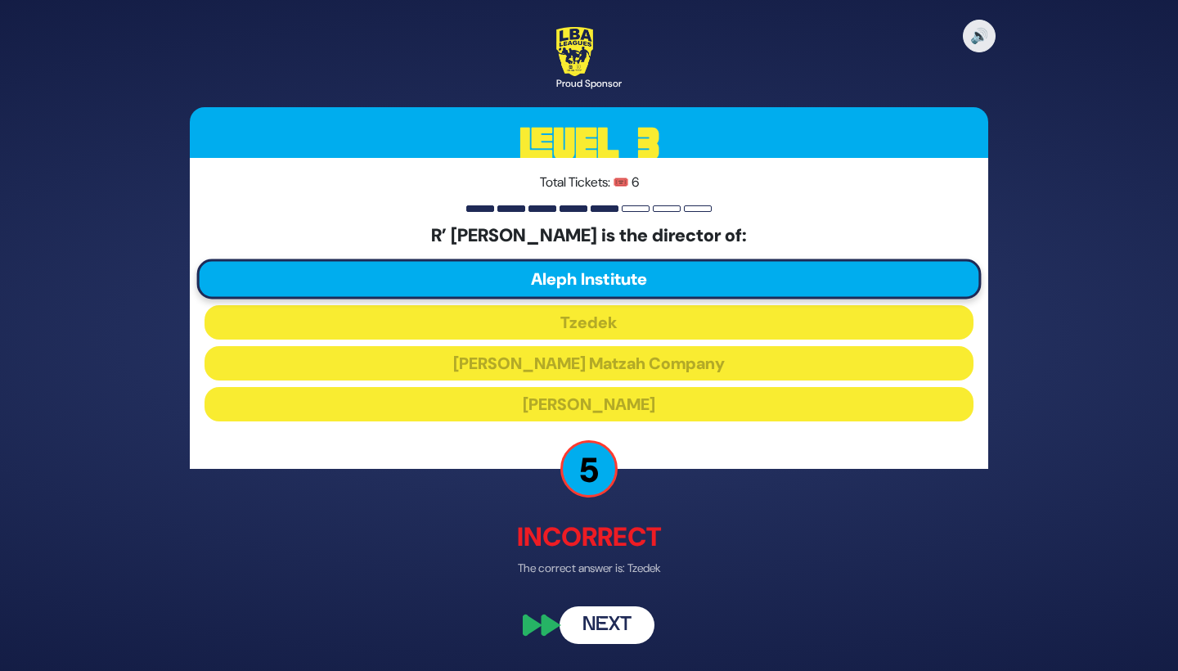
click at [626, 619] on button "Next" at bounding box center [607, 625] width 95 height 38
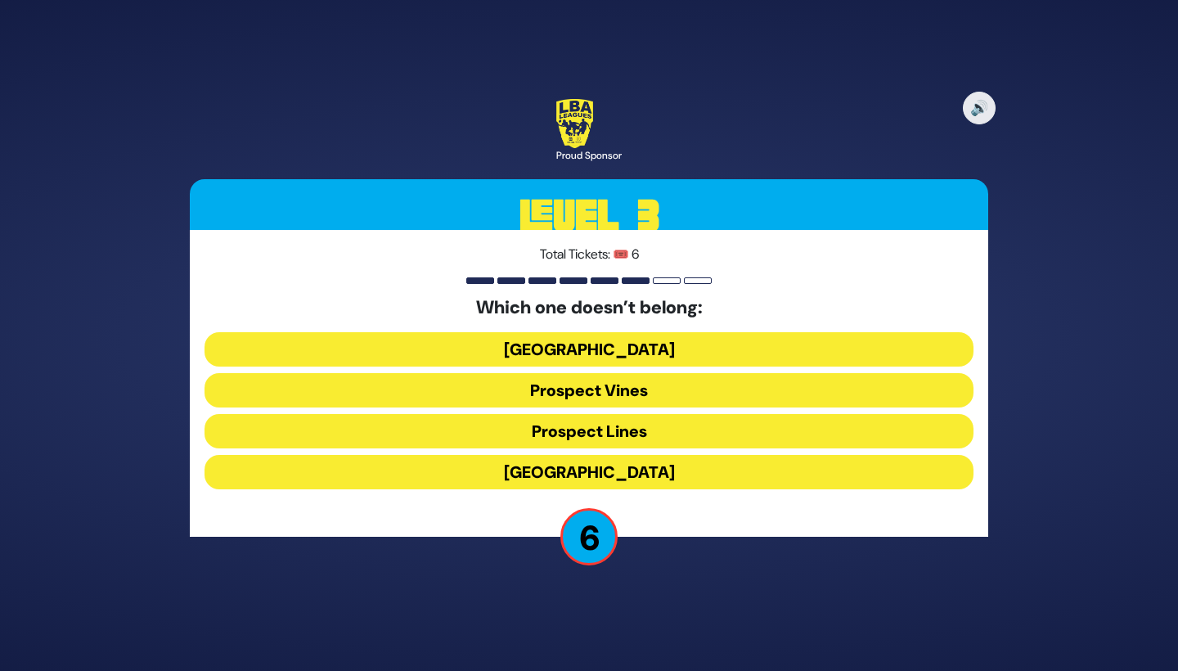
click at [695, 429] on button "Prospect Lines" at bounding box center [589, 431] width 769 height 34
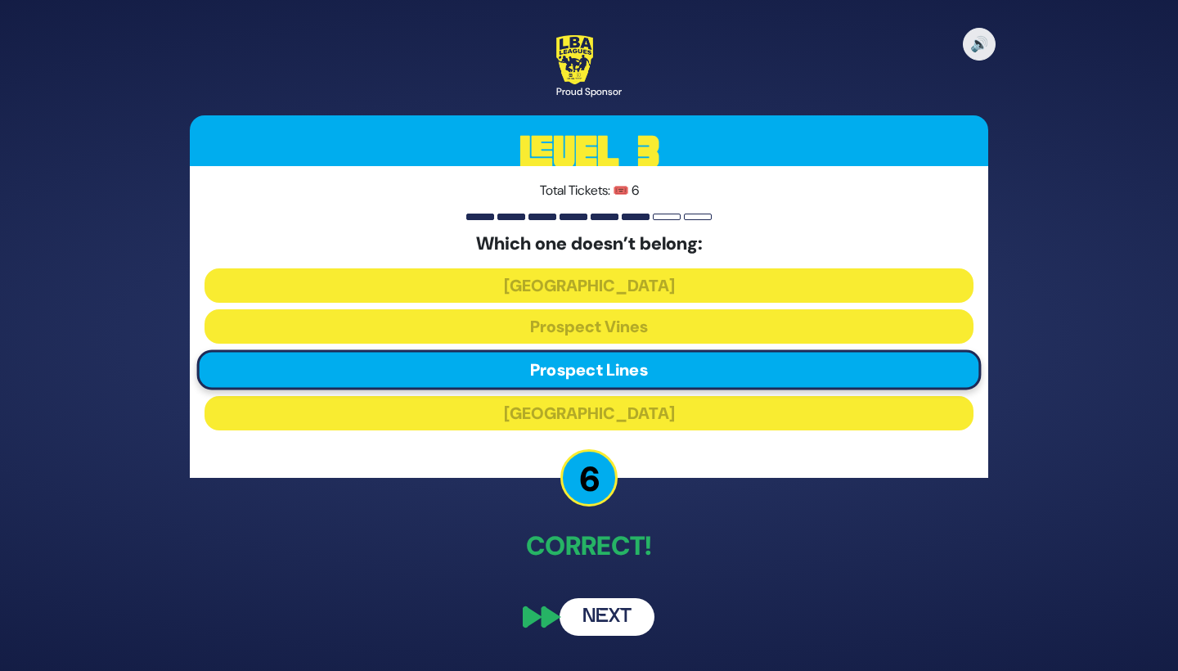
click at [610, 606] on button "Next" at bounding box center [607, 617] width 95 height 38
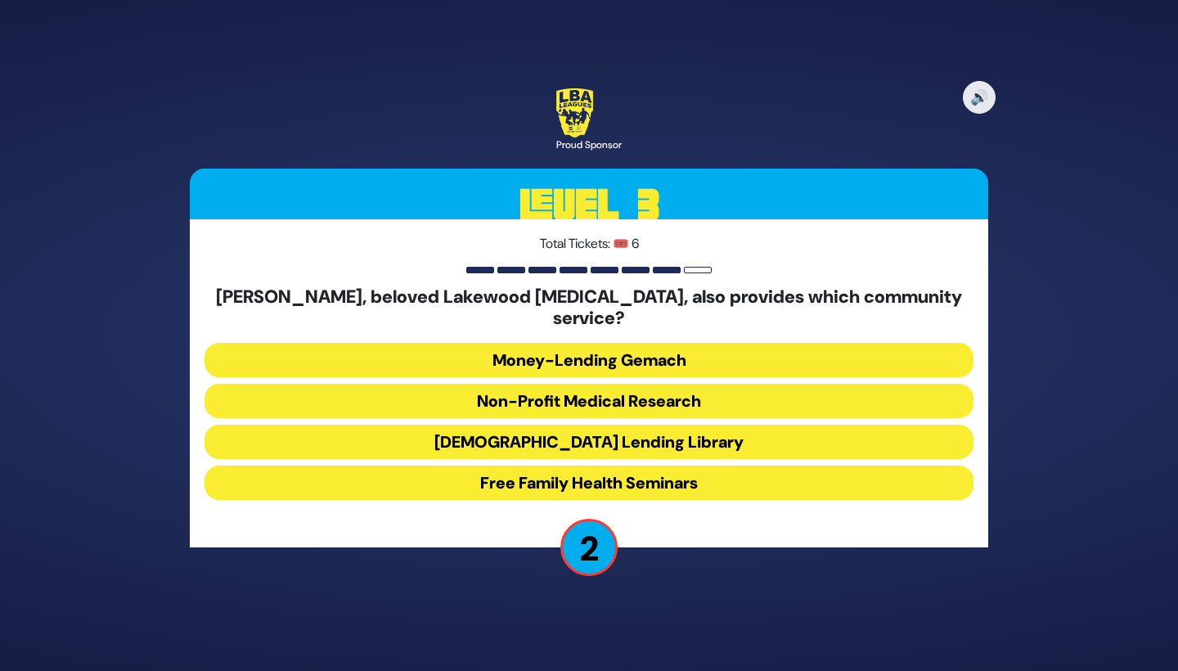
click at [727, 466] on button "Free Family Health Seminars" at bounding box center [589, 483] width 769 height 34
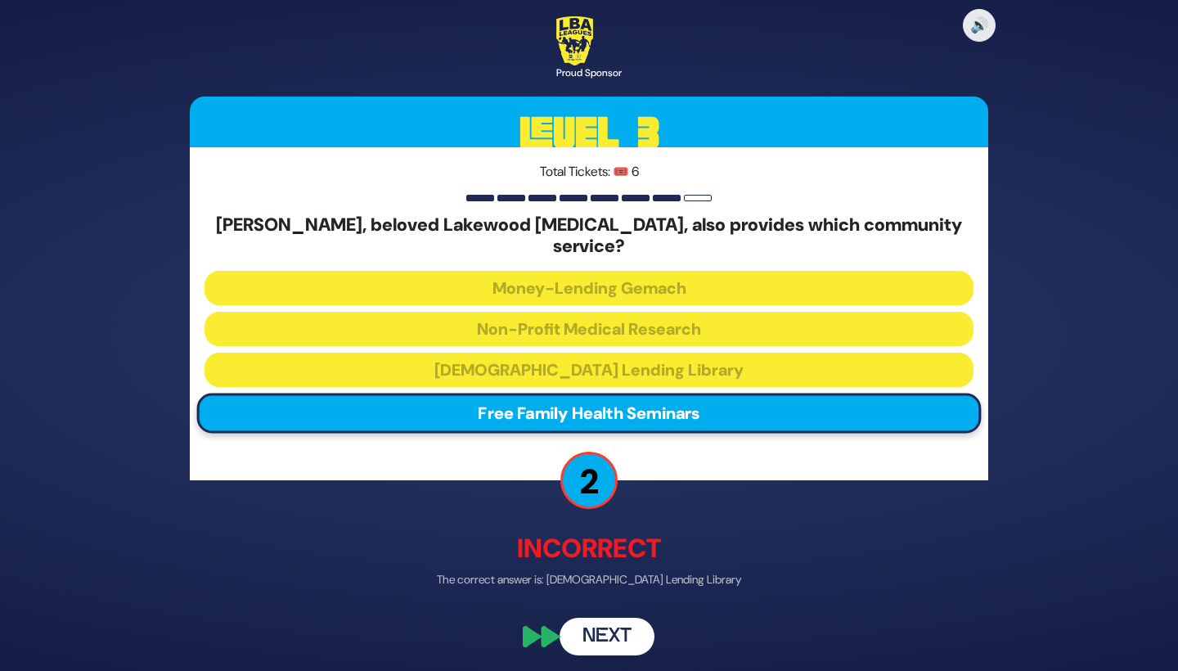
click at [601, 623] on button "Next" at bounding box center [607, 636] width 95 height 38
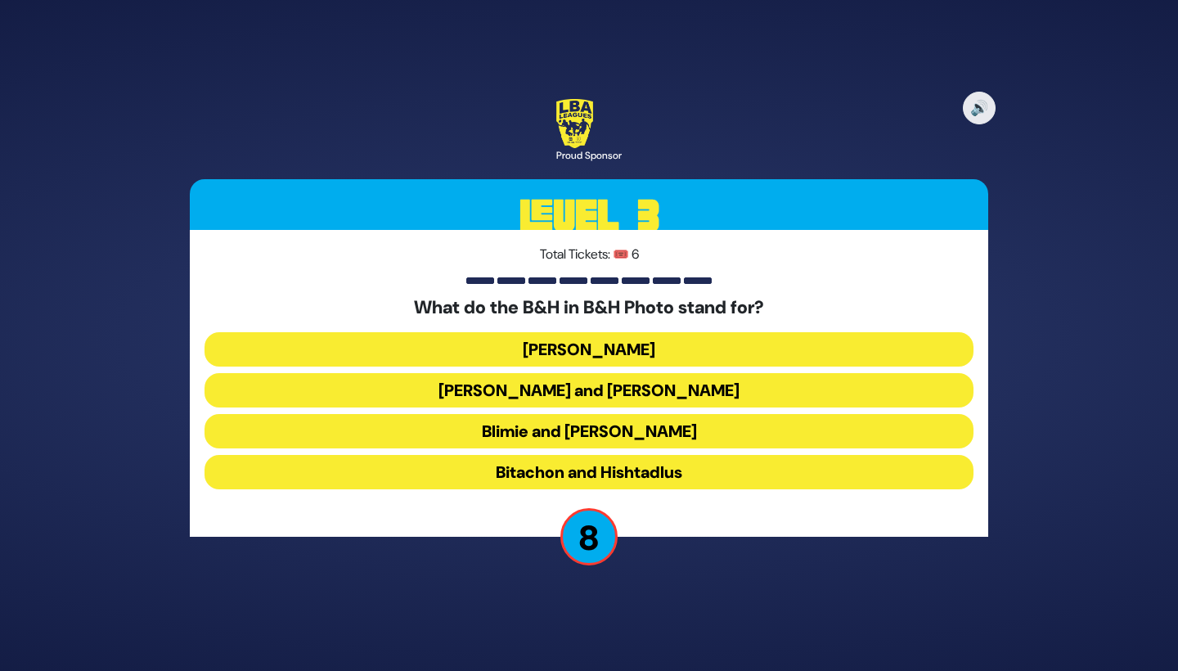
click at [683, 431] on button "Blimie and Herman" at bounding box center [589, 431] width 769 height 34
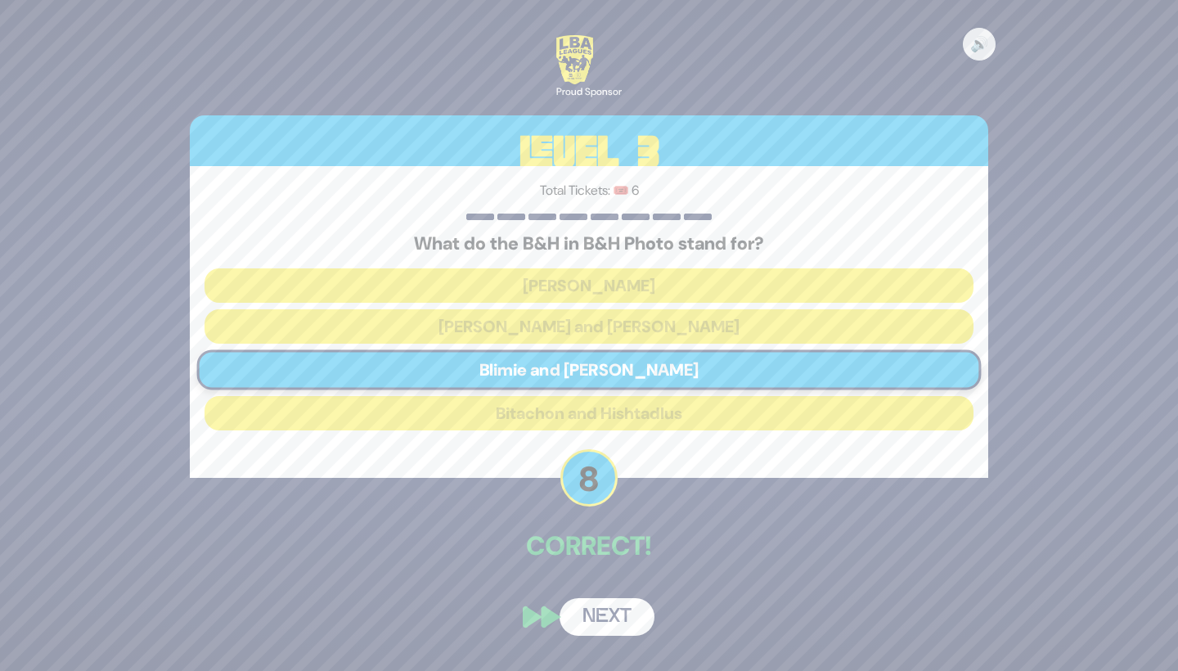
click at [615, 613] on button "Next" at bounding box center [607, 617] width 95 height 38
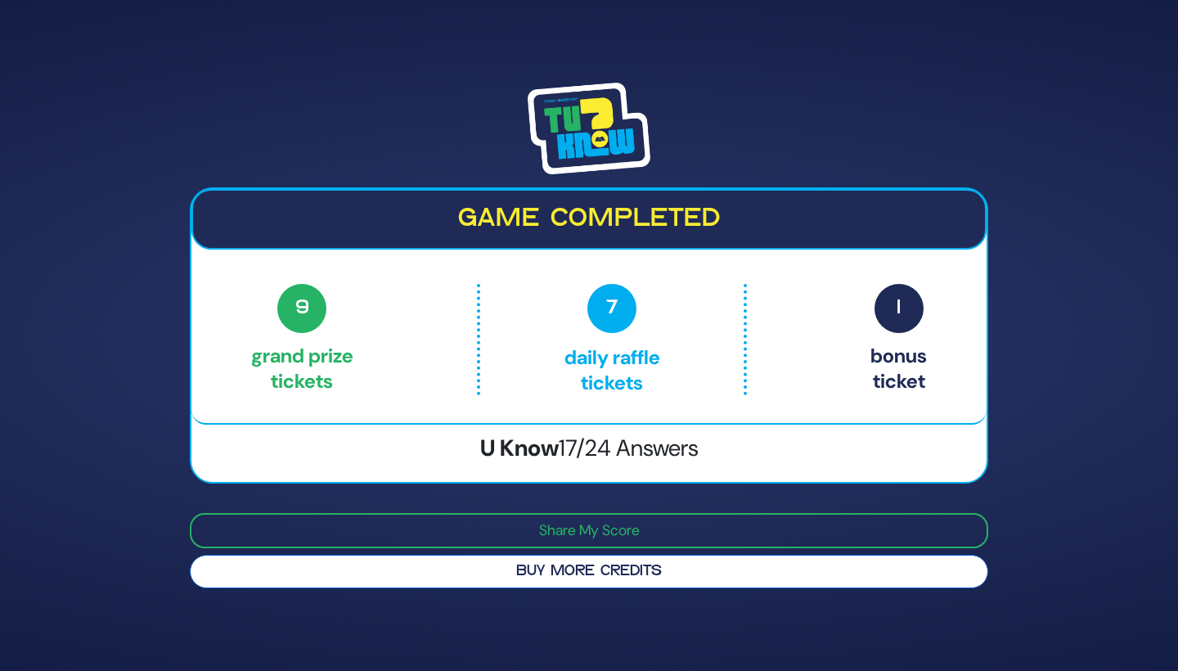
click at [681, 569] on button "Buy More Credits" at bounding box center [589, 572] width 799 height 34
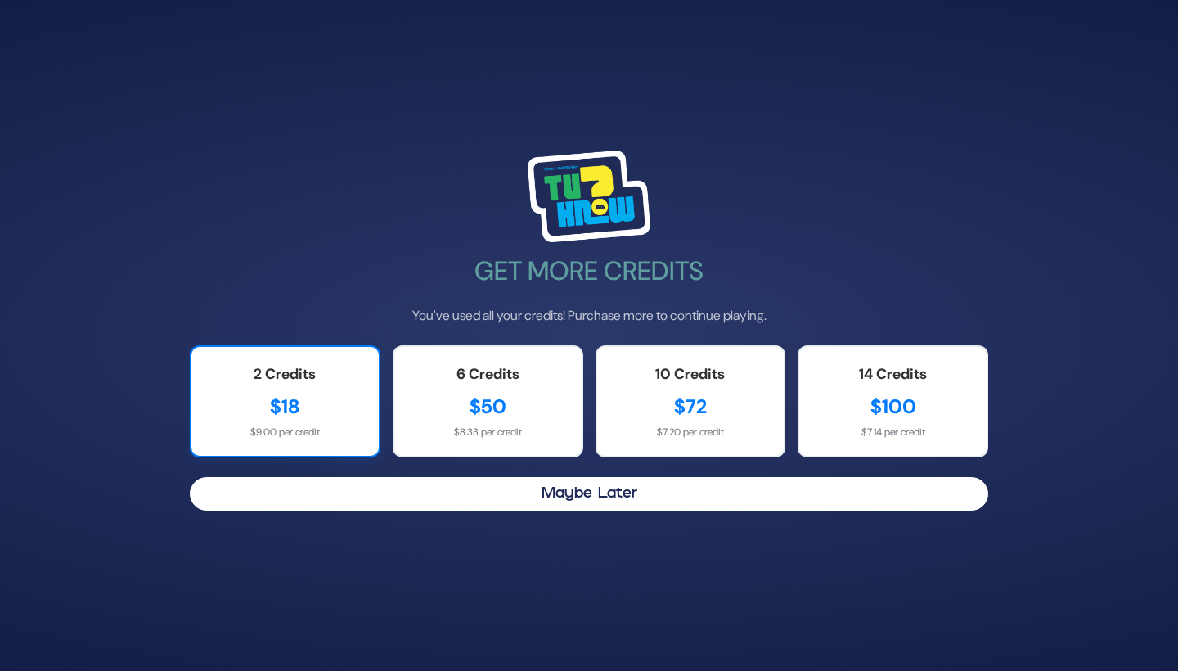
click at [331, 409] on div "$18" at bounding box center [285, 406] width 155 height 29
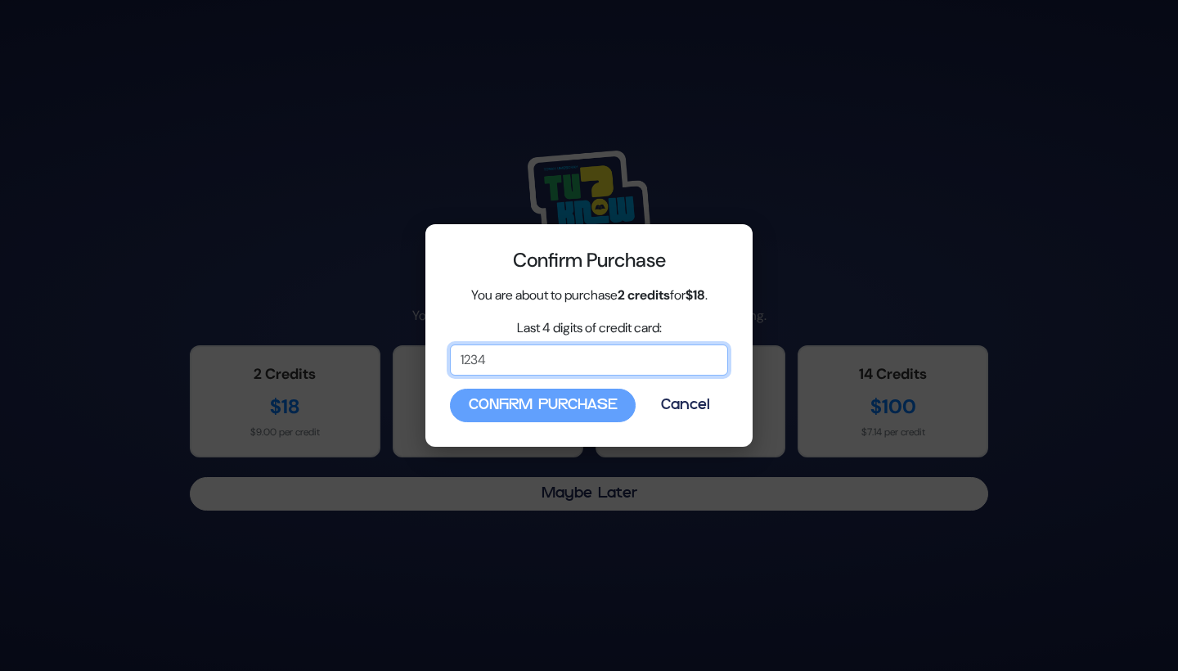
click at [562, 363] on input "Last 4 digits of credit card:" at bounding box center [589, 359] width 278 height 31
type input "8955"
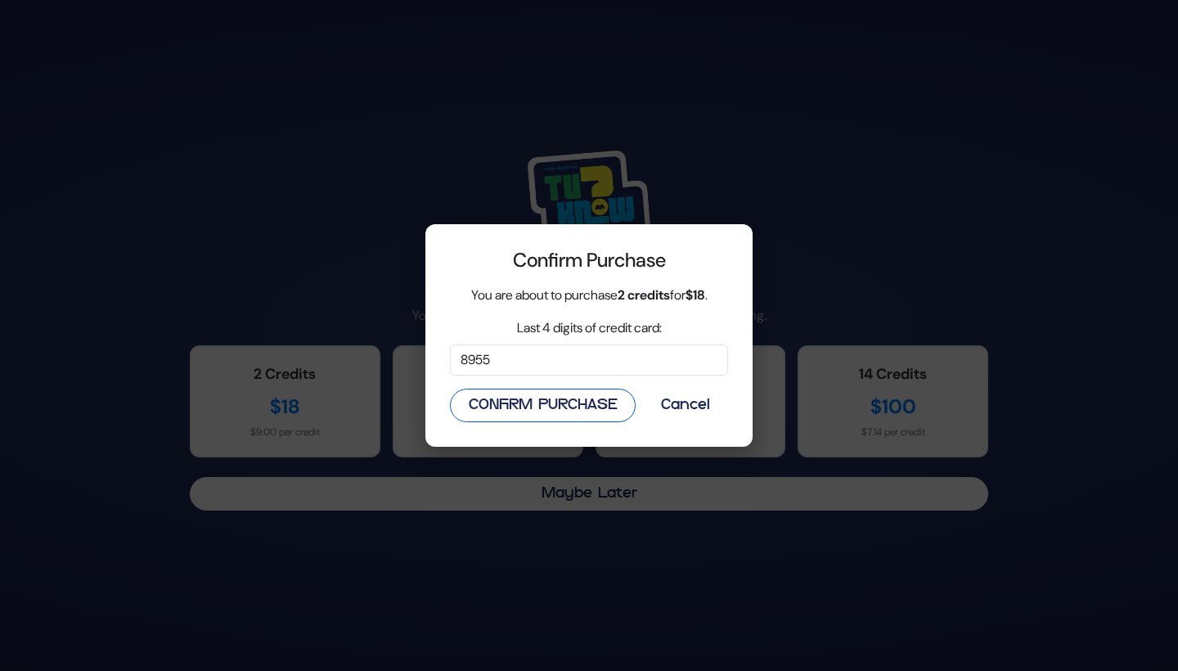
click at [583, 405] on button "Confirm Purchase" at bounding box center [543, 406] width 186 height 34
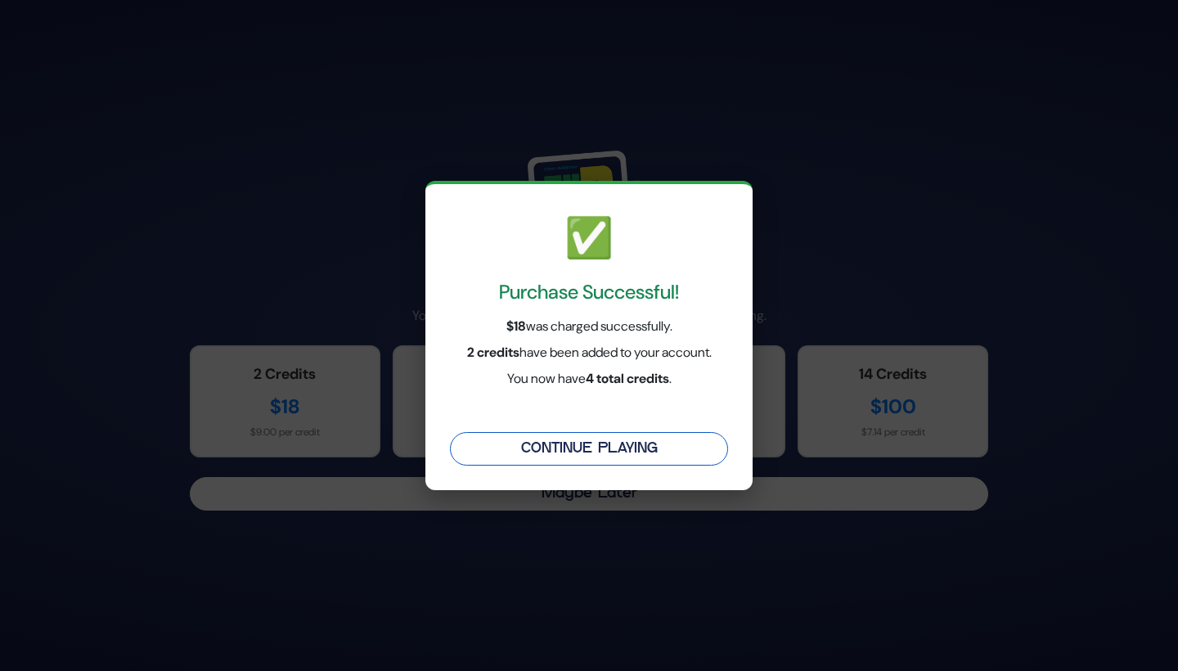
click at [590, 443] on button "Continue Playing" at bounding box center [589, 449] width 278 height 34
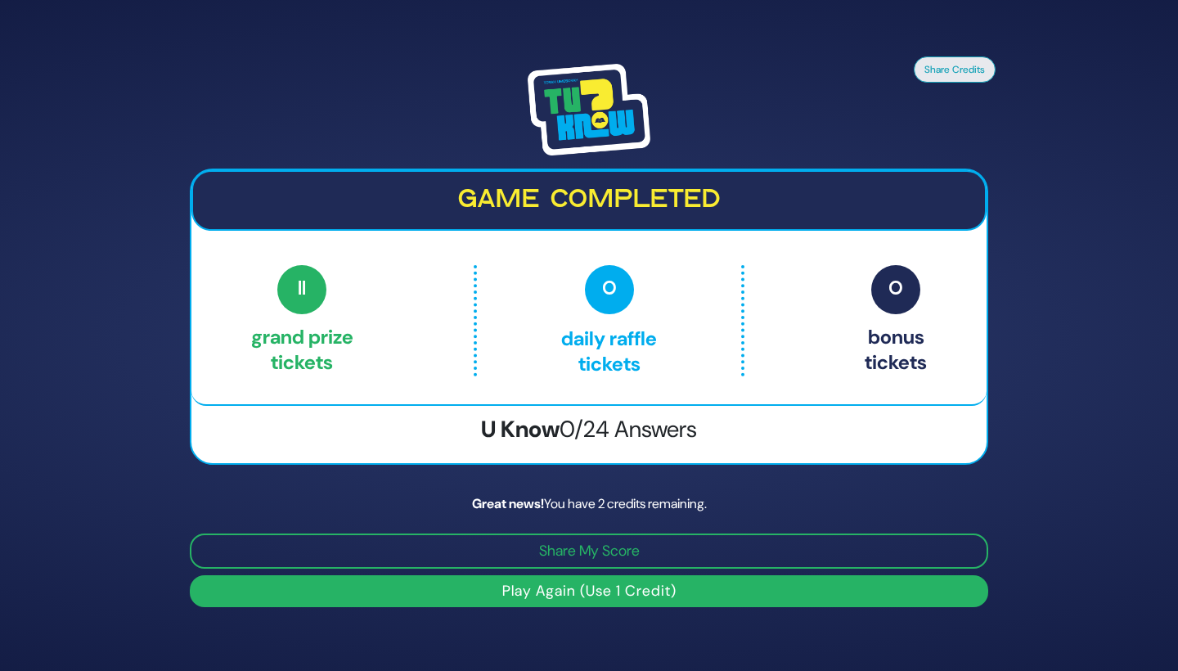
click at [622, 592] on button "Play Again (Use 1 Credit)" at bounding box center [589, 591] width 799 height 32
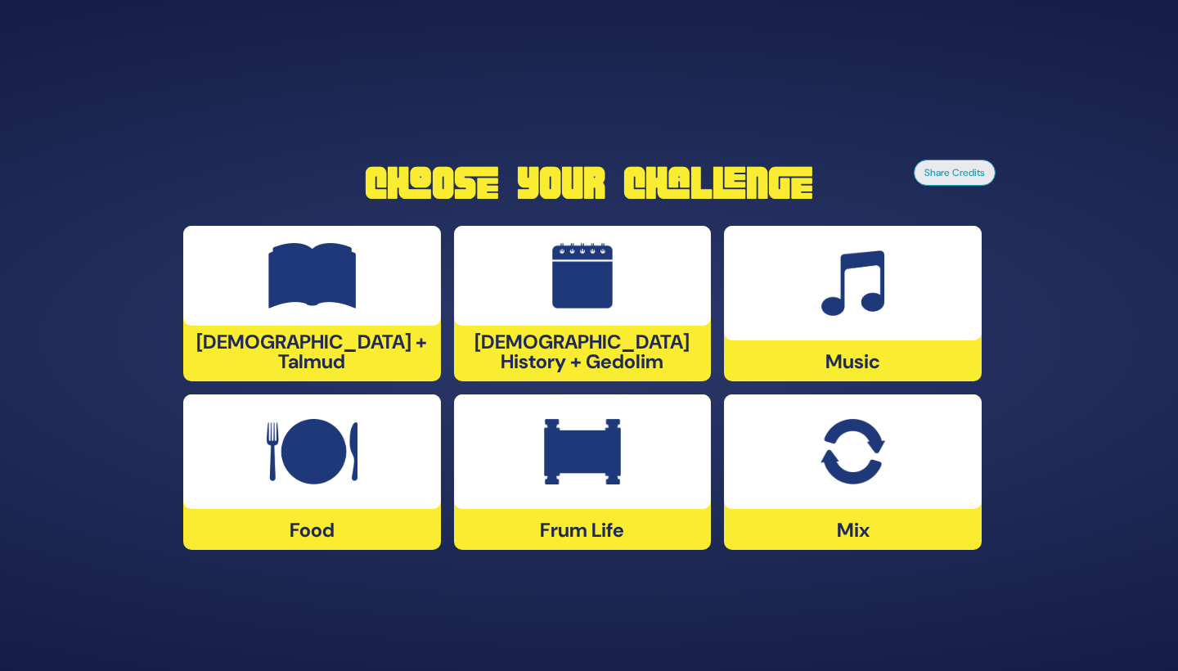
click at [588, 502] on div at bounding box center [583, 451] width 258 height 115
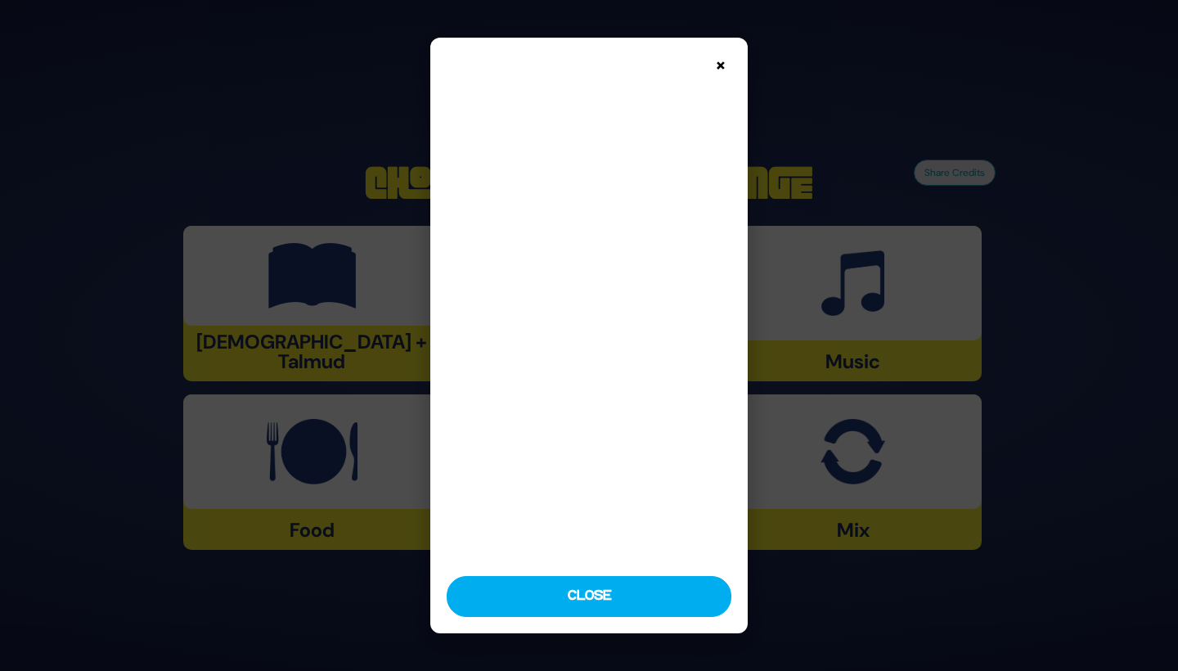
click at [717, 76] on button "×" at bounding box center [721, 64] width 29 height 29
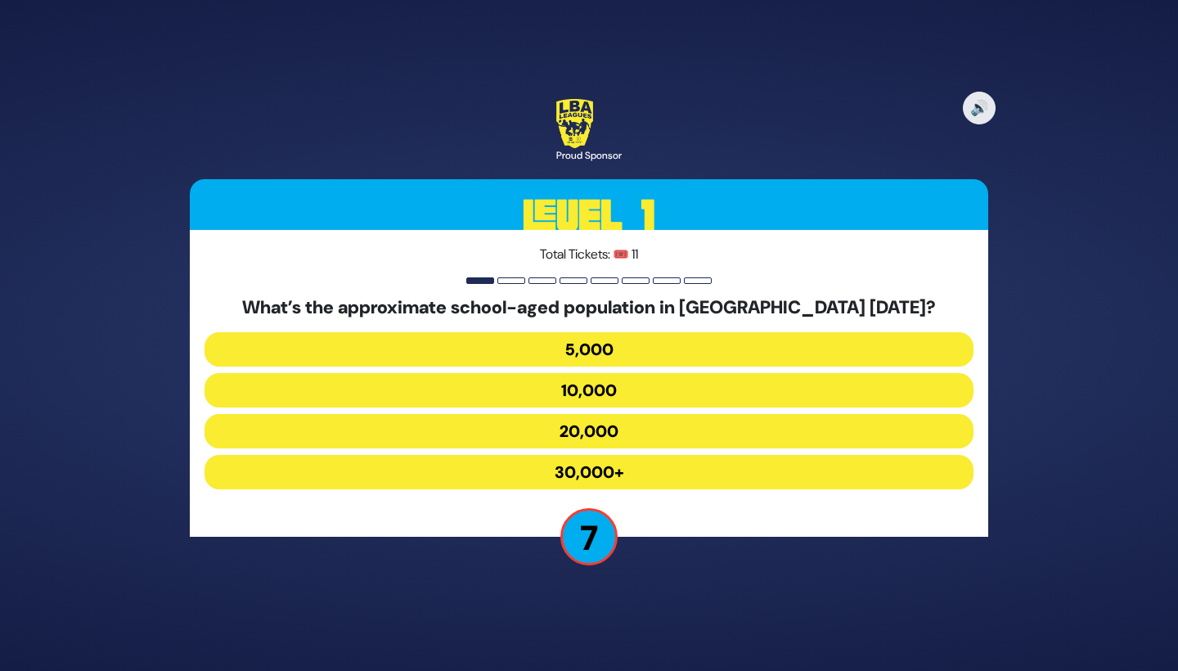
click at [629, 424] on button "20,000" at bounding box center [589, 431] width 769 height 34
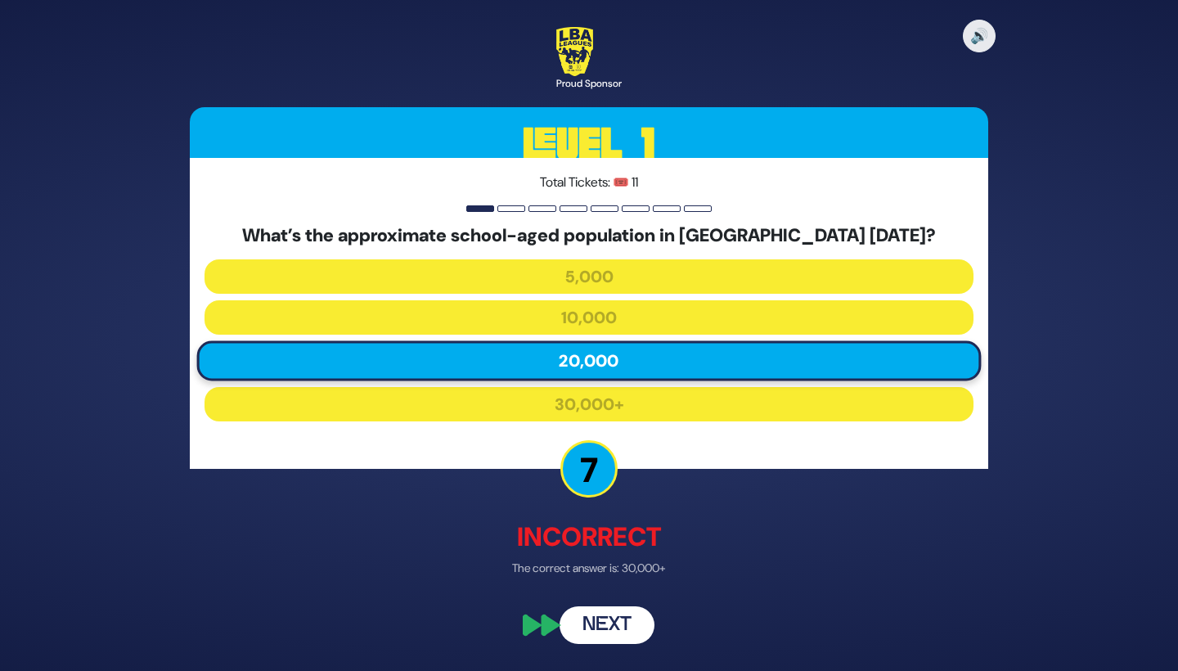
click at [619, 622] on button "Next" at bounding box center [607, 625] width 95 height 38
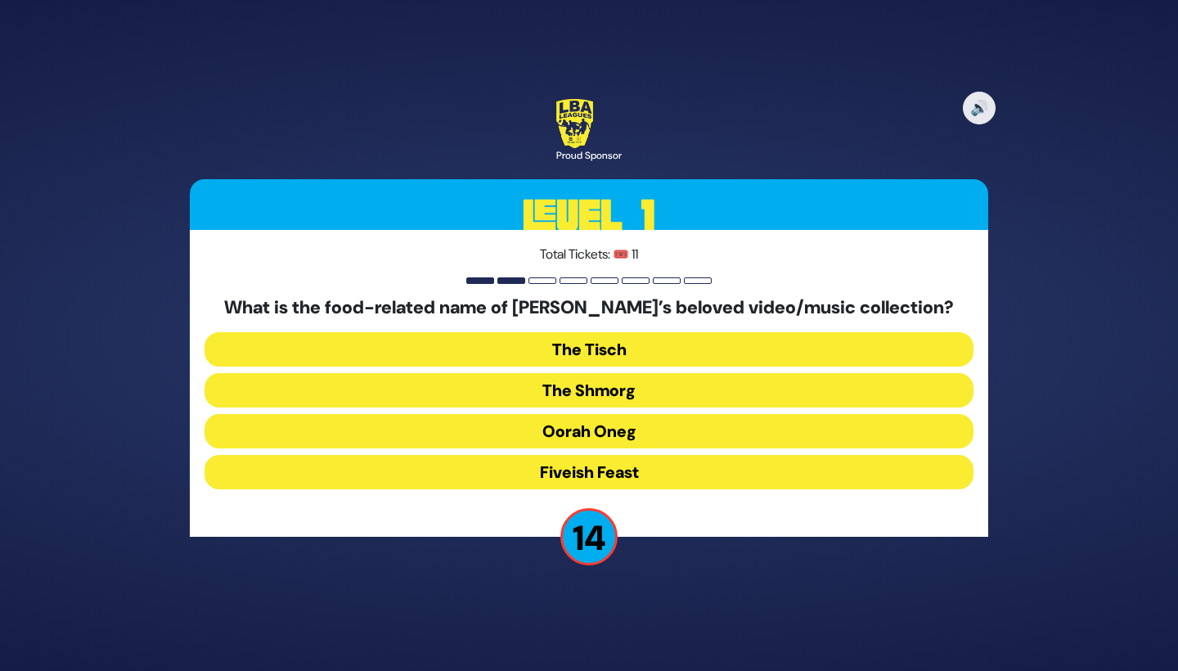
click at [672, 385] on button "The Shmorg" at bounding box center [589, 390] width 769 height 34
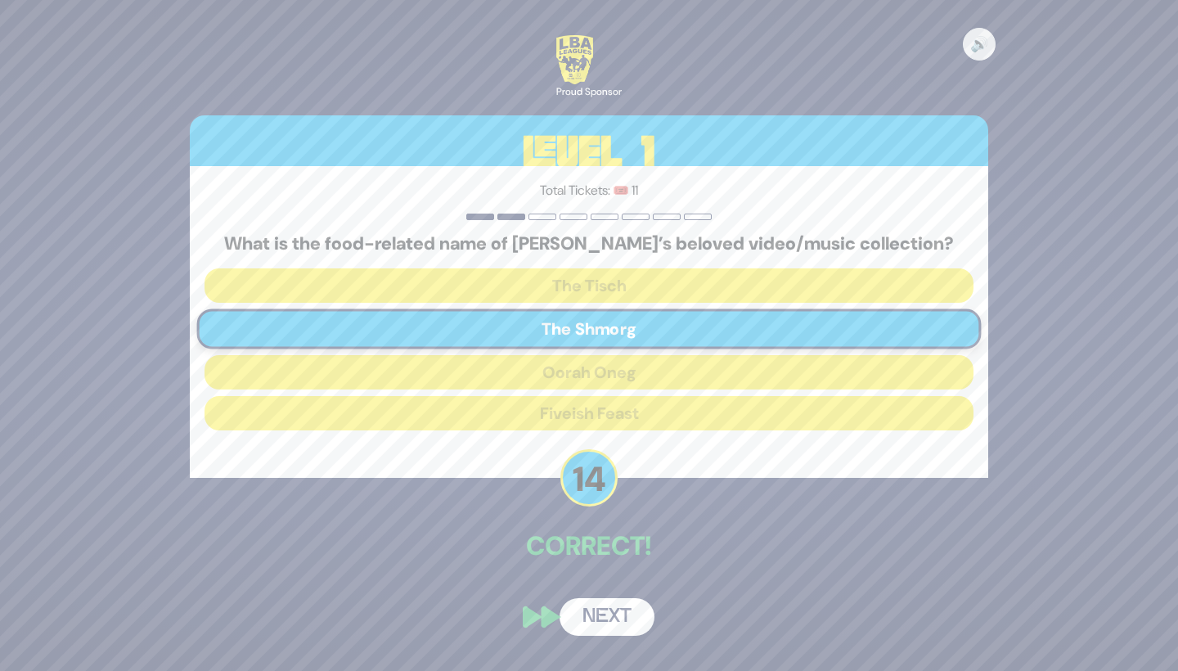
click at [601, 620] on button "Next" at bounding box center [607, 617] width 95 height 38
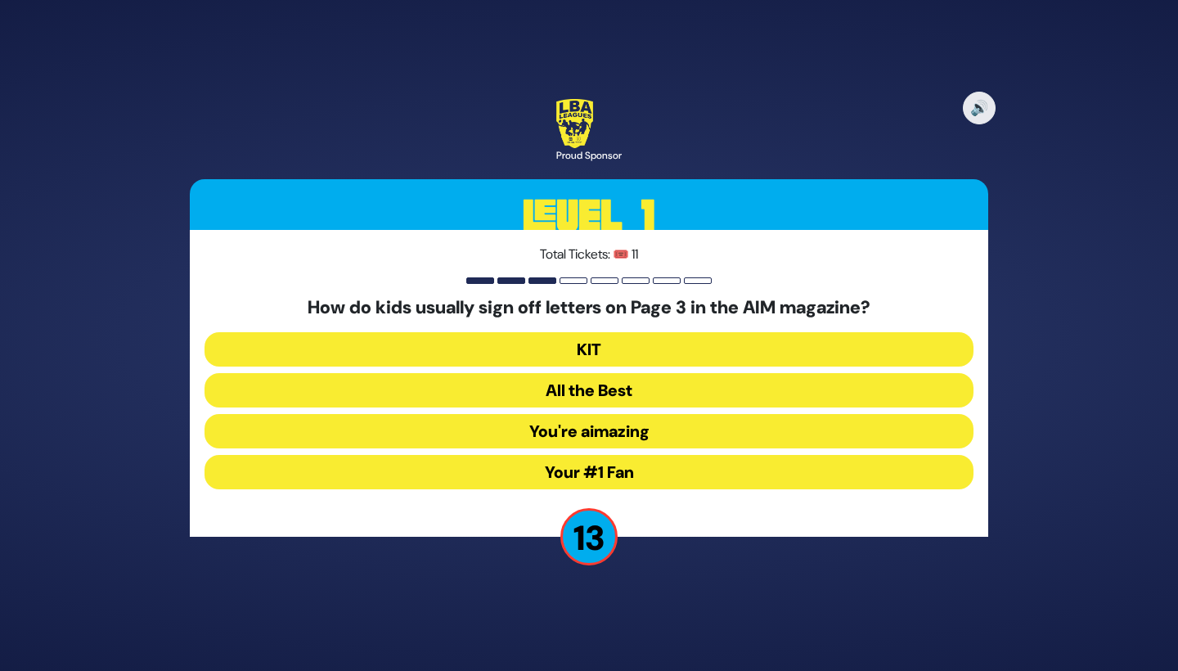
click at [655, 472] on button "Your #1 Fan" at bounding box center [589, 472] width 769 height 34
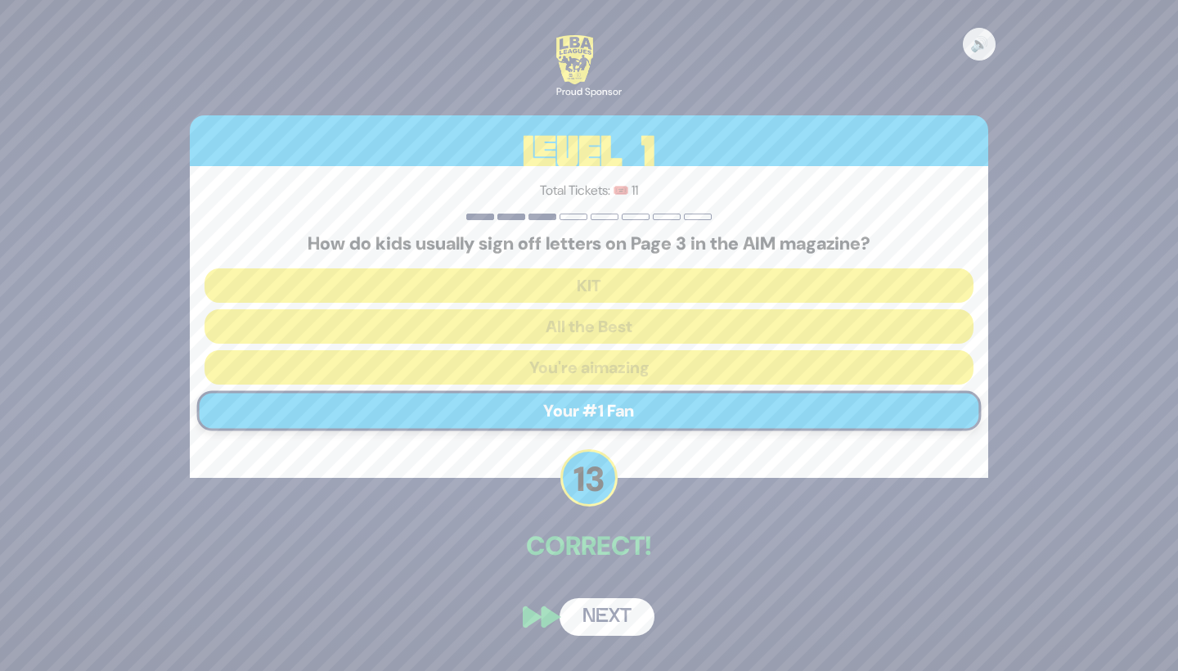
click at [618, 609] on button "Next" at bounding box center [607, 617] width 95 height 38
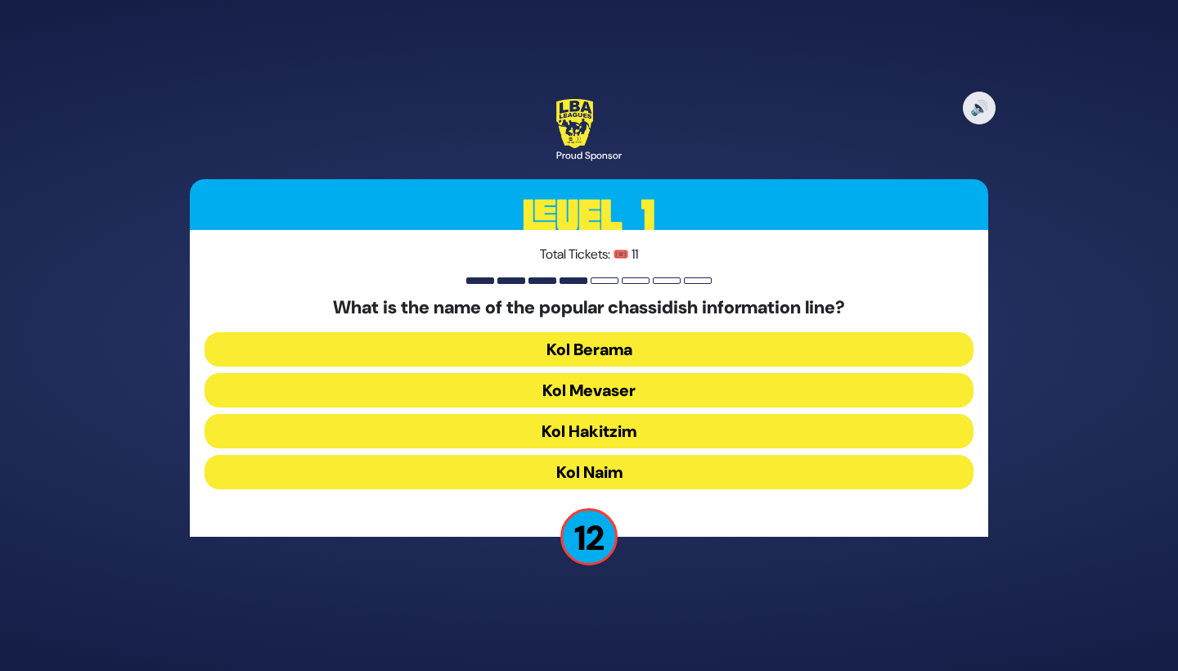
click at [664, 385] on button "Kol Mevaser" at bounding box center [589, 390] width 769 height 34
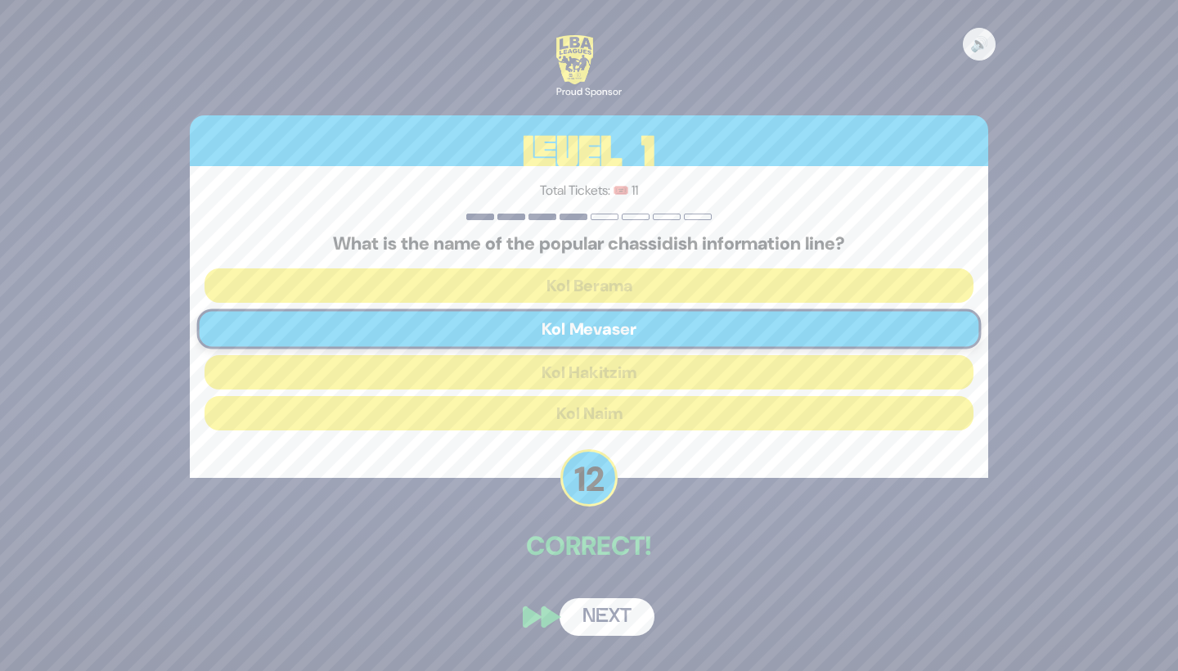
click at [623, 612] on button "Next" at bounding box center [607, 617] width 95 height 38
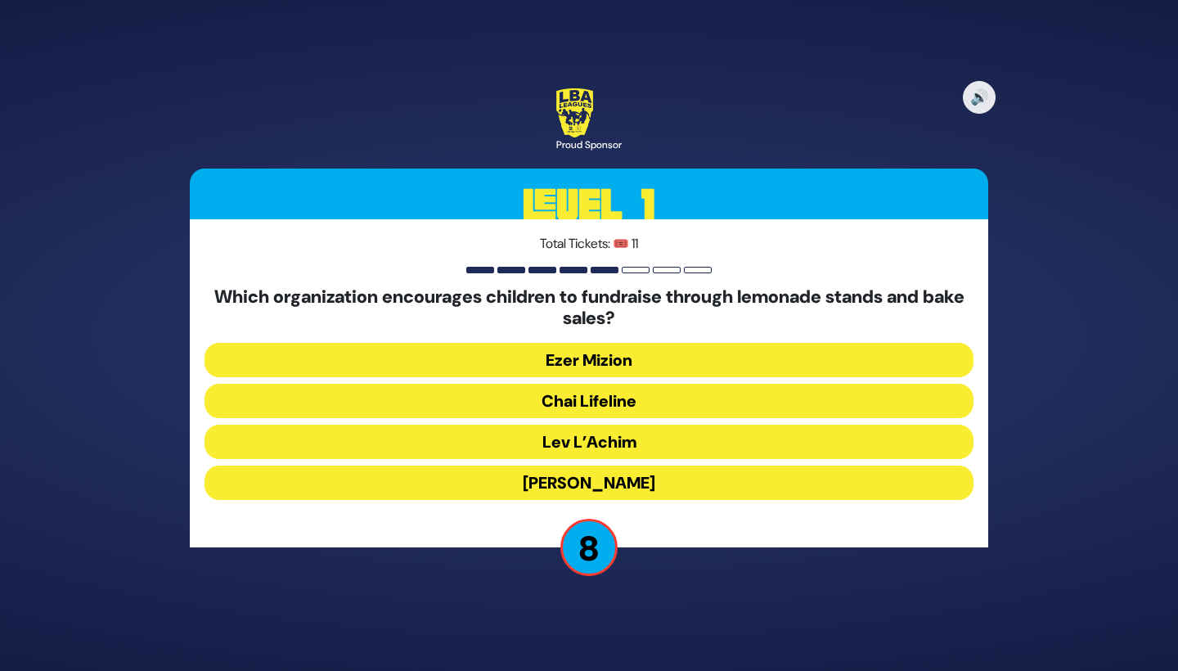
click at [674, 354] on button "Ezer Mizion" at bounding box center [589, 360] width 769 height 34
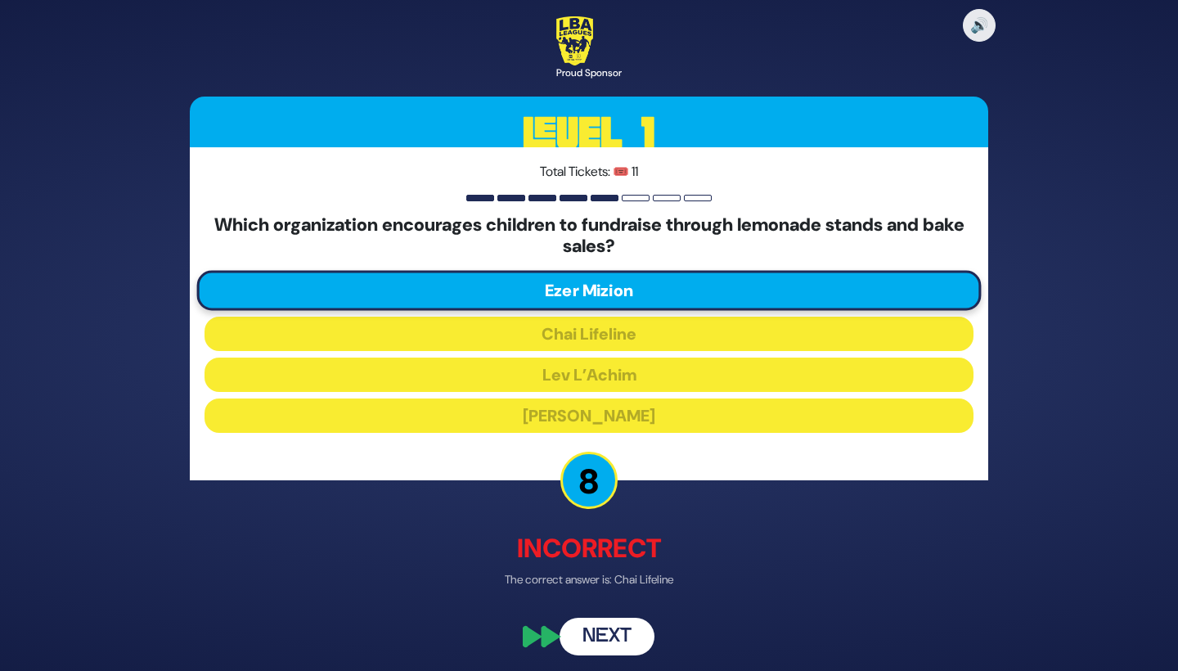
click at [630, 638] on button "Next" at bounding box center [607, 636] width 95 height 38
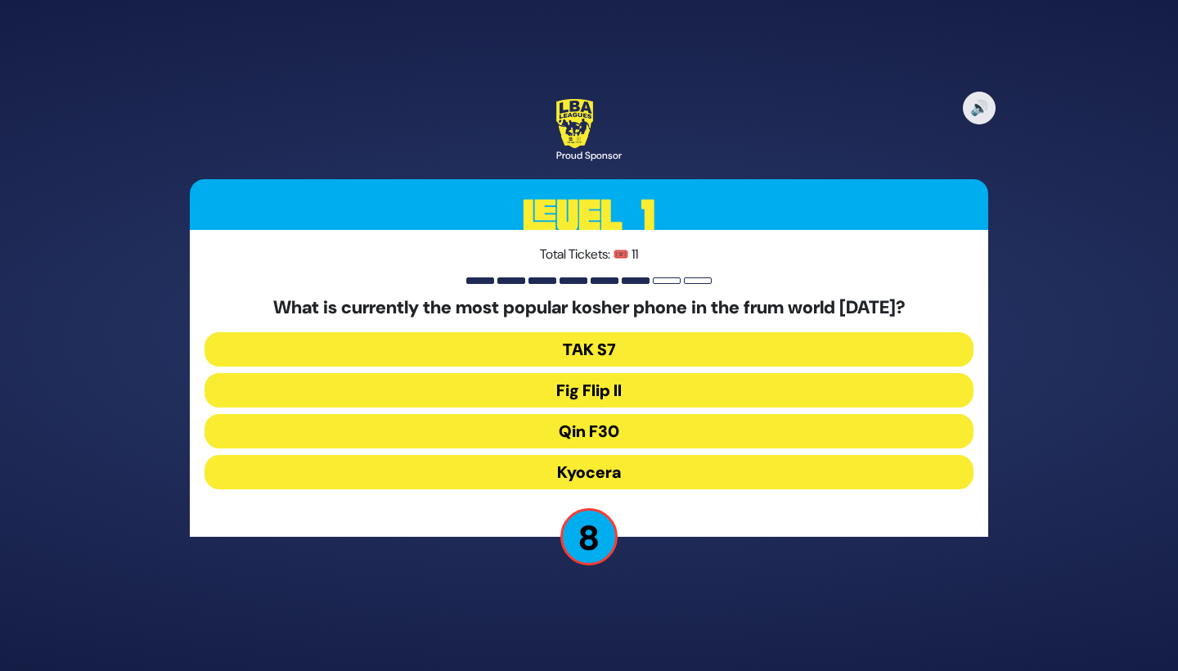
click at [658, 388] on button "Fig Flip II" at bounding box center [589, 390] width 769 height 34
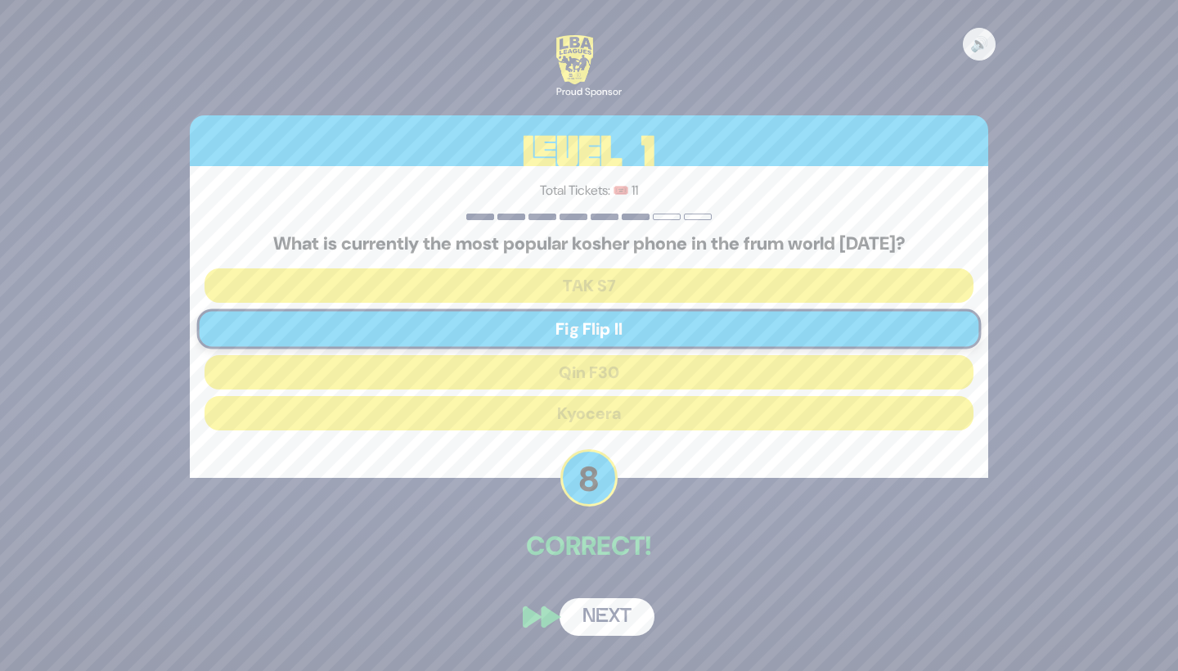
click at [624, 616] on button "Next" at bounding box center [607, 617] width 95 height 38
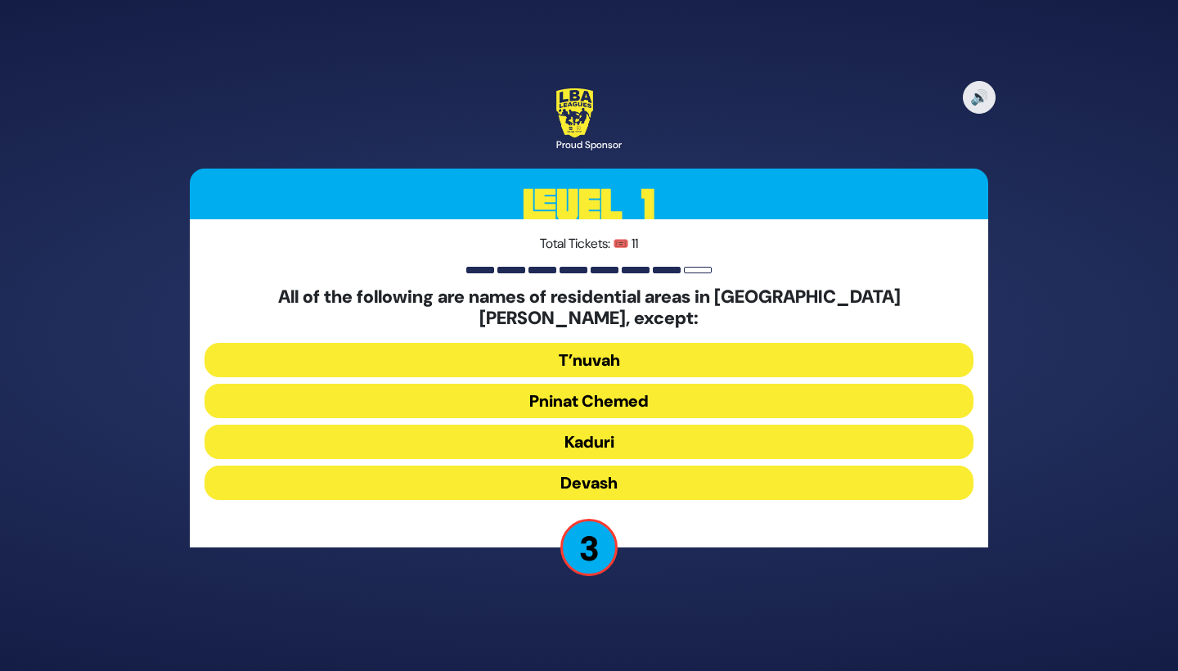
click at [646, 474] on button "Devash" at bounding box center [589, 483] width 769 height 34
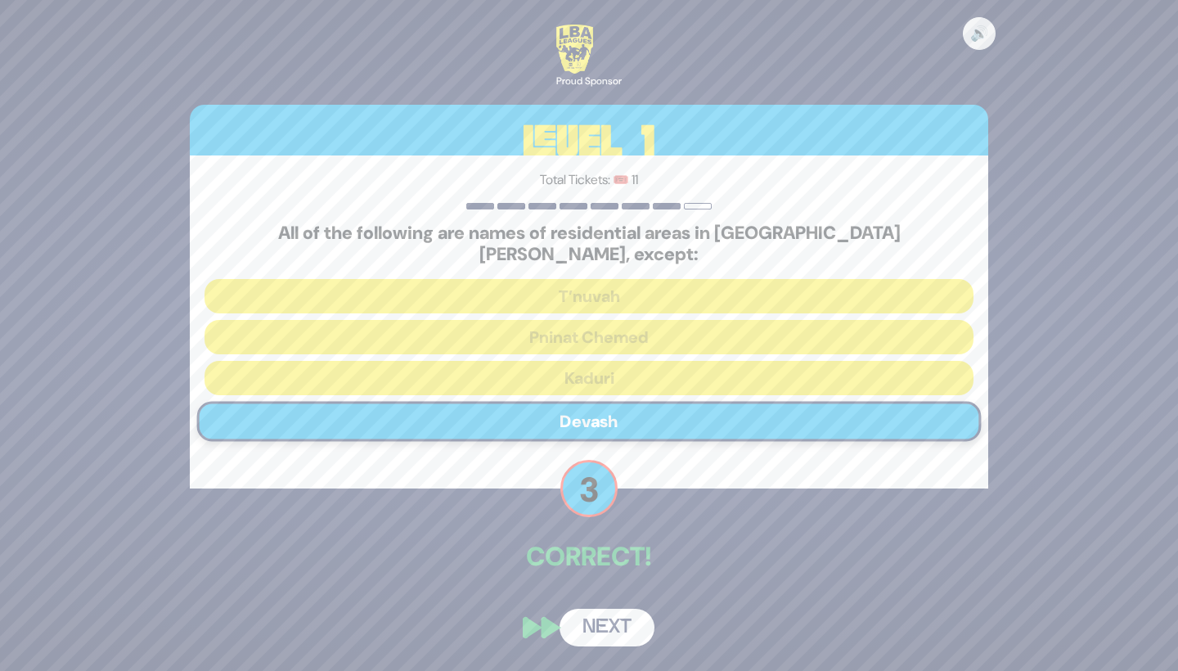
click at [619, 619] on button "Next" at bounding box center [607, 628] width 95 height 38
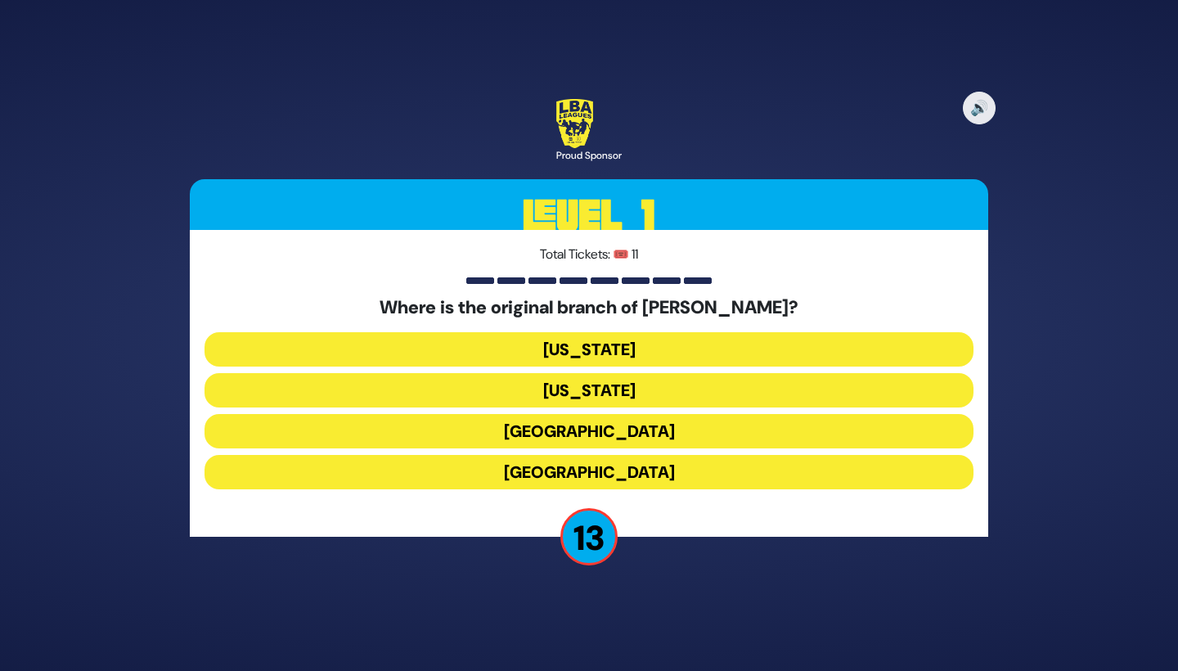
click at [628, 425] on button "London" at bounding box center [589, 431] width 769 height 34
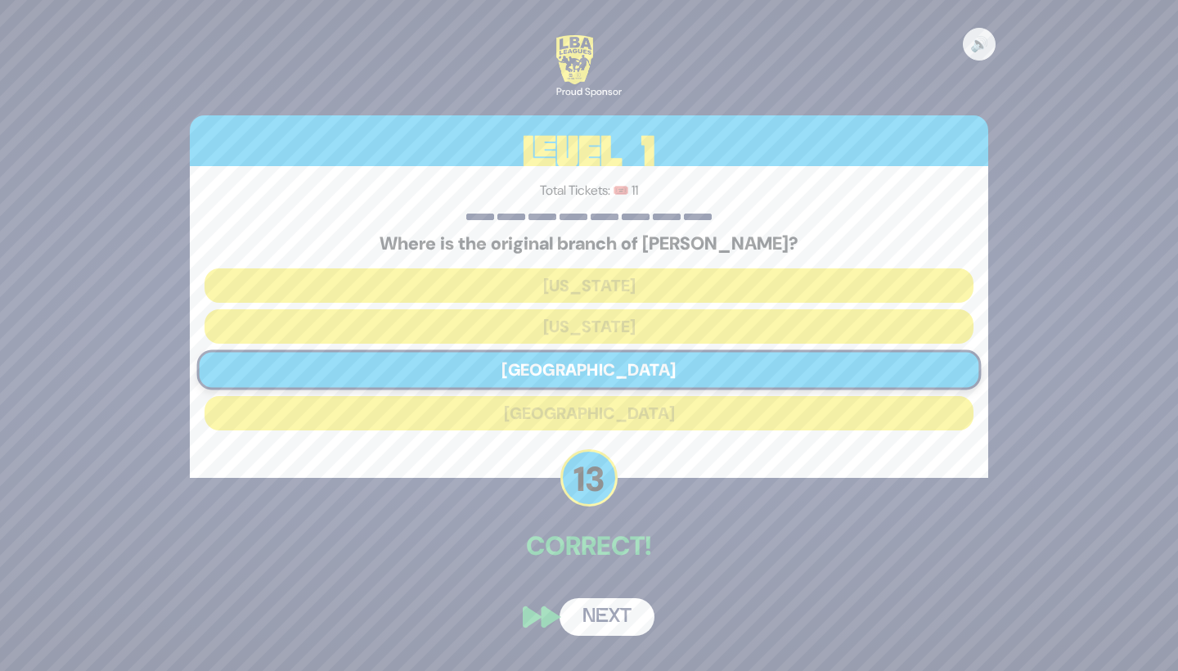
click at [614, 592] on div "🔊 Proud Sponsor Level 1 Total Tickets: 🎟️ 11 Where is the original branch of Ch…" at bounding box center [589, 335] width 838 height 639
click at [617, 614] on button "Next" at bounding box center [607, 617] width 95 height 38
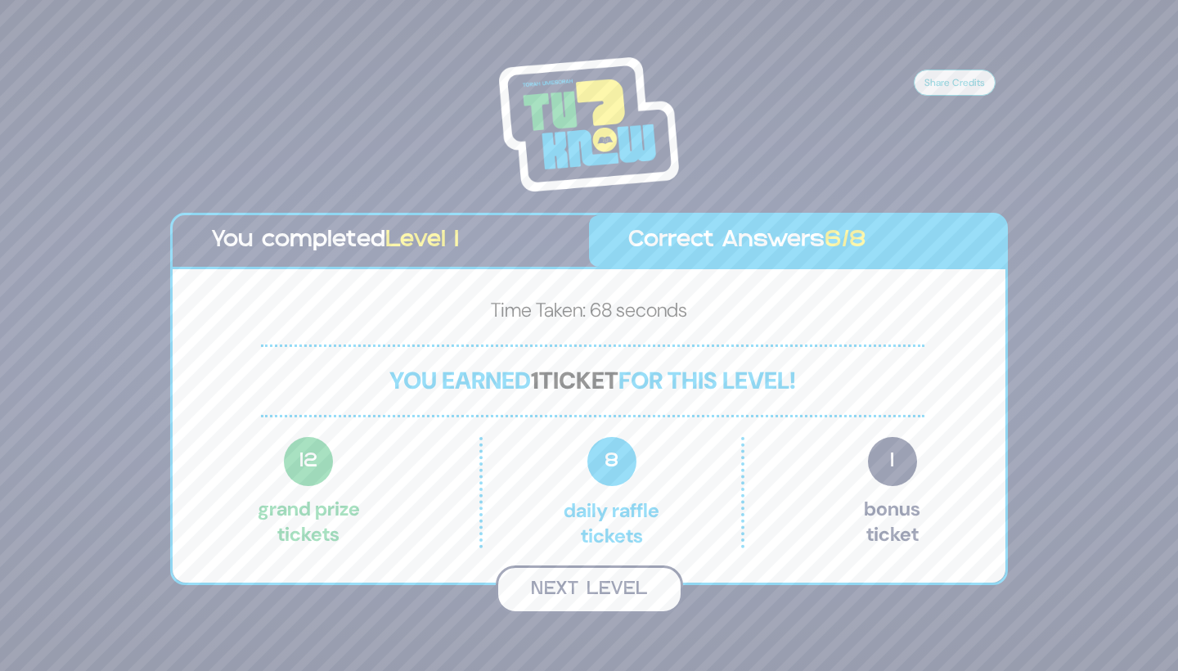
click at [614, 589] on button "Next Level" at bounding box center [589, 589] width 187 height 48
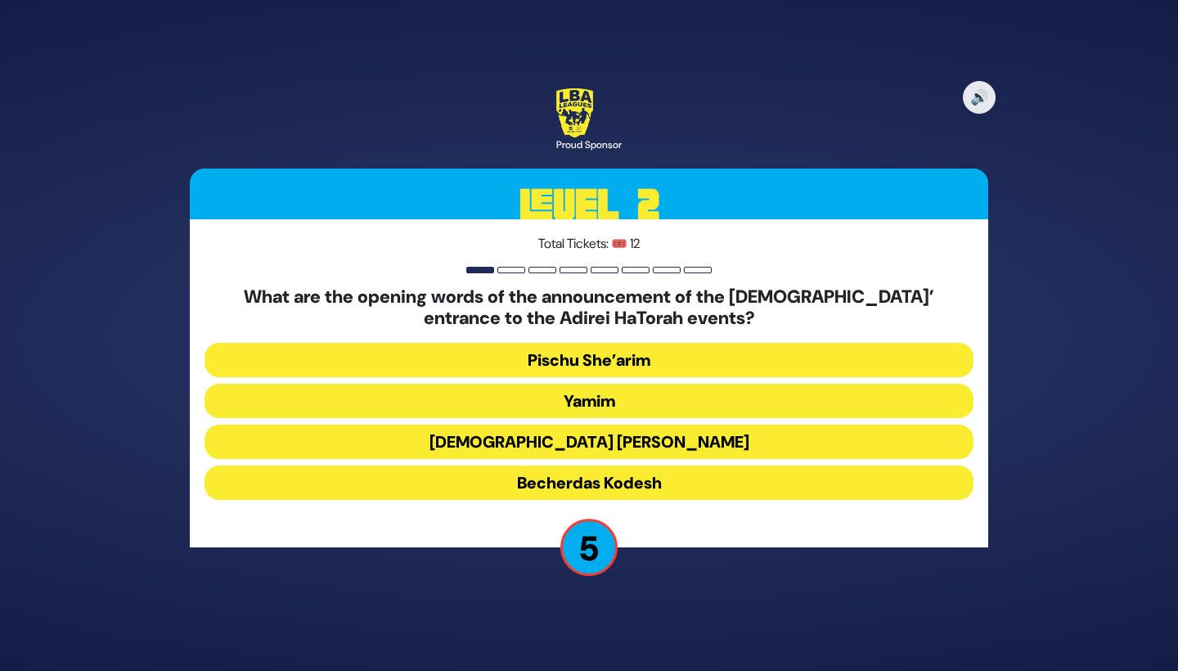
click at [664, 437] on button "Shir Lama’alos Esa Einai" at bounding box center [589, 442] width 769 height 34
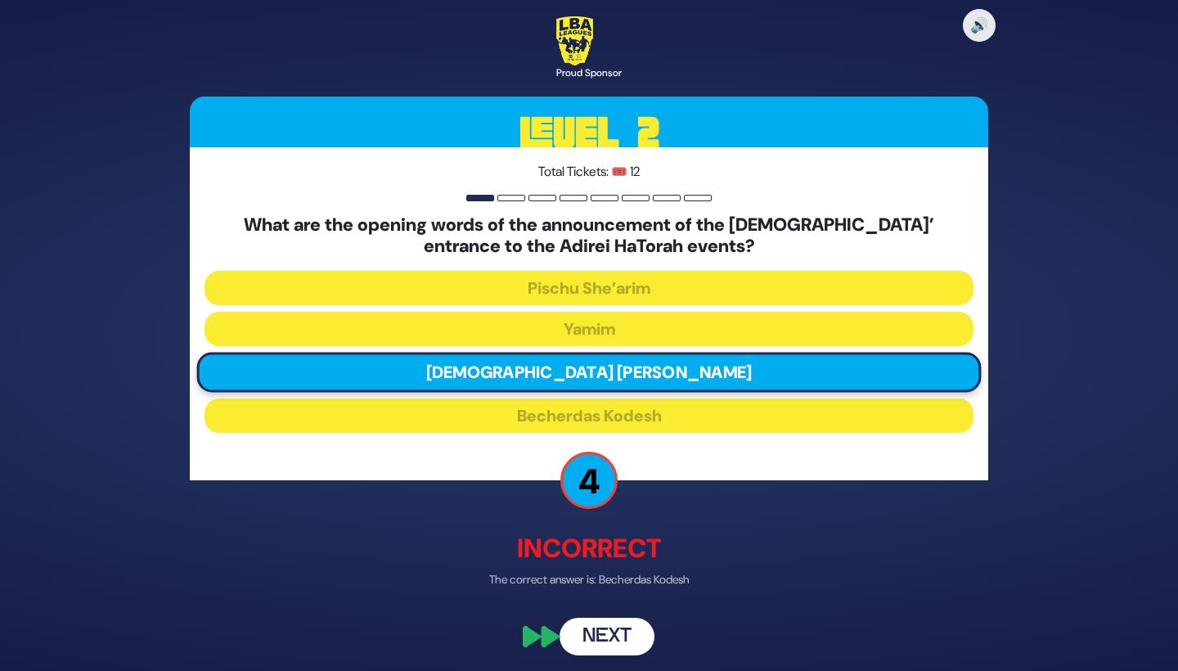
click at [618, 634] on button "Next" at bounding box center [607, 636] width 95 height 38
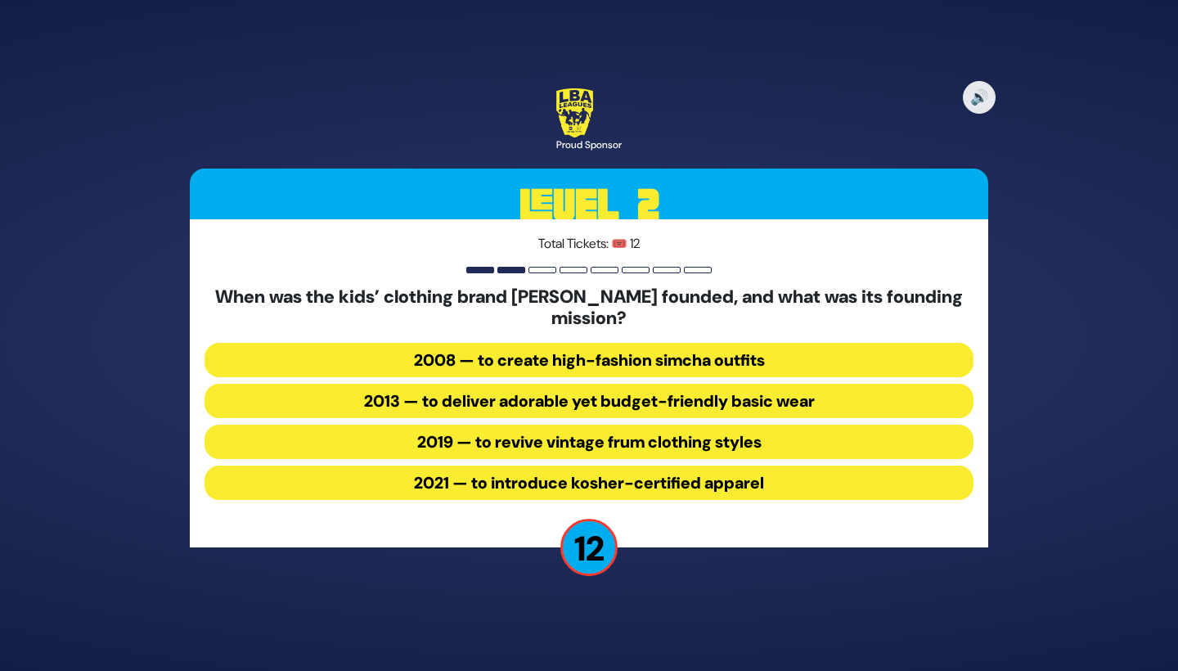
click at [700, 391] on button "2013 — to deliver adorable yet budget-friendly basic wear" at bounding box center [589, 401] width 769 height 34
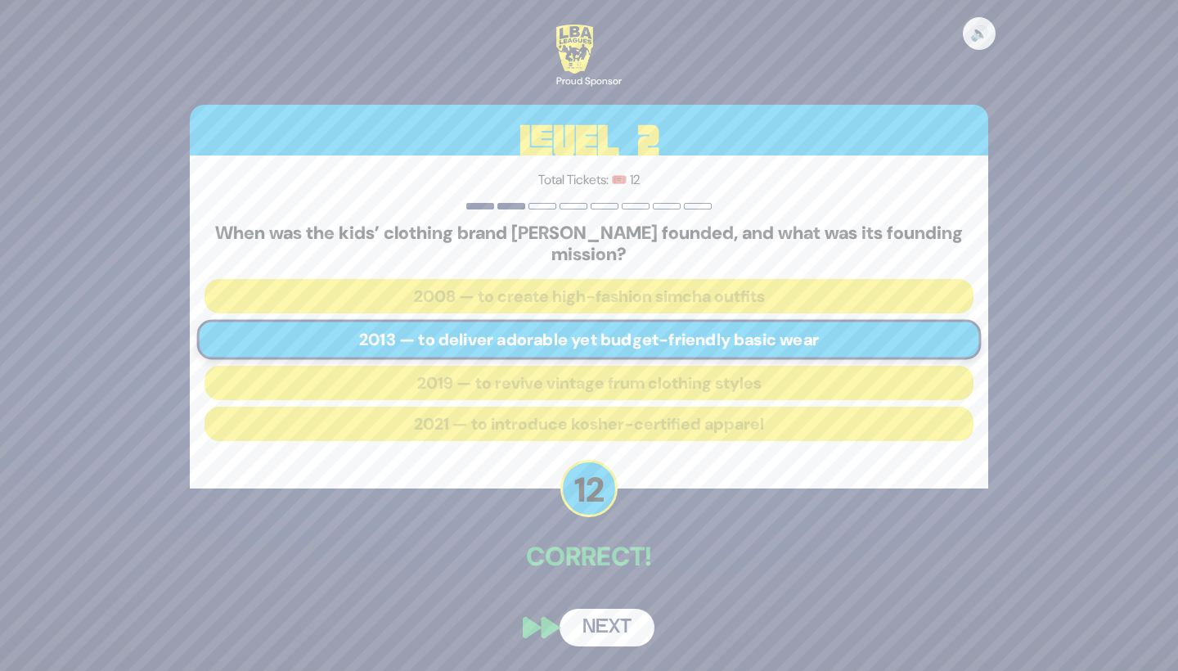
click at [634, 605] on div "🔊 Proud Sponsor Level 2 Total Tickets: 🎟️ 12 When was the kids’ clothing brand …" at bounding box center [589, 335] width 838 height 661
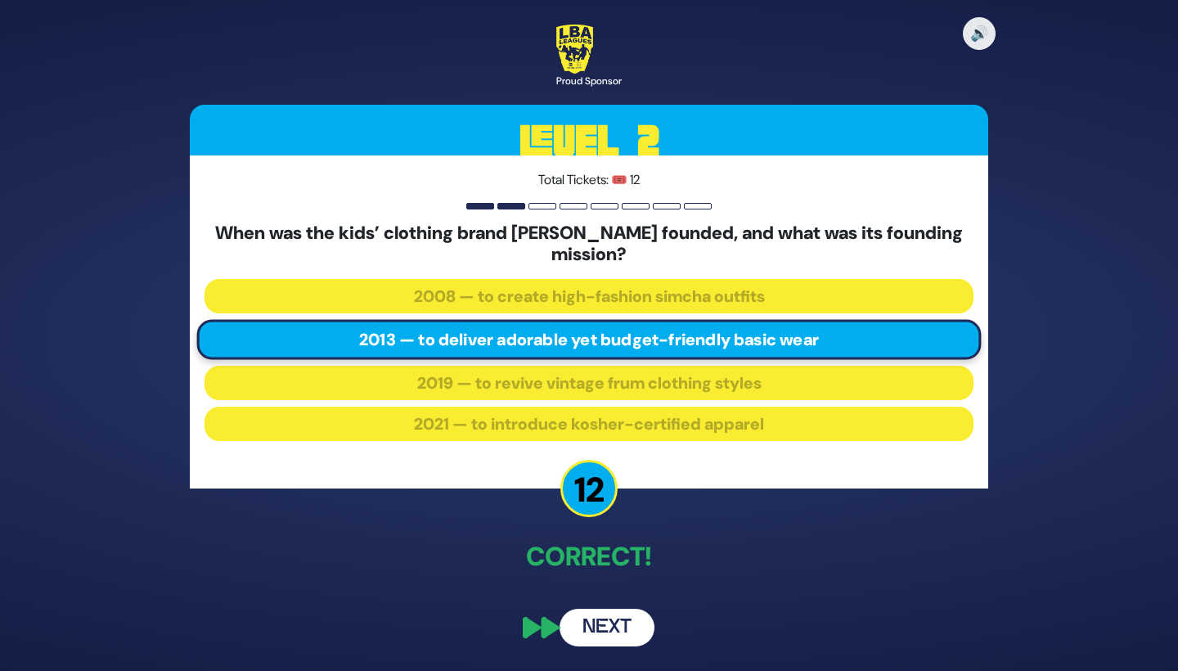
click at [628, 623] on button "Next" at bounding box center [607, 628] width 95 height 38
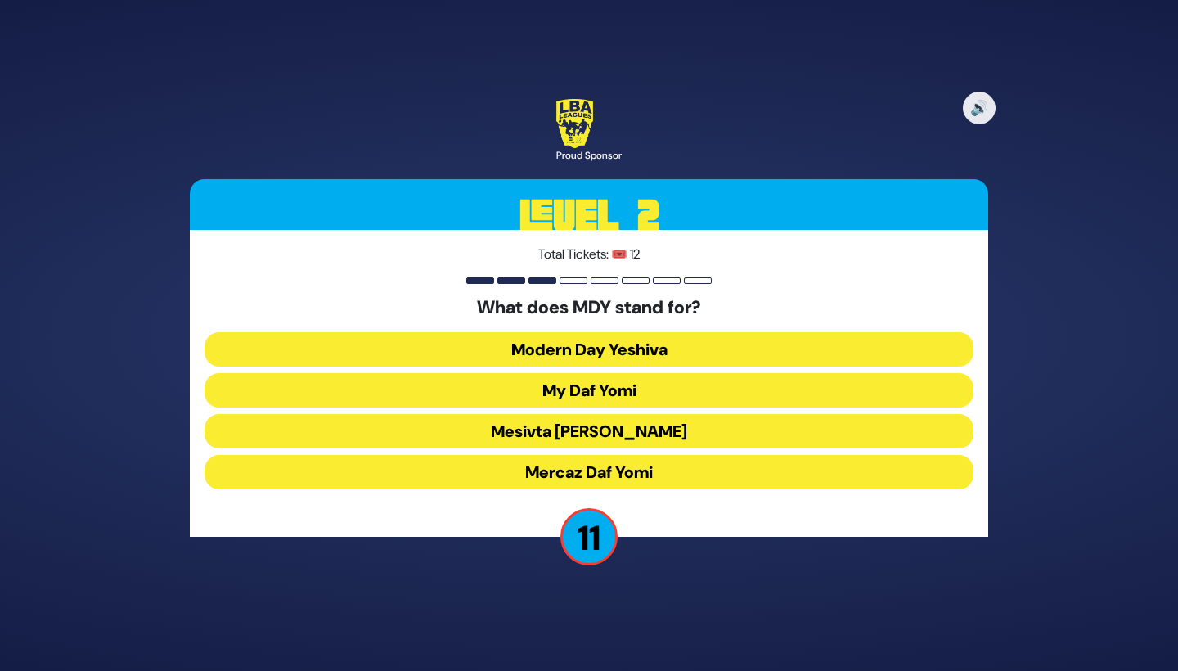
click at [660, 470] on button "Mercaz Daf Yomi" at bounding box center [589, 472] width 769 height 34
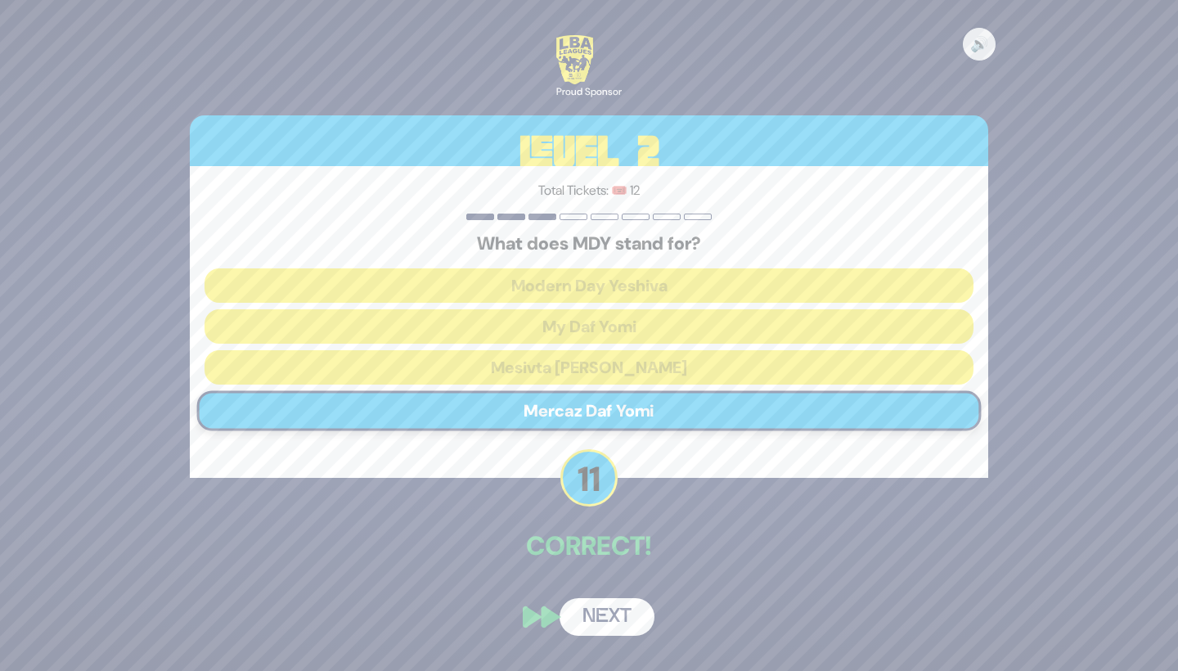
click at [621, 622] on button "Next" at bounding box center [607, 617] width 95 height 38
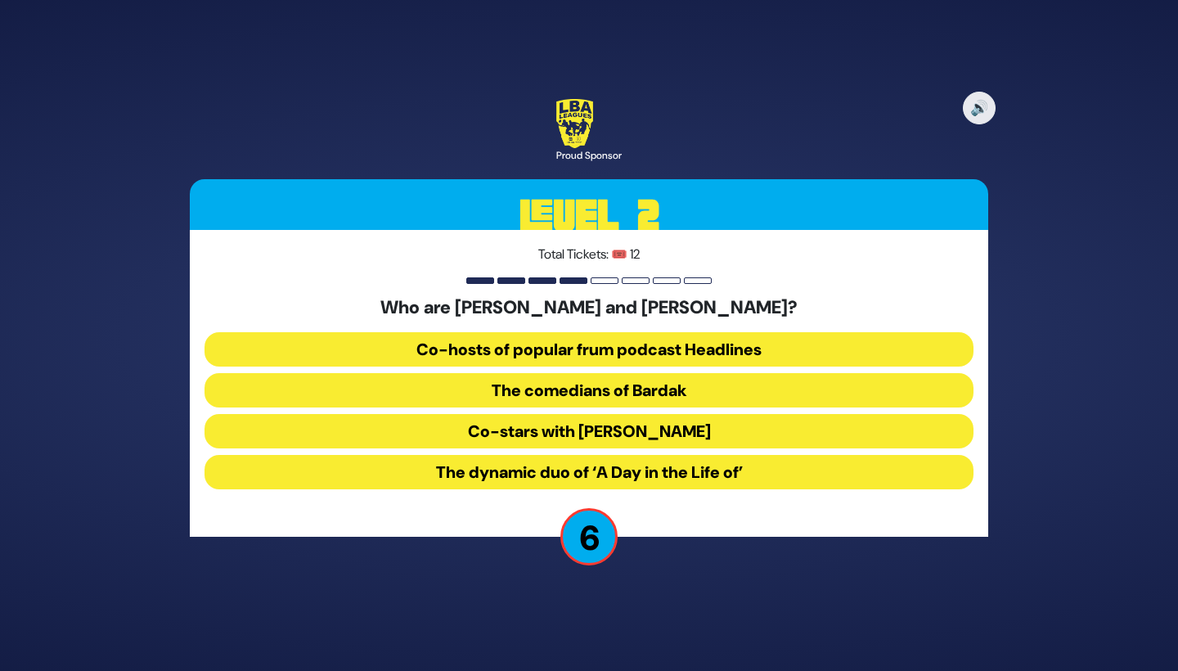
click at [701, 385] on button "The comedians of Bardak" at bounding box center [589, 390] width 769 height 34
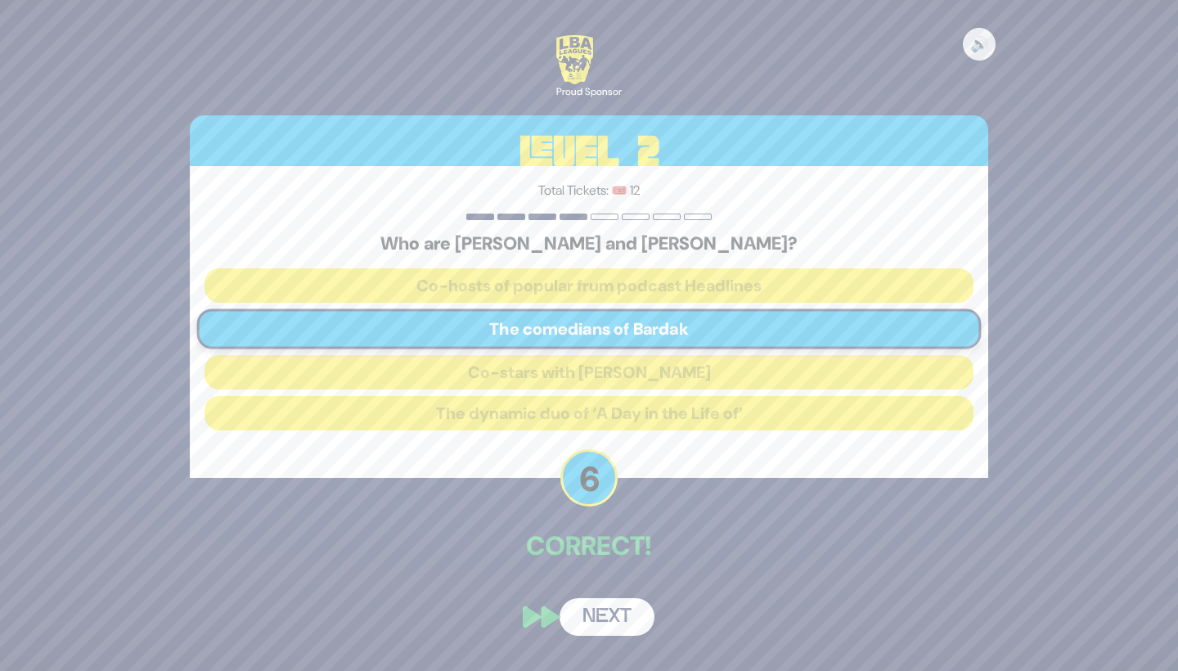
click at [633, 611] on button "Next" at bounding box center [607, 617] width 95 height 38
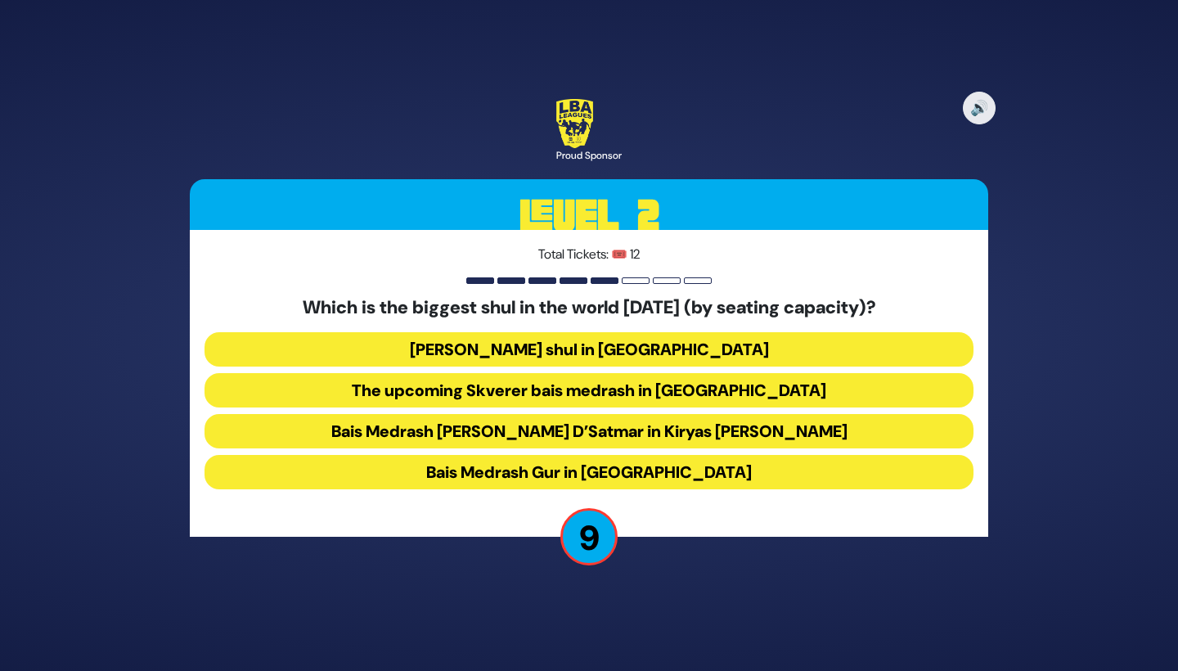
click at [693, 467] on button "Bais Medrash Gur in Yerushalayim" at bounding box center [589, 472] width 769 height 34
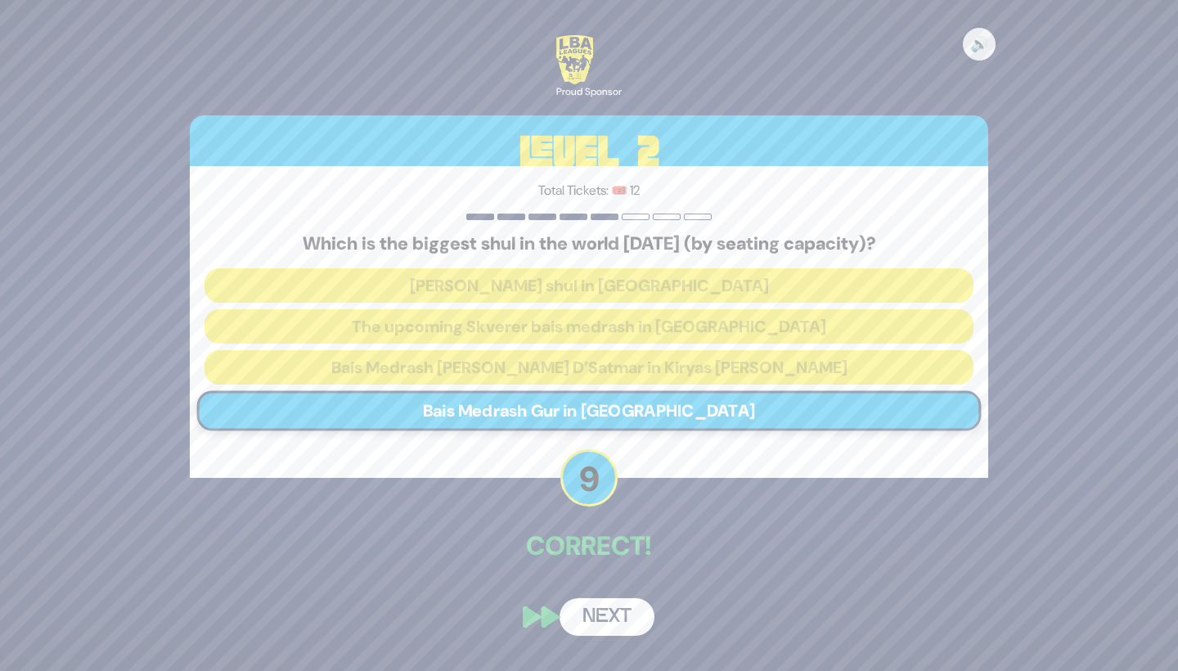
click at [619, 610] on button "Next" at bounding box center [607, 617] width 95 height 38
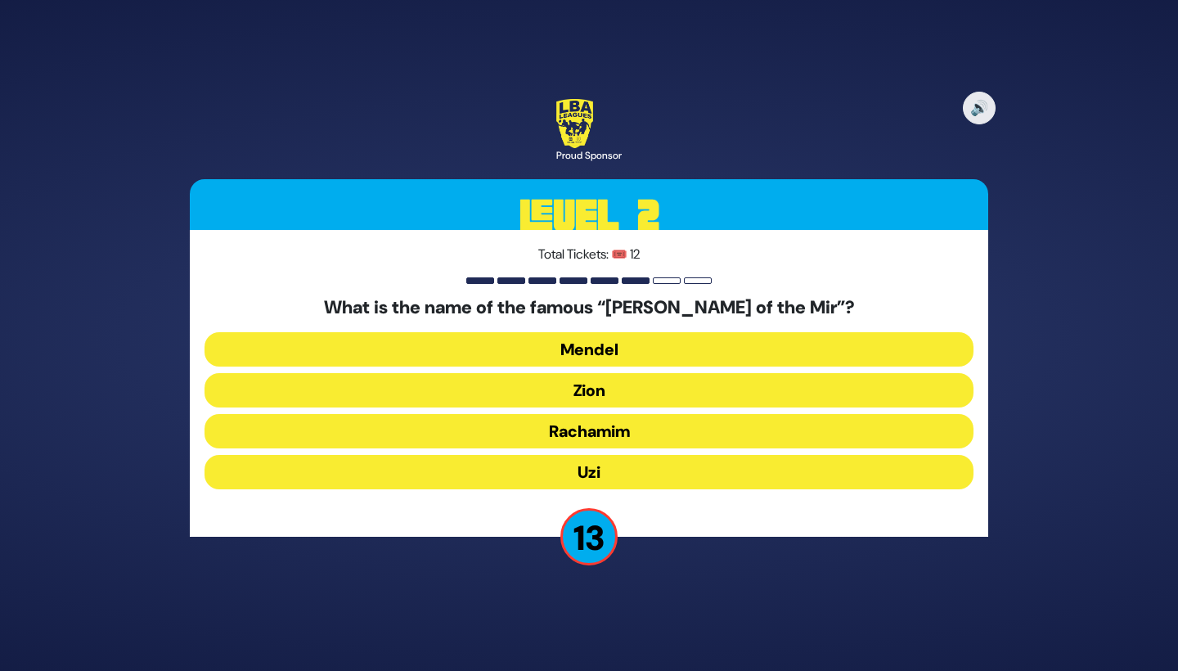
click at [639, 386] on button "Zion" at bounding box center [589, 390] width 769 height 34
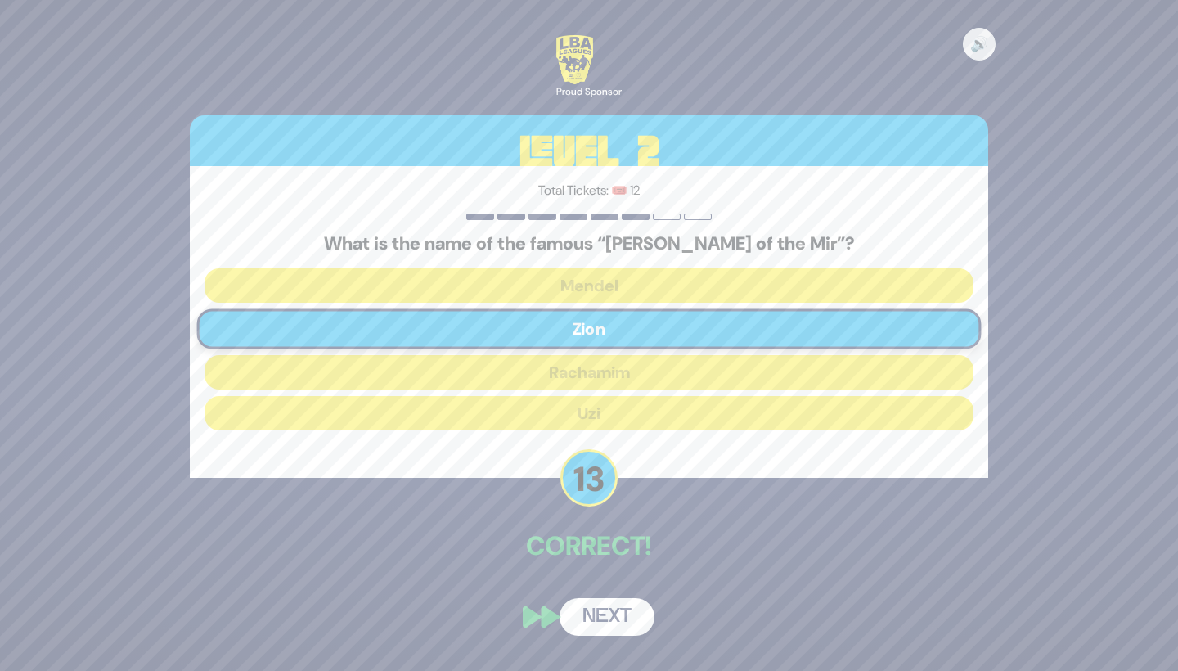
click at [597, 603] on button "Next" at bounding box center [607, 617] width 95 height 38
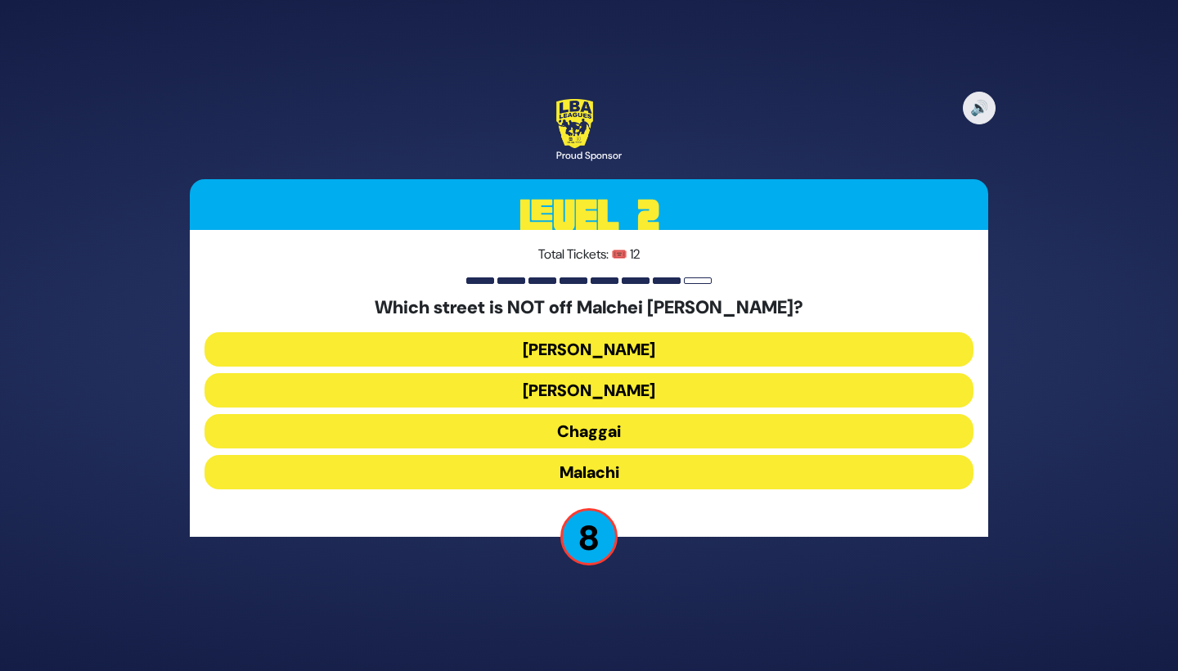
click at [664, 386] on button "Amos" at bounding box center [589, 390] width 769 height 34
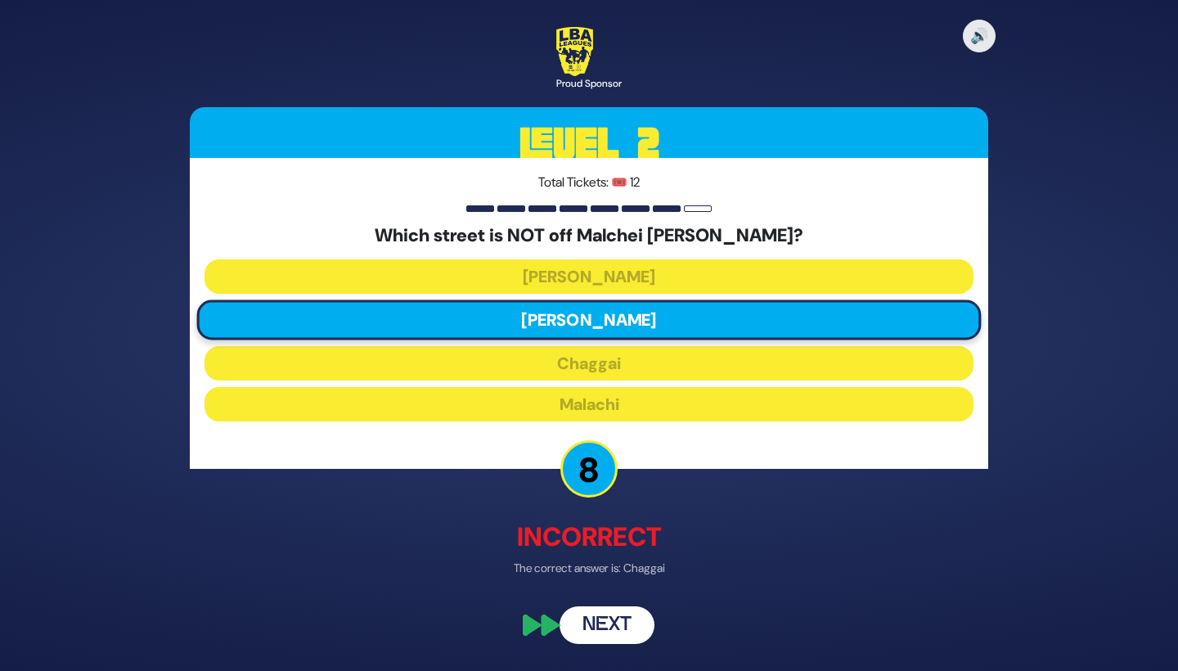
click at [622, 624] on button "Next" at bounding box center [607, 625] width 95 height 38
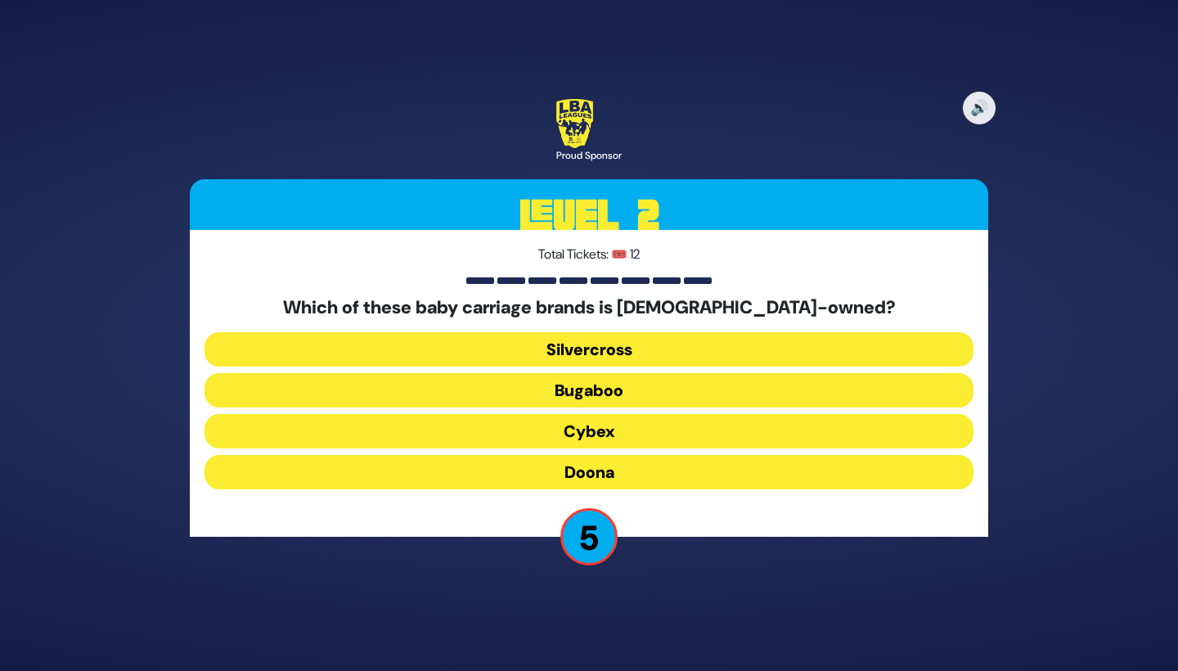
click at [703, 343] on button "Silvercross" at bounding box center [589, 349] width 769 height 34
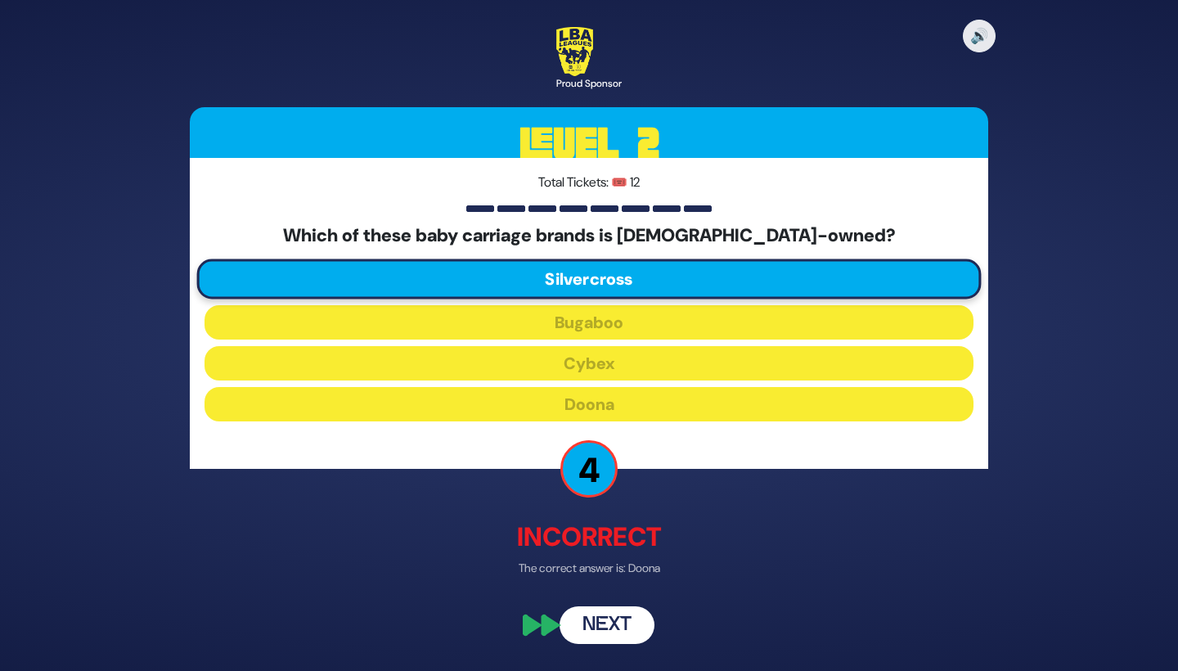
click at [632, 616] on button "Next" at bounding box center [607, 625] width 95 height 38
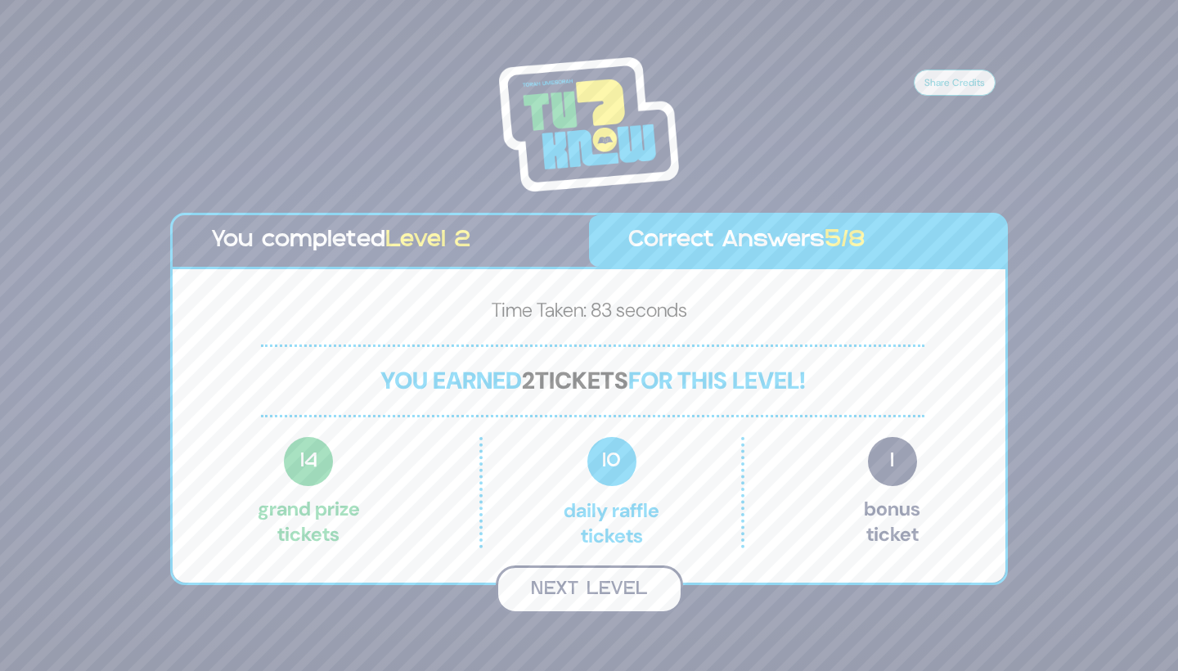
click at [618, 587] on button "Next Level" at bounding box center [589, 589] width 187 height 48
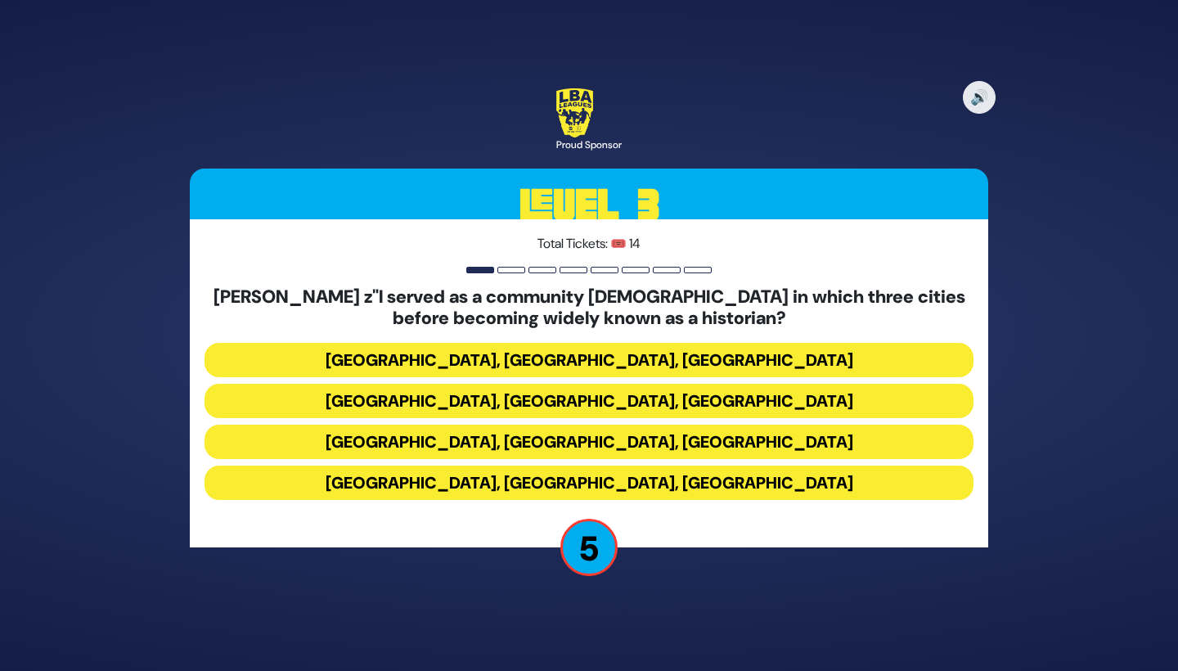
click at [661, 359] on button "Miami, Chicago, Monsey" at bounding box center [589, 360] width 769 height 34
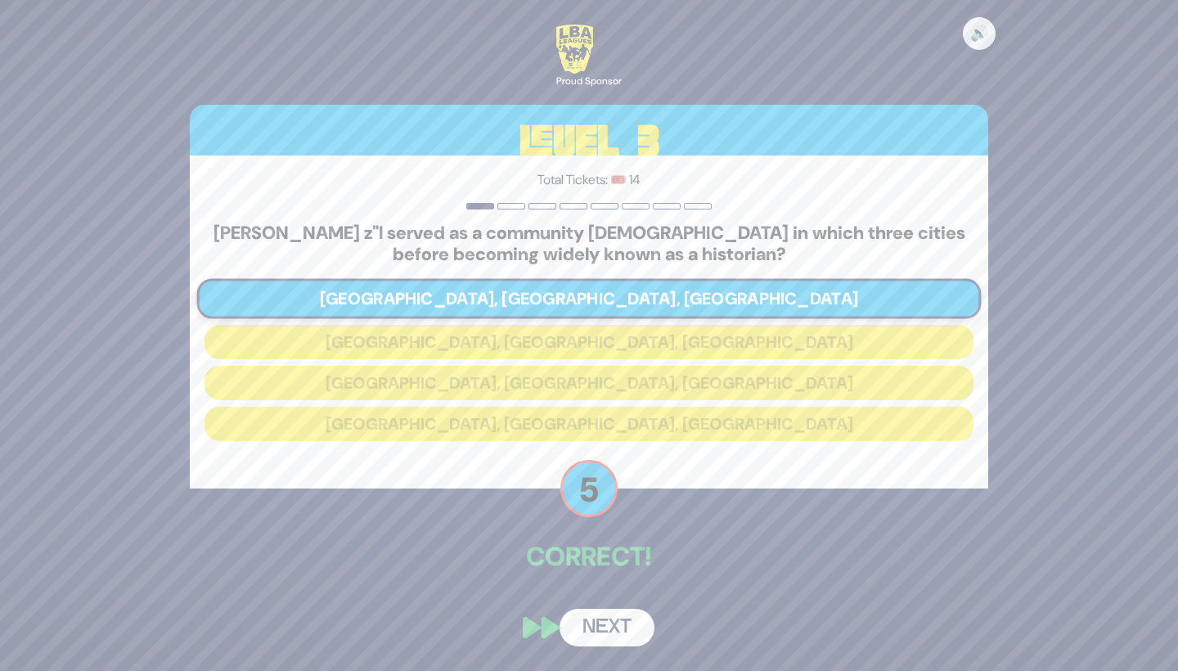
click at [620, 637] on button "Next" at bounding box center [607, 628] width 95 height 38
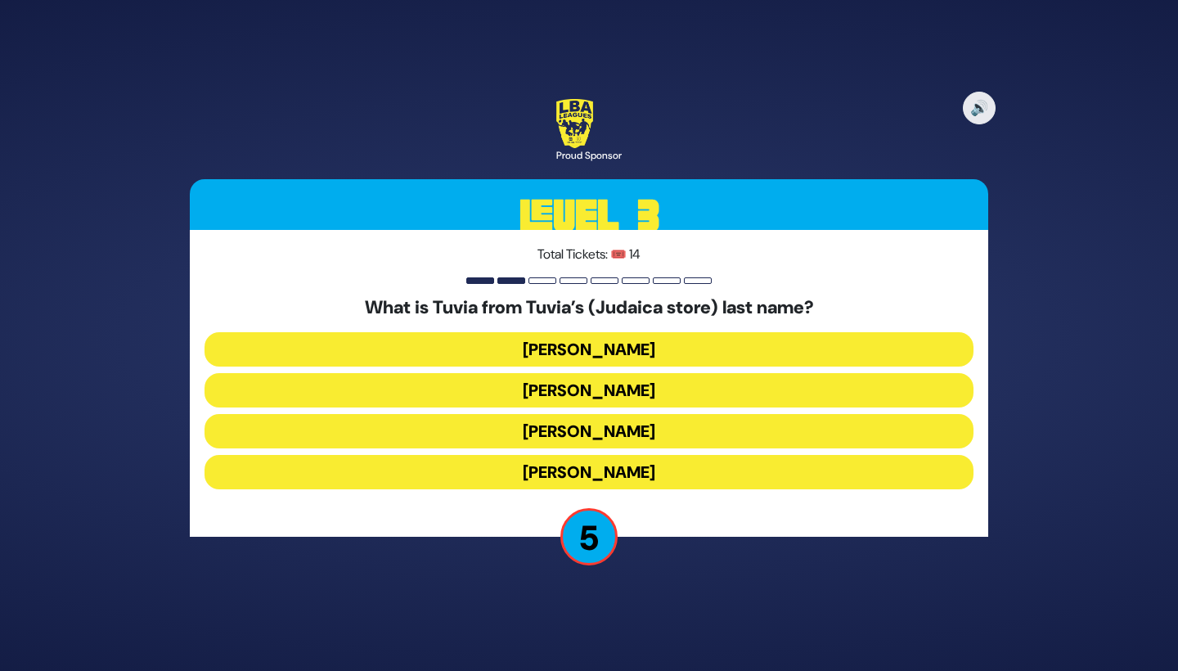
click at [658, 422] on button "Rotberg" at bounding box center [589, 431] width 769 height 34
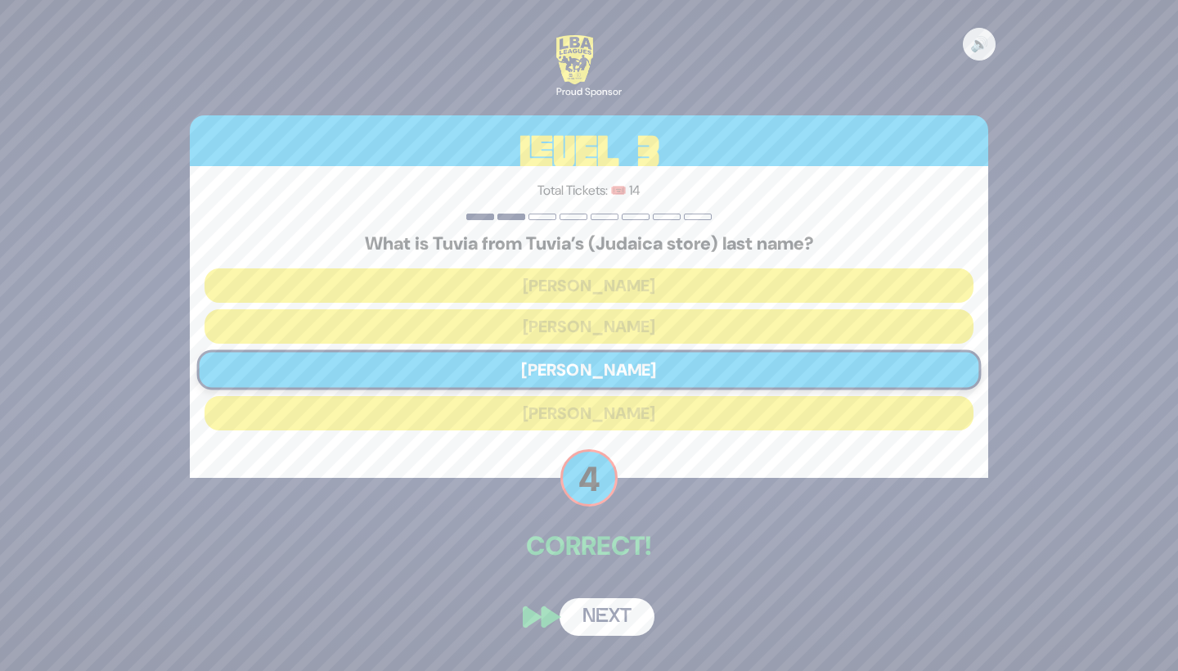
click at [623, 623] on button "Next" at bounding box center [607, 617] width 95 height 38
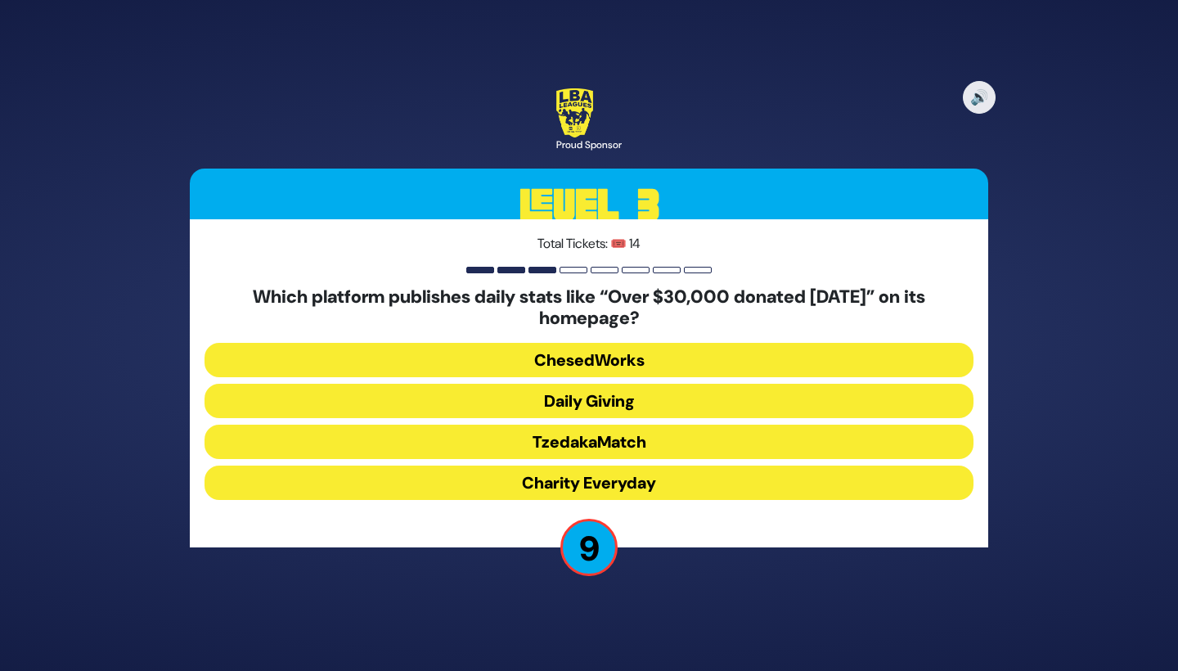
click at [687, 395] on button "Daily Giving" at bounding box center [589, 401] width 769 height 34
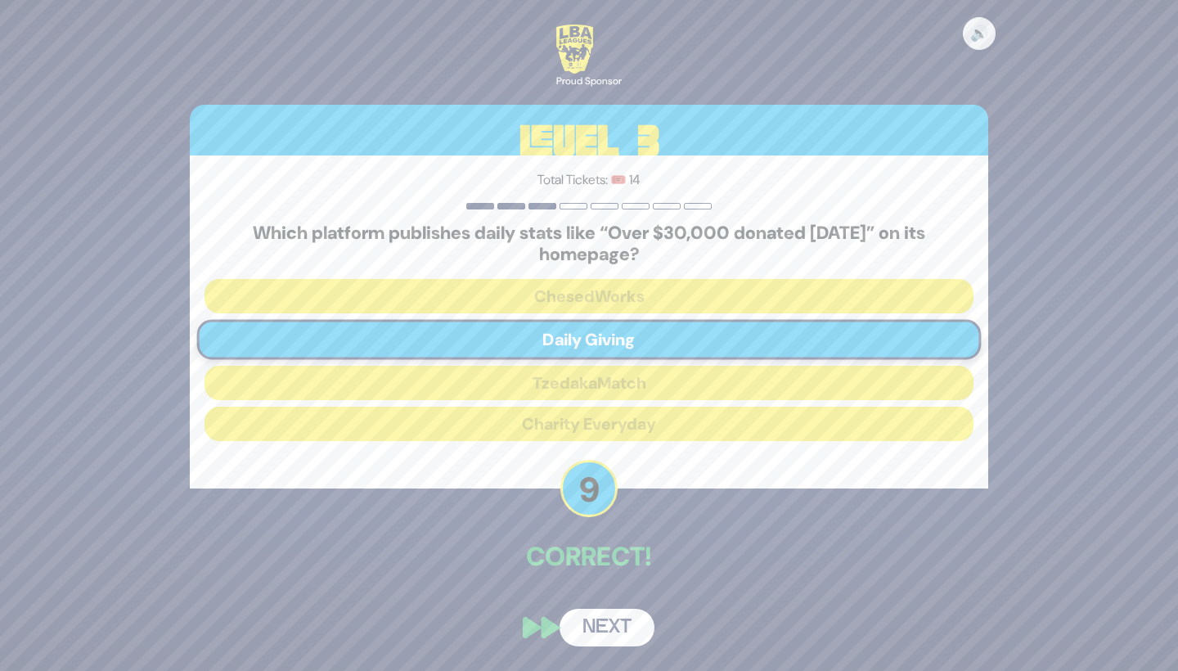
click at [626, 629] on button "Next" at bounding box center [607, 628] width 95 height 38
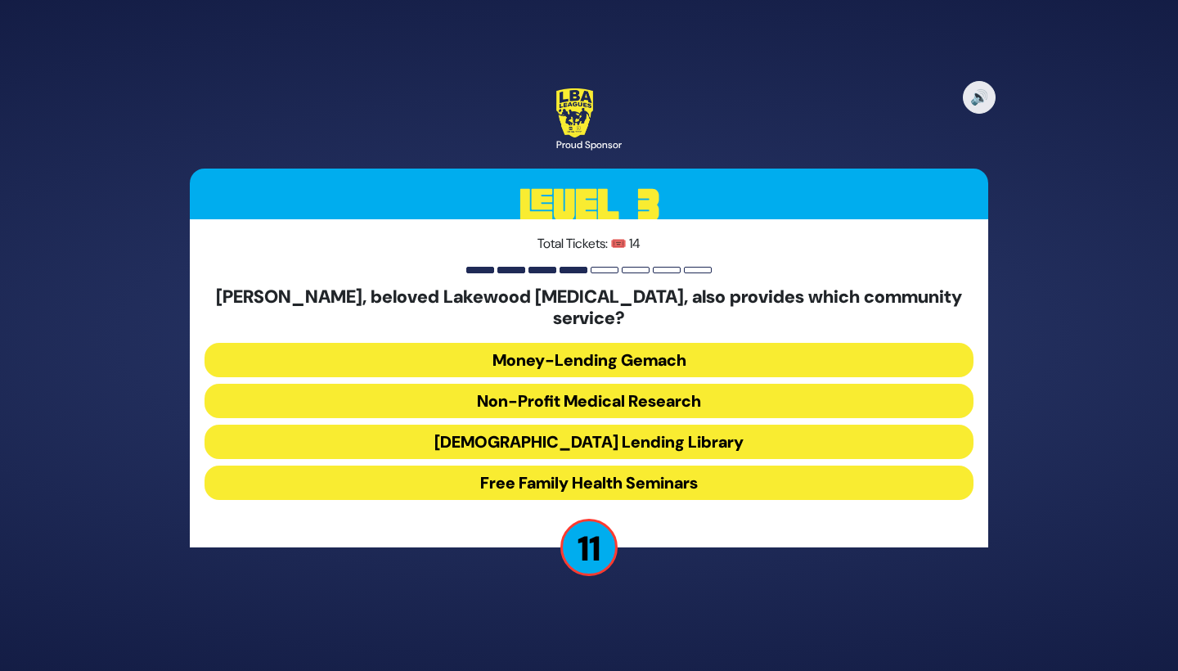
click at [680, 347] on button "Money-Lending Gemach" at bounding box center [589, 360] width 769 height 34
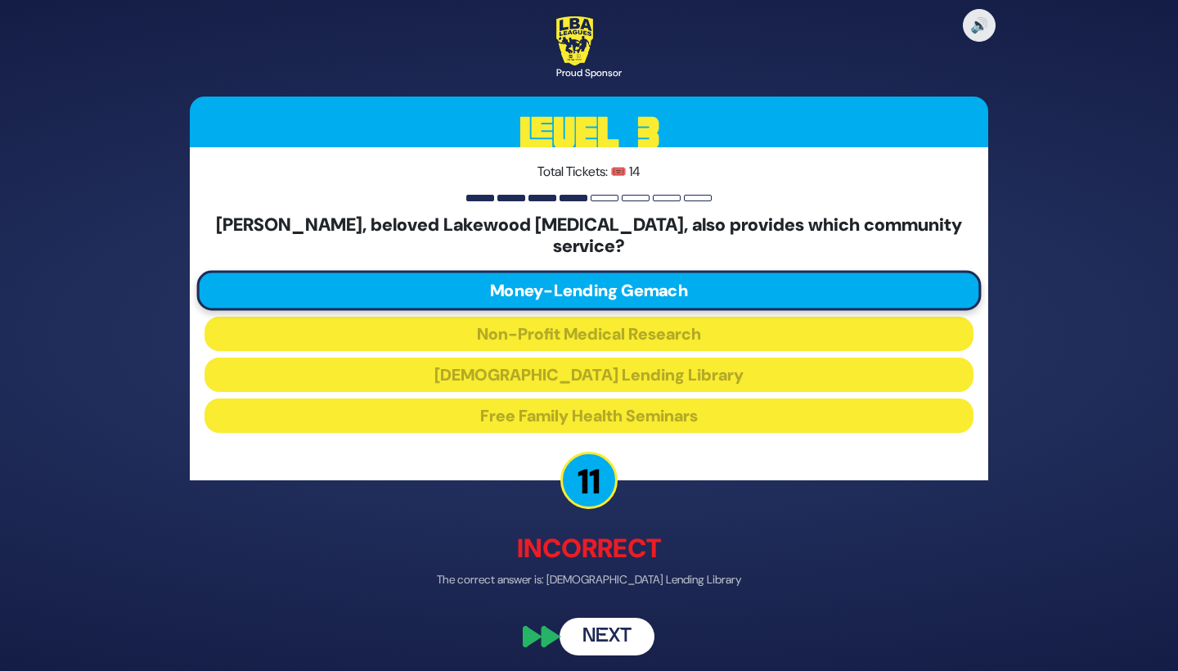
click at [634, 635] on button "Next" at bounding box center [607, 636] width 95 height 38
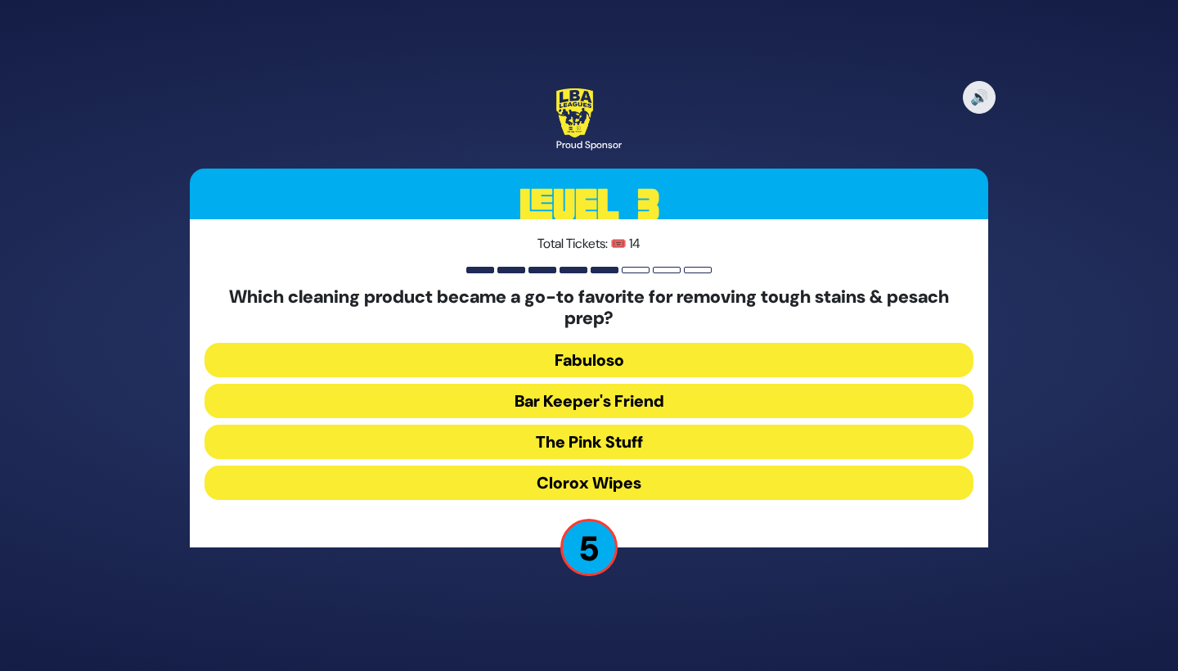
click at [661, 398] on button "Bar Keeper's Friend" at bounding box center [589, 401] width 769 height 34
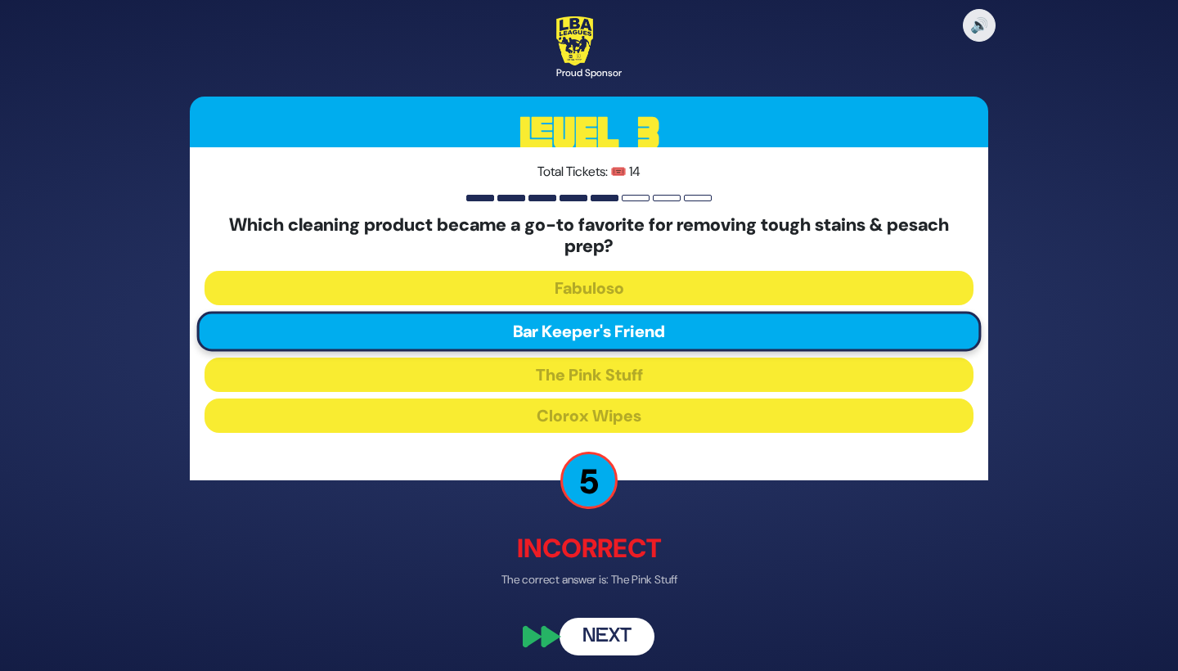
click at [611, 640] on button "Next" at bounding box center [607, 636] width 95 height 38
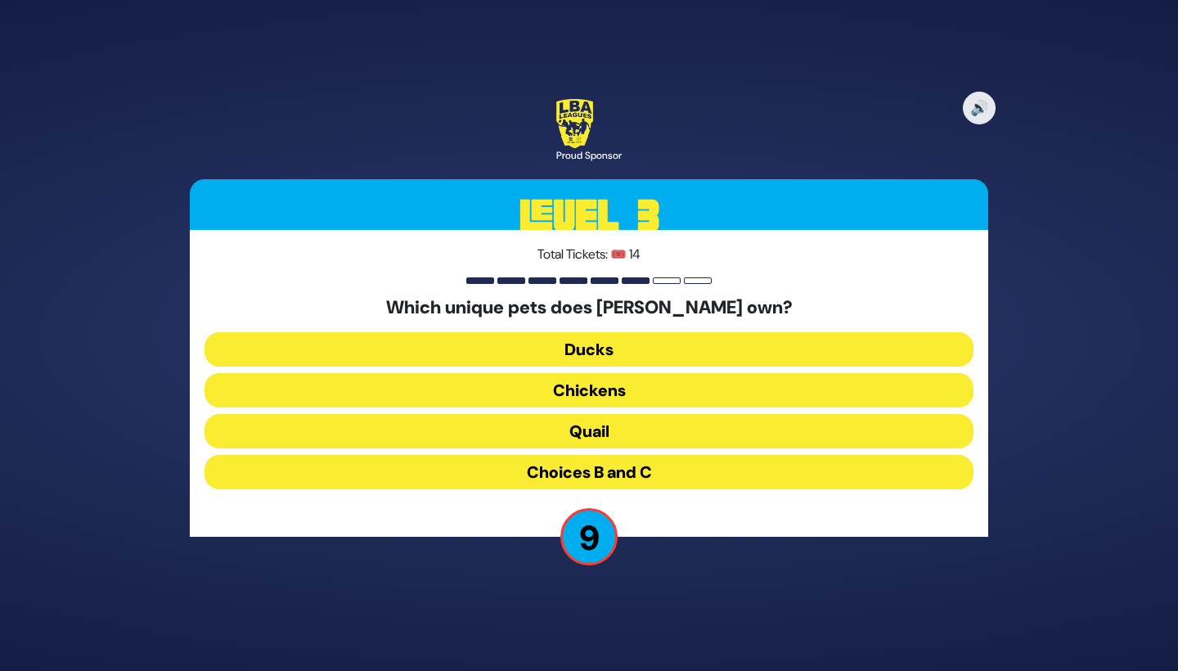
click at [670, 471] on button "Choices B and C" at bounding box center [589, 472] width 769 height 34
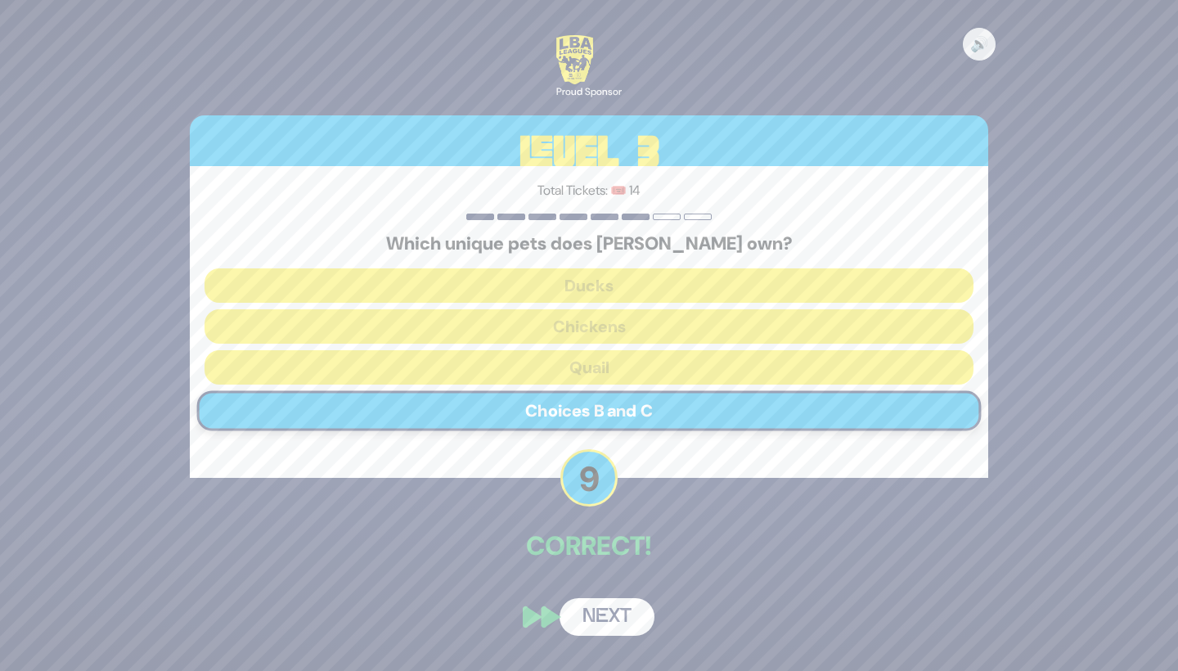
click at [620, 614] on button "Next" at bounding box center [607, 617] width 95 height 38
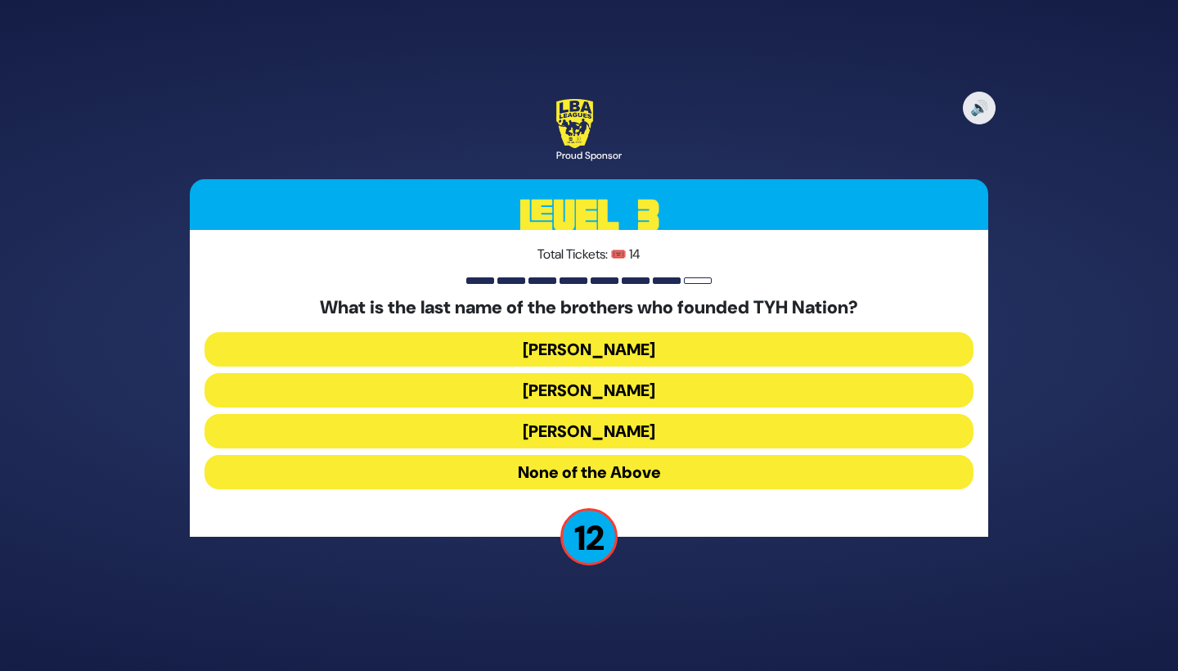
click at [648, 349] on button "Blumstein" at bounding box center [589, 349] width 769 height 34
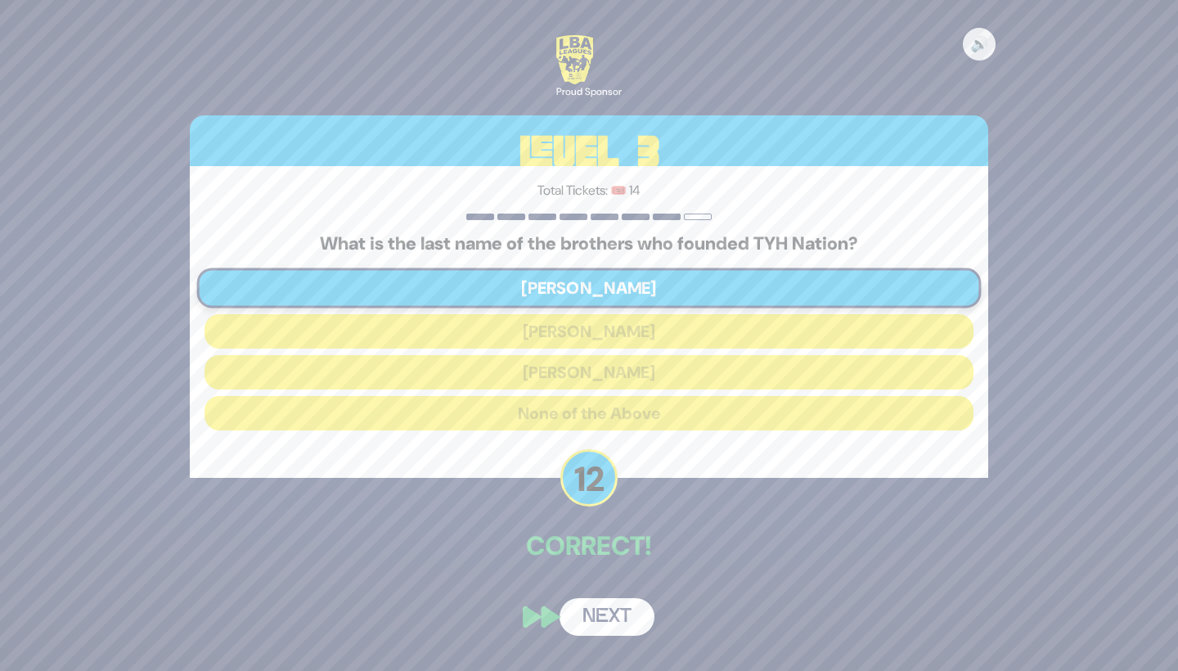
click at [614, 601] on button "Next" at bounding box center [607, 617] width 95 height 38
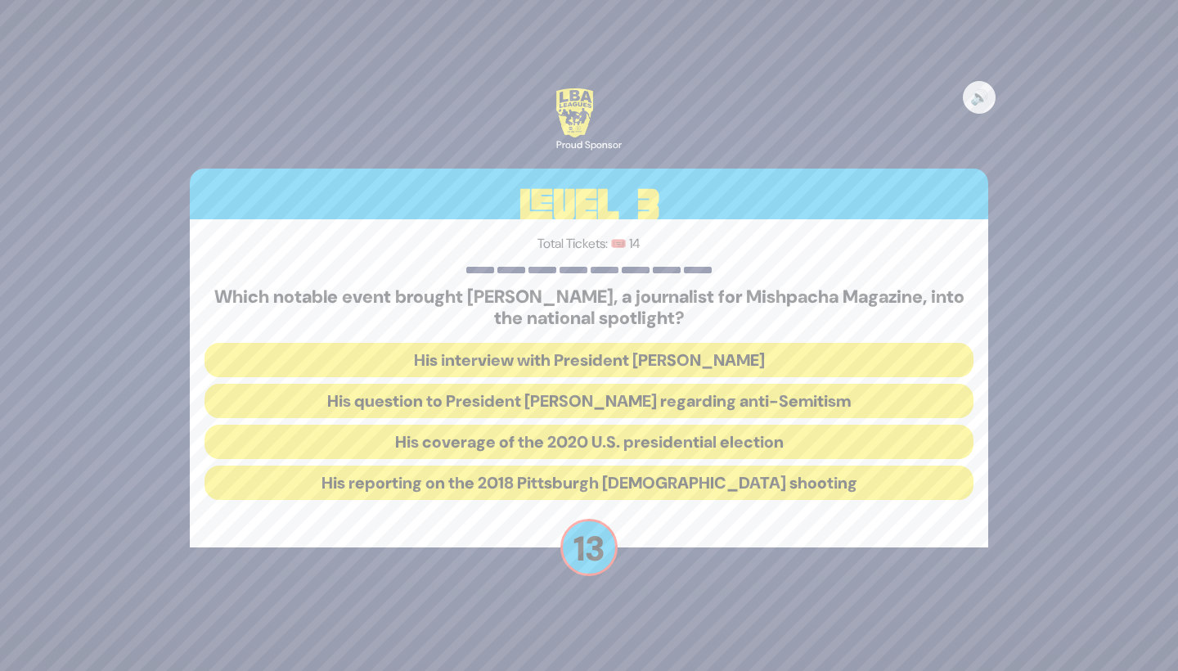
click at [634, 402] on button "His question to President Donald Trump regarding anti-Semitism" at bounding box center [589, 401] width 769 height 34
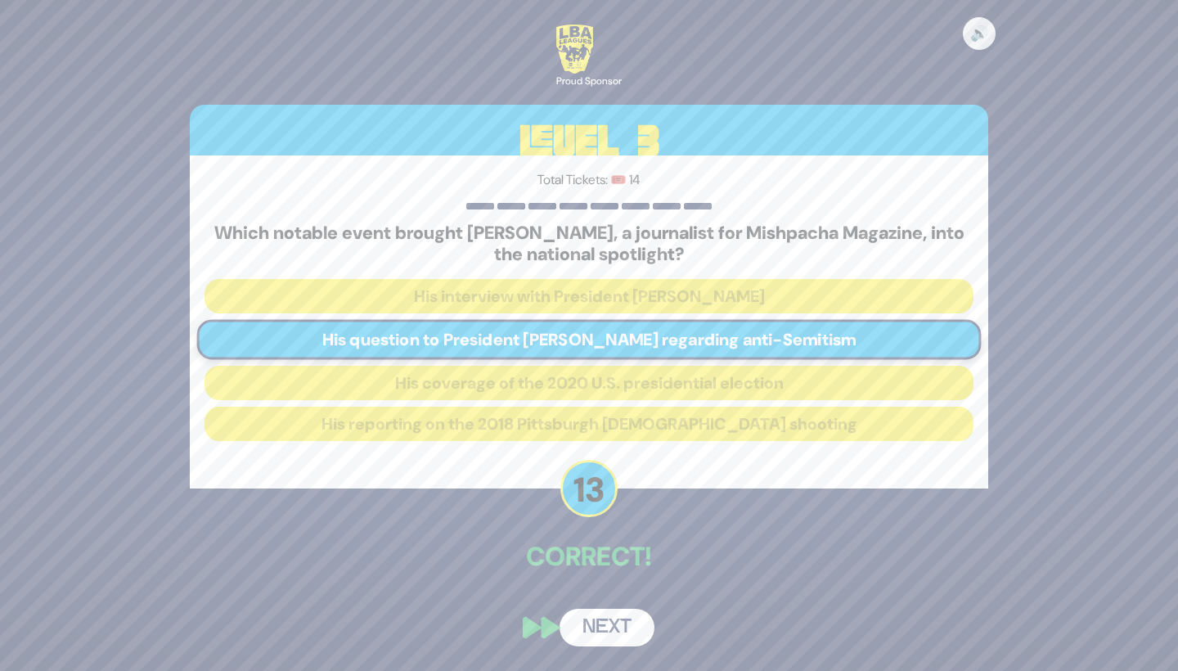
click at [618, 632] on button "Next" at bounding box center [607, 628] width 95 height 38
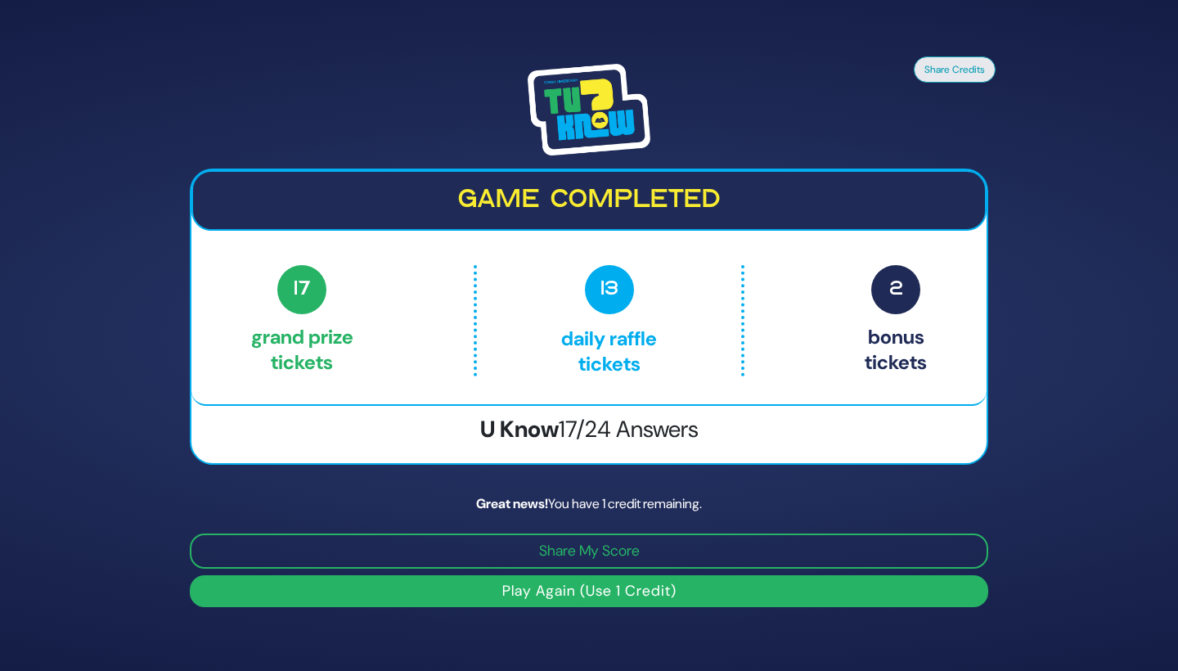
click at [615, 590] on button "Play Again (Use 1 Credit)" at bounding box center [589, 591] width 799 height 32
click at [631, 593] on button "Play Again (Use 1 Credit)" at bounding box center [589, 591] width 799 height 32
click at [602, 591] on button "Play Again (Use 1 Credit)" at bounding box center [589, 591] width 799 height 32
click at [603, 591] on button "Play Again (Use 1 Credit)" at bounding box center [589, 591] width 799 height 32
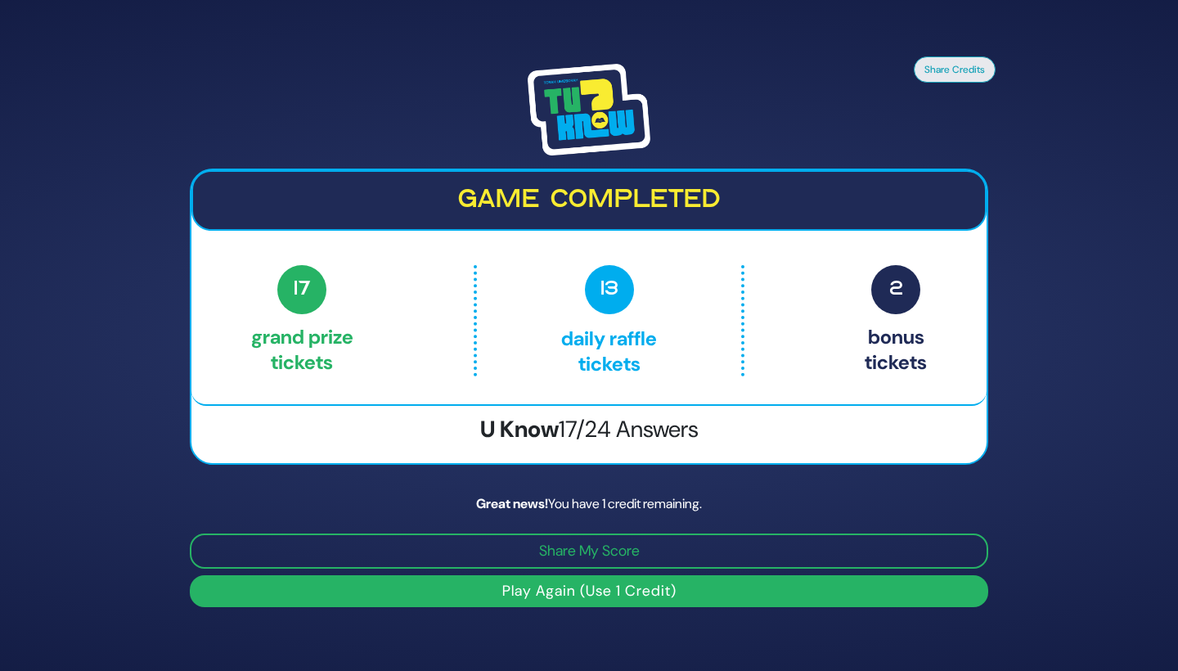
click at [665, 589] on button "Play Again (Use 1 Credit)" at bounding box center [589, 591] width 799 height 32
click at [659, 590] on button "Play Again (Use 1 Credit)" at bounding box center [589, 591] width 799 height 32
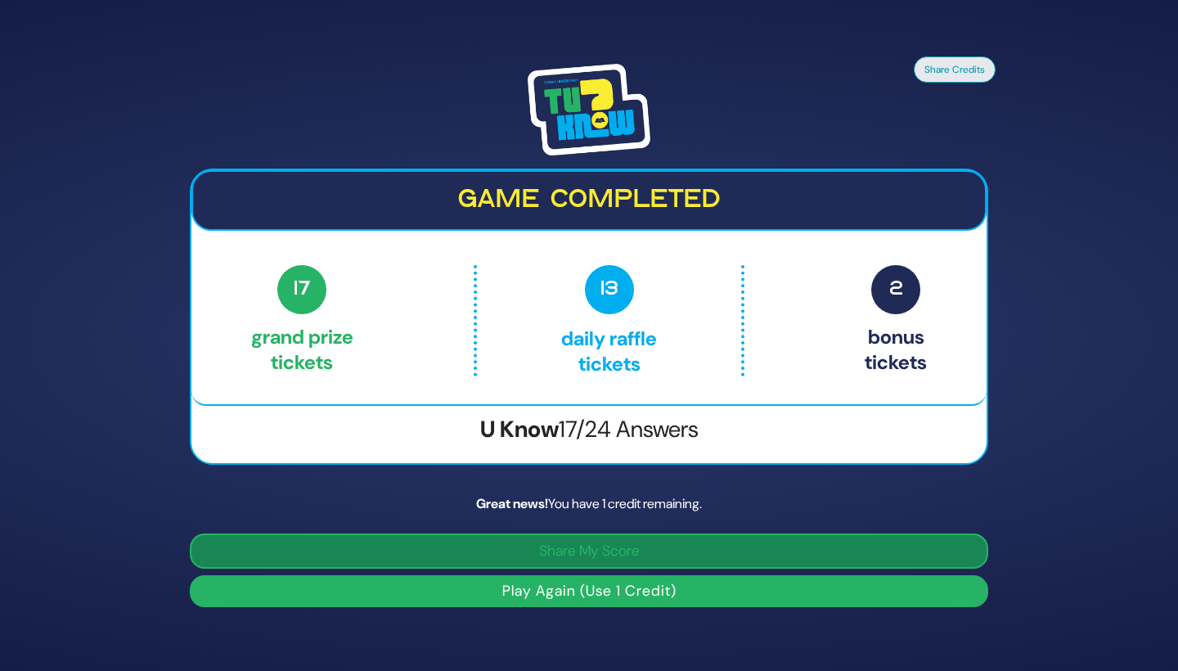
click at [656, 546] on button "Share My Score" at bounding box center [589, 550] width 799 height 35
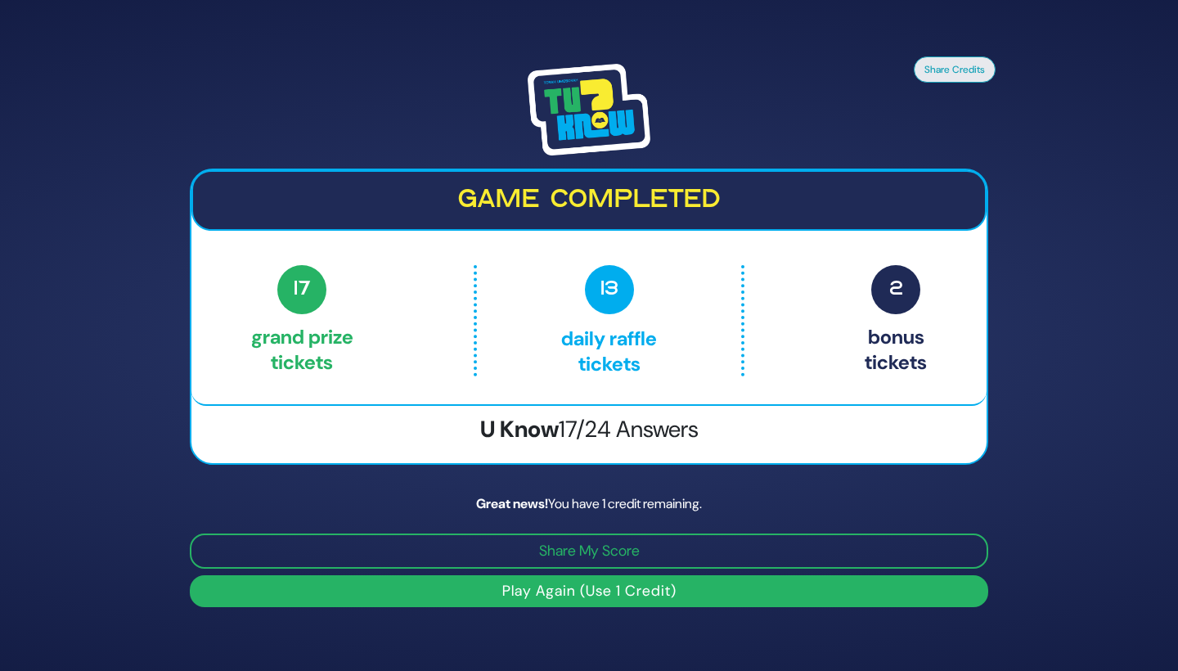
click at [619, 594] on button "Play Again (Use 1 Credit)" at bounding box center [589, 591] width 799 height 32
click at [613, 579] on button "Play Again (Use 1 Credit)" at bounding box center [589, 591] width 799 height 32
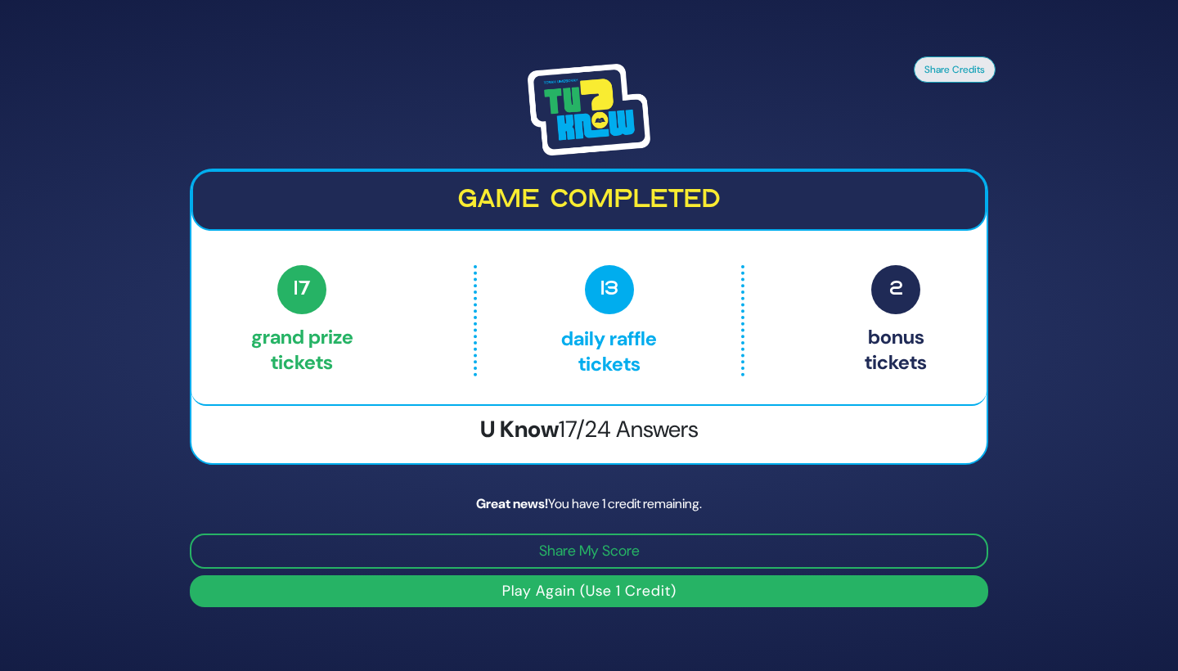
click at [619, 446] on div "Game completed 17 Grand Prize tickets 13 Daily Raffle tickets 2 Bonus tickets 1…" at bounding box center [589, 317] width 799 height 296
click at [653, 425] on span "17/24 Answers" at bounding box center [629, 429] width 140 height 30
click at [601, 581] on button "Play Again (Use 1 Credit)" at bounding box center [589, 591] width 799 height 32
click at [637, 584] on button "Play Again (Use 1 Credit)" at bounding box center [589, 591] width 799 height 32
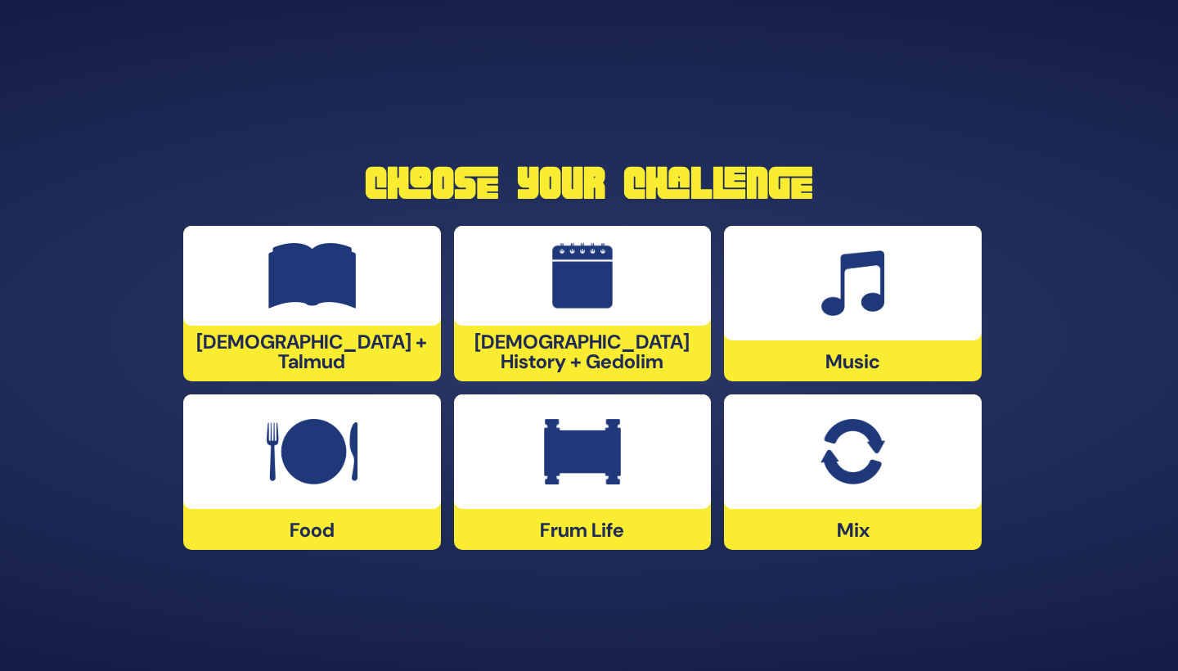
click at [823, 475] on img at bounding box center [853, 451] width 64 height 65
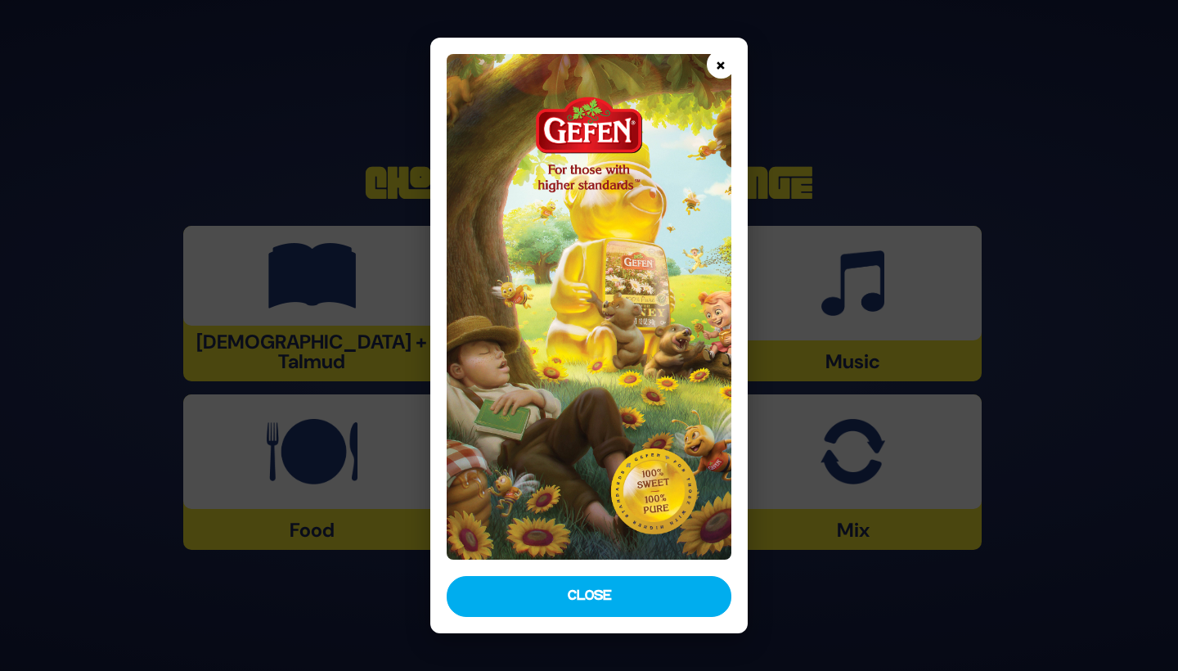
click at [722, 61] on button "×" at bounding box center [721, 64] width 29 height 29
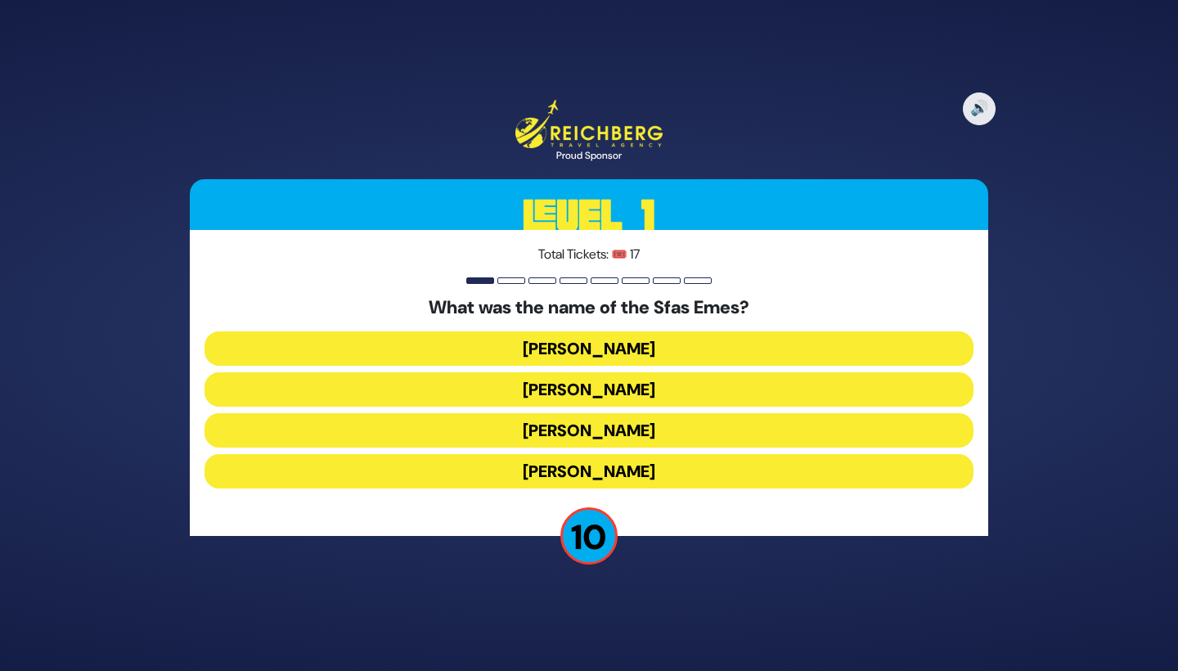
click at [680, 344] on button "Yitzchak Meir" at bounding box center [589, 348] width 769 height 34
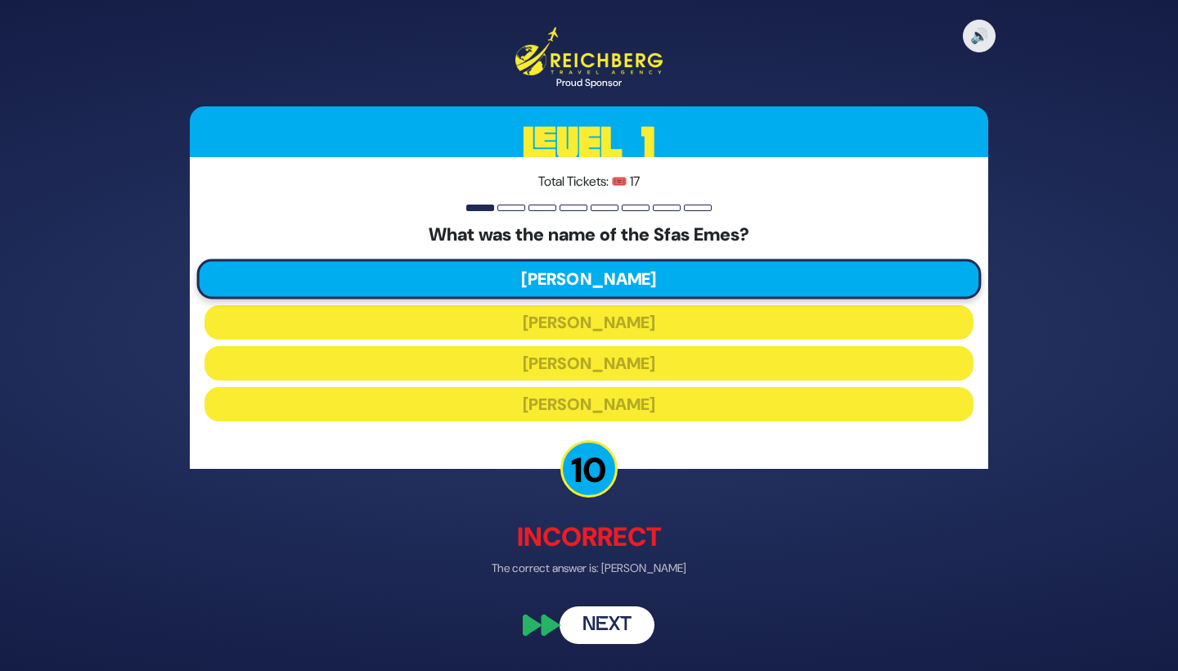
click at [613, 628] on button "Next" at bounding box center [607, 625] width 95 height 38
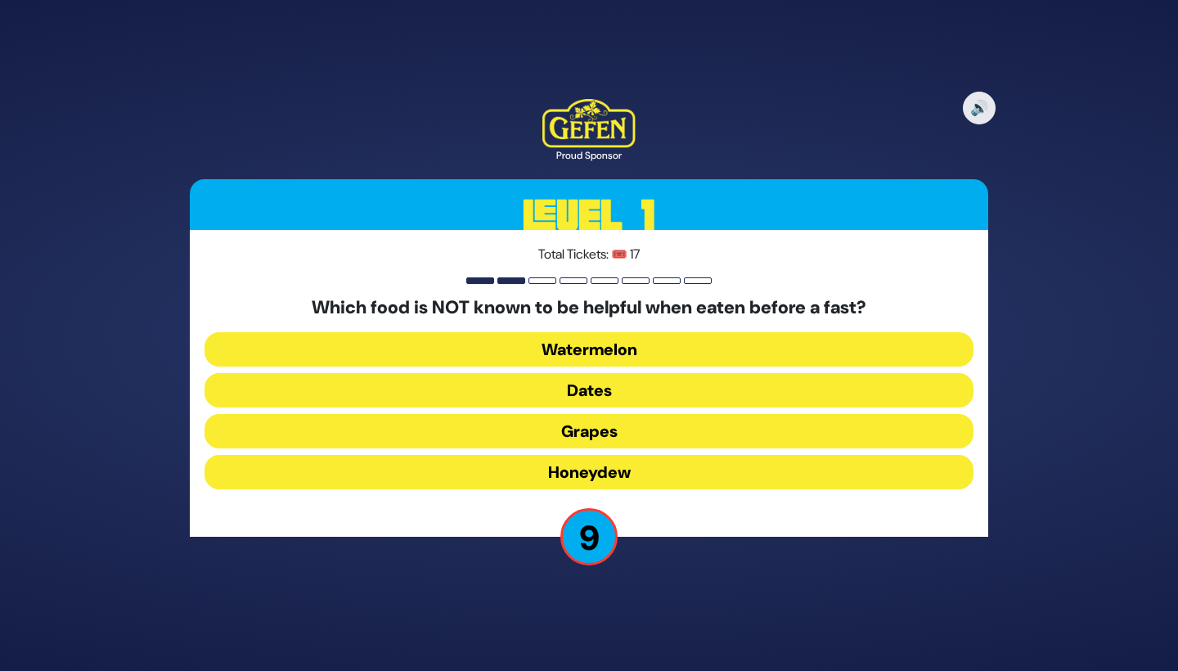
click at [680, 386] on button "Dates" at bounding box center [589, 390] width 769 height 34
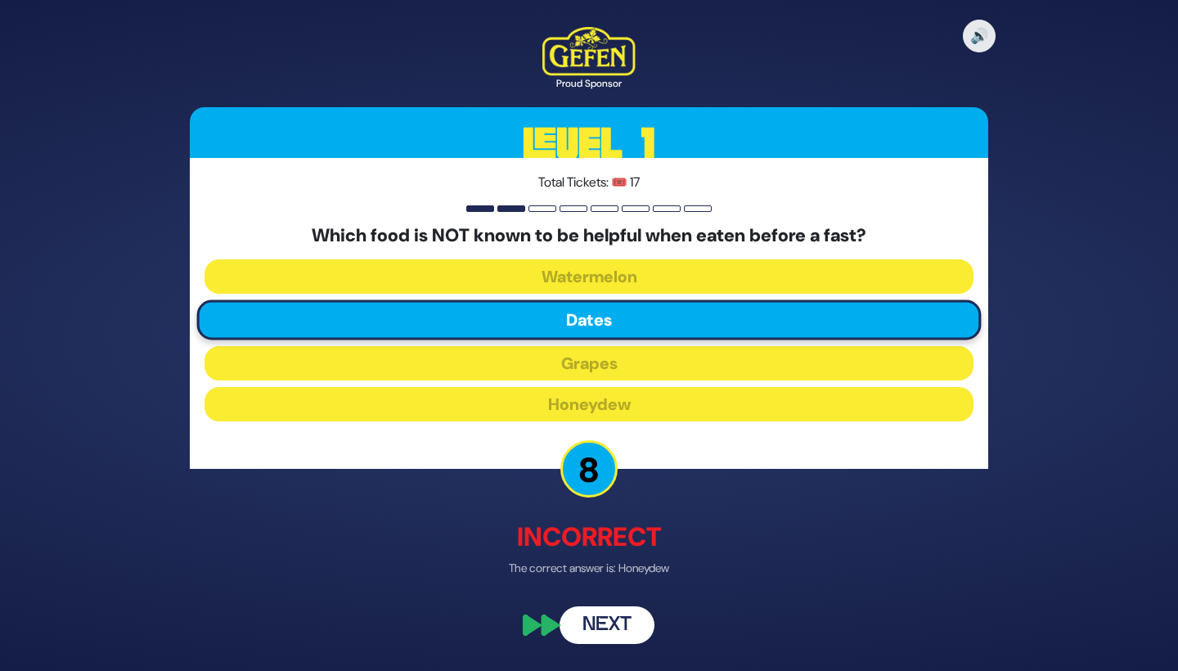
click at [623, 622] on button "Next" at bounding box center [607, 625] width 95 height 38
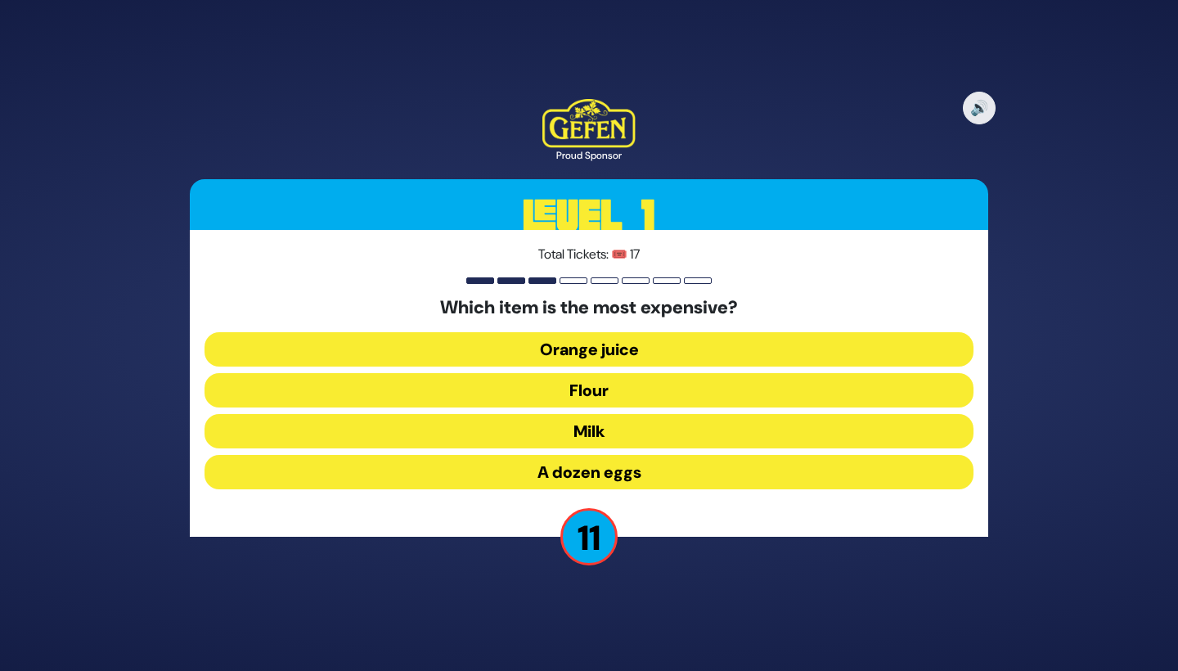
click at [664, 467] on button "A dozen eggs" at bounding box center [589, 472] width 769 height 34
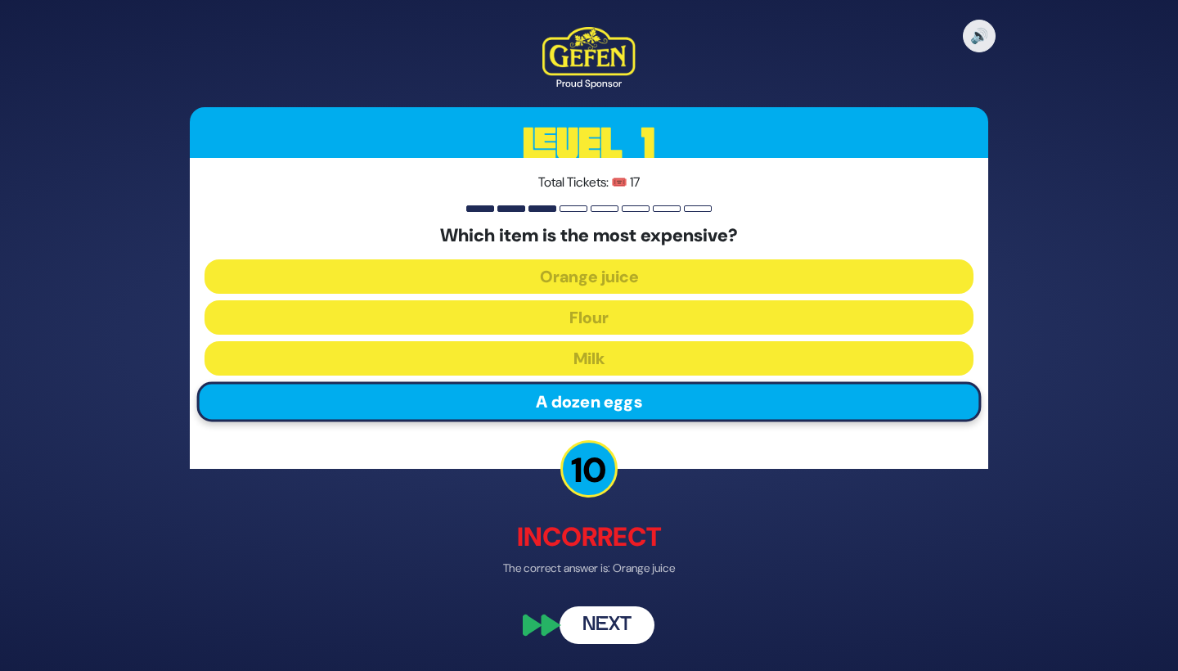
click at [610, 613] on button "Next" at bounding box center [607, 625] width 95 height 38
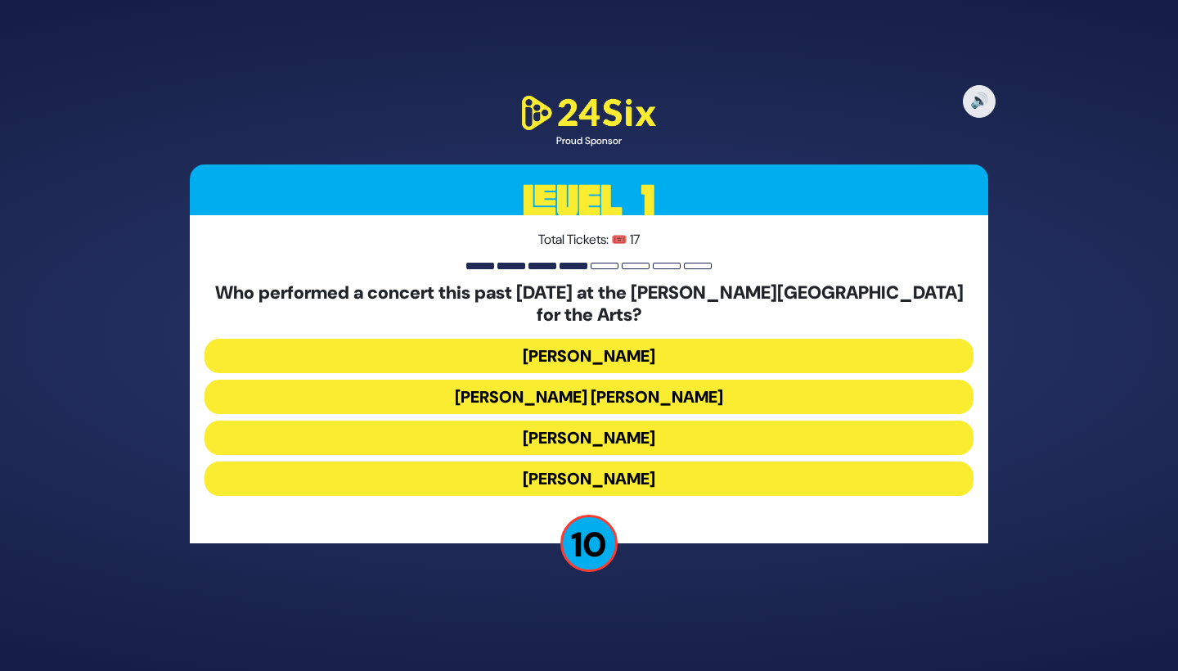
click at [670, 466] on button "Ishay Ribo" at bounding box center [589, 478] width 769 height 34
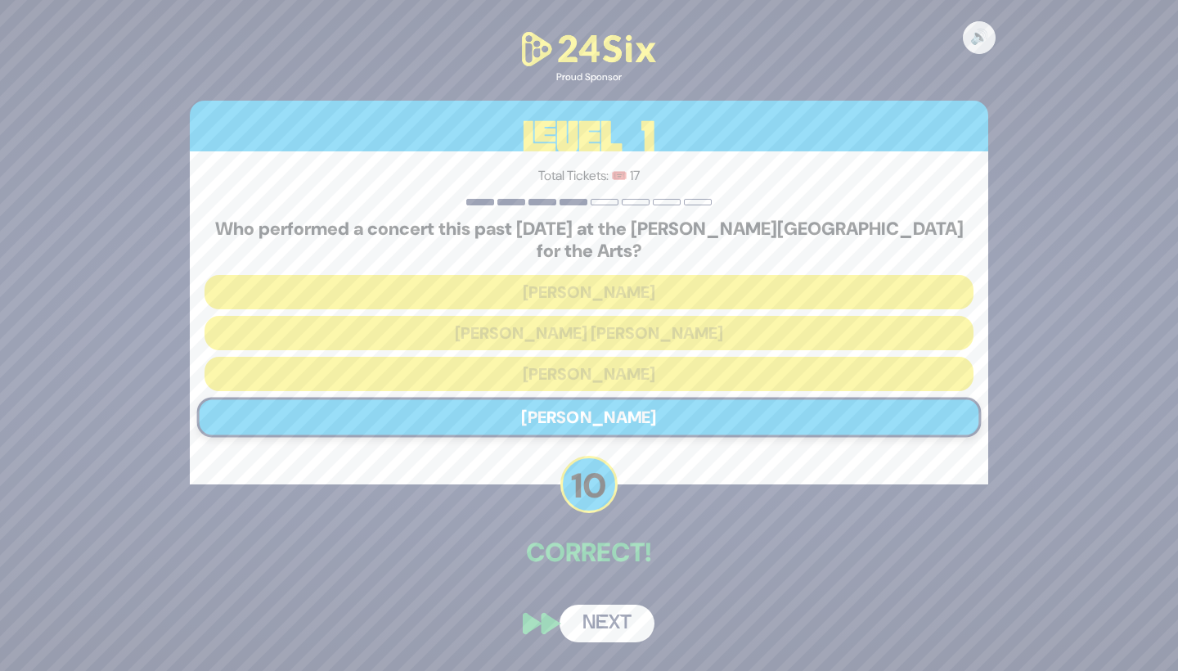
click at [614, 609] on button "Next" at bounding box center [607, 624] width 95 height 38
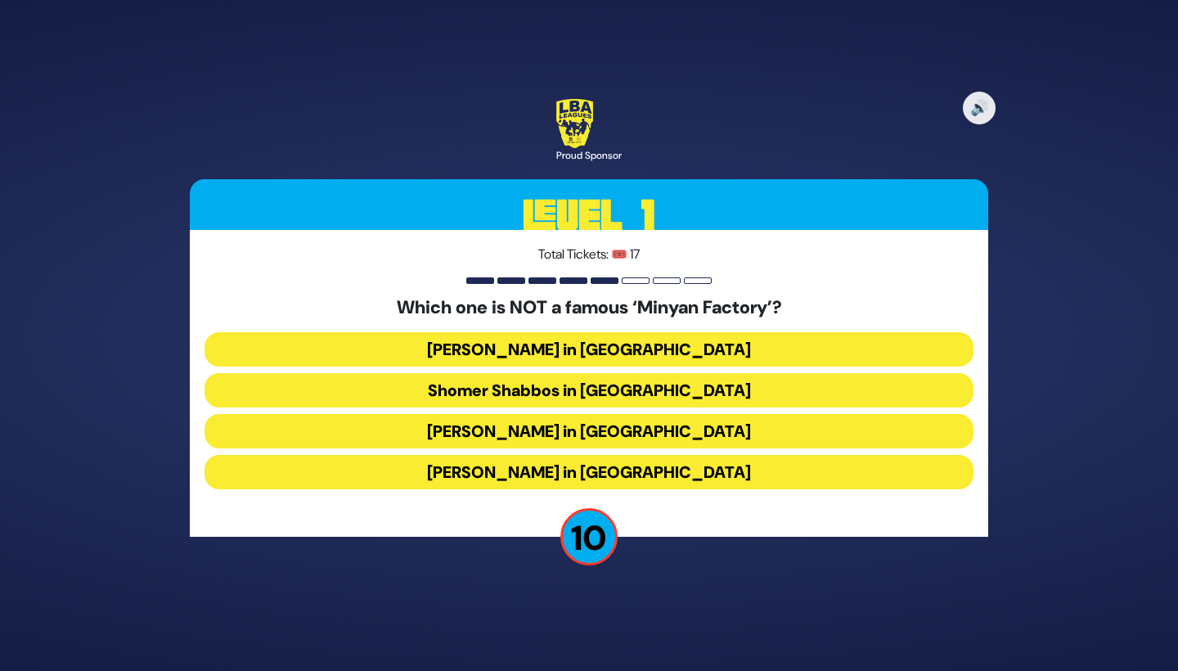
click at [659, 478] on button "Bais Dovid in Lakewood" at bounding box center [589, 472] width 769 height 34
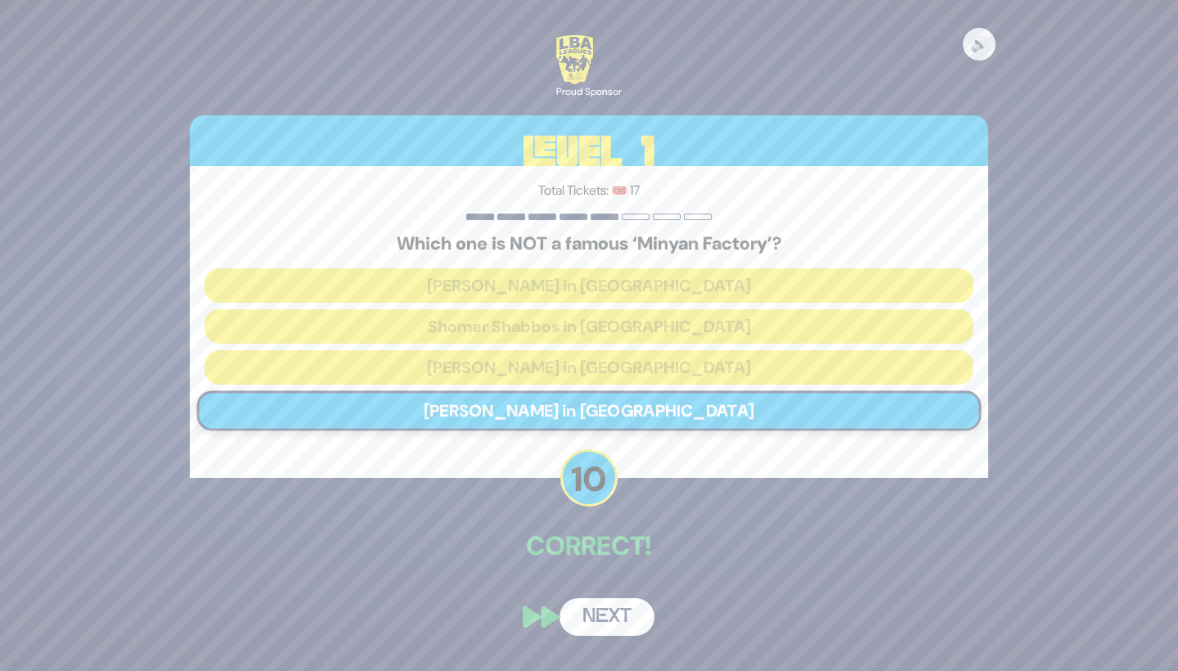
click at [610, 609] on button "Next" at bounding box center [607, 617] width 95 height 38
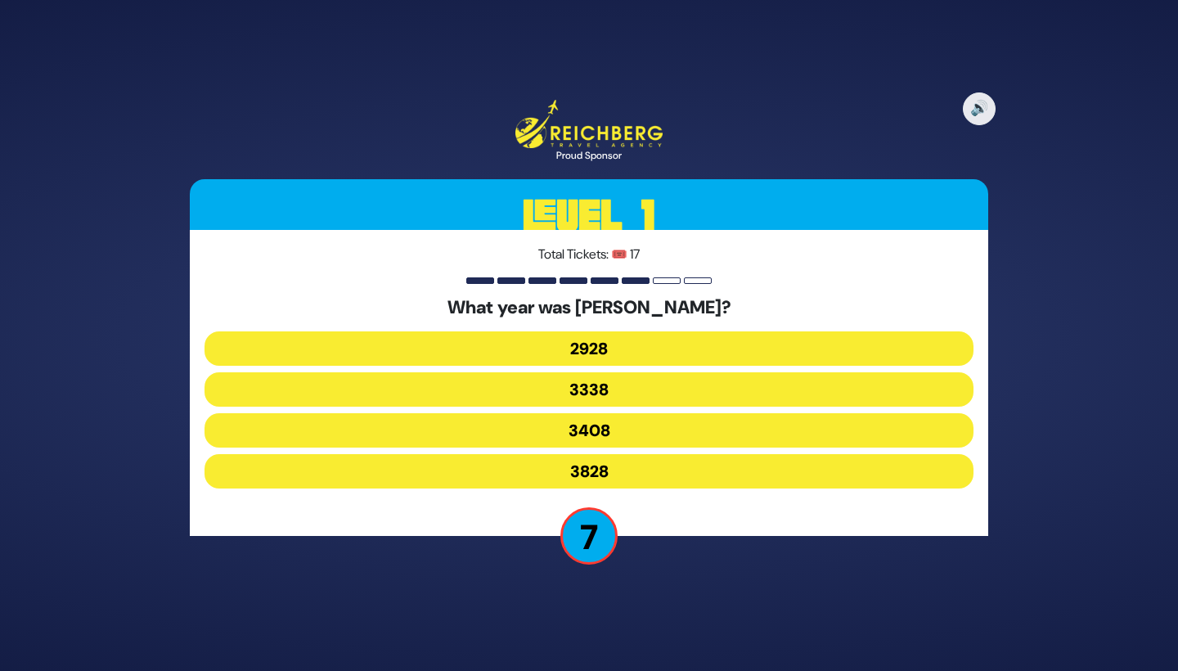
click at [665, 393] on button "3338" at bounding box center [589, 389] width 769 height 34
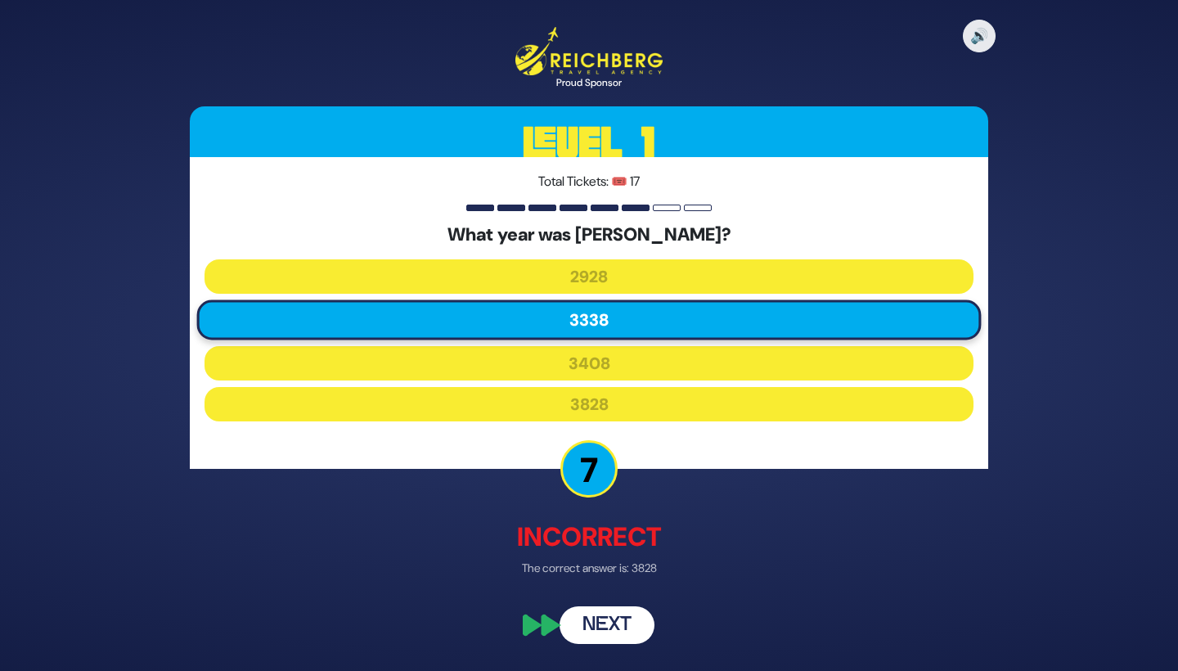
click at [618, 620] on button "Next" at bounding box center [607, 625] width 95 height 38
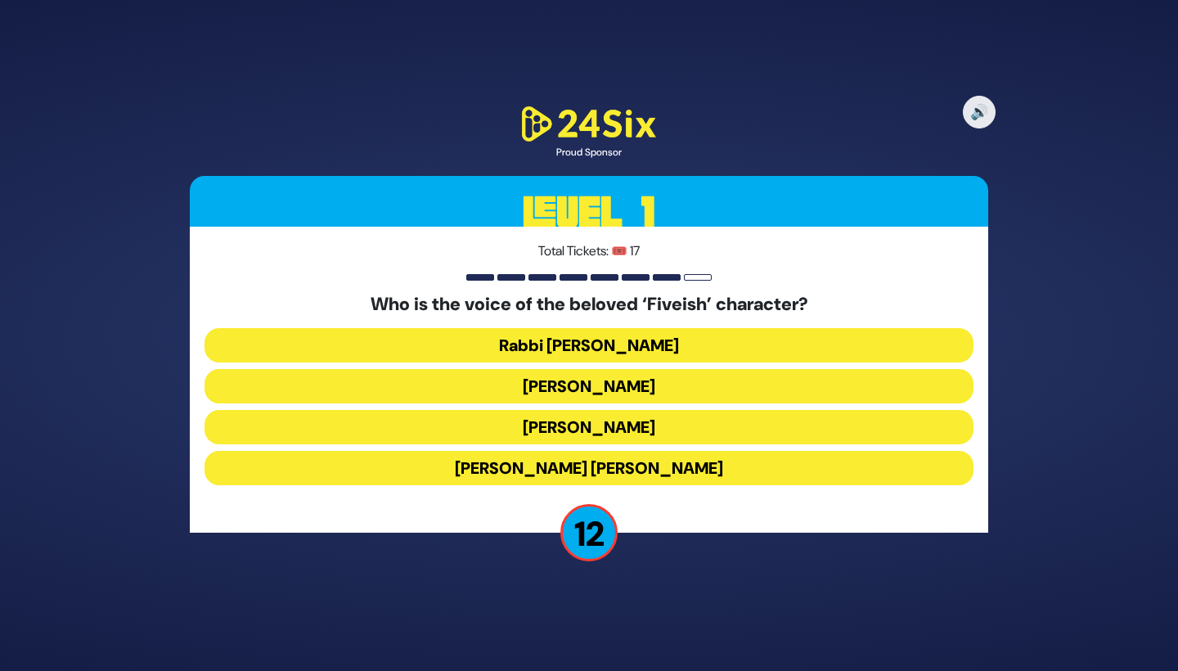
click at [672, 428] on button "Elchonon Schwartz" at bounding box center [589, 427] width 769 height 34
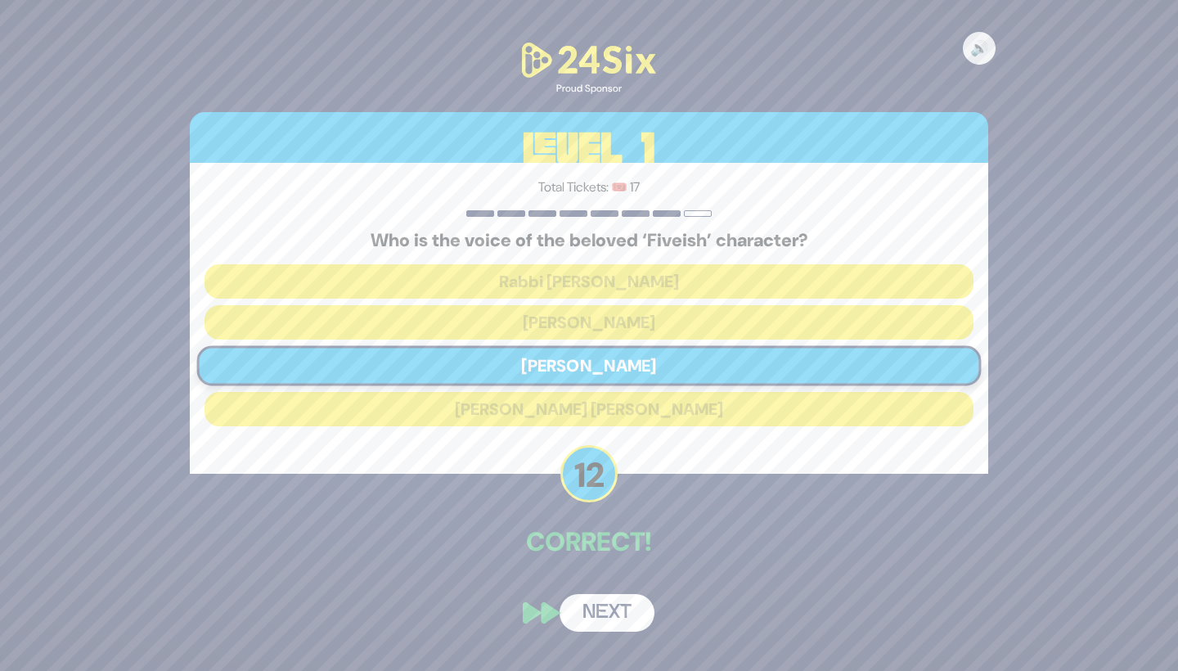
click at [616, 605] on button "Next" at bounding box center [607, 613] width 95 height 38
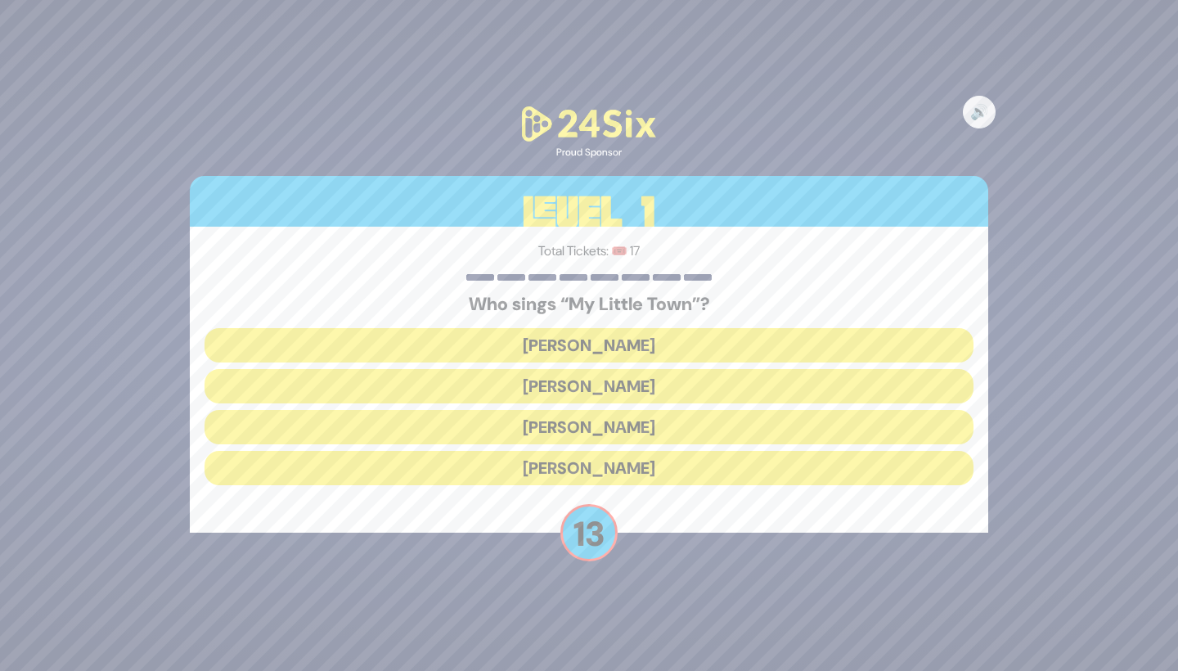
click at [646, 426] on button "Shulem Lemmer" at bounding box center [589, 427] width 769 height 34
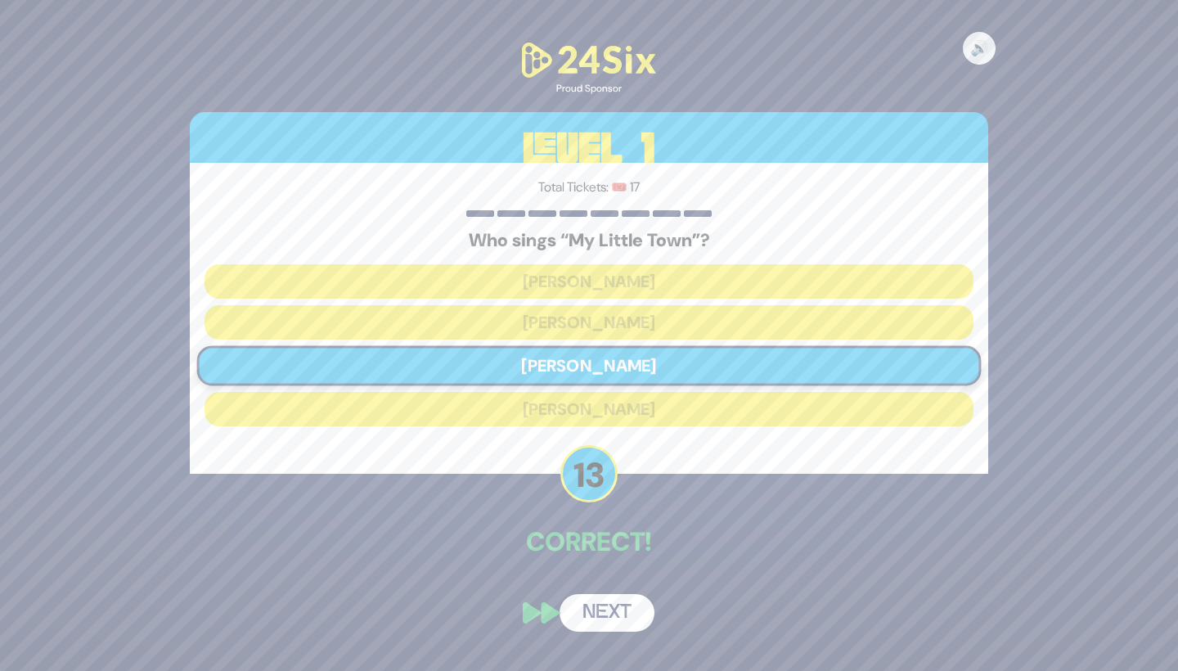
click at [619, 602] on button "Next" at bounding box center [607, 613] width 95 height 38
